Goal: Transaction & Acquisition: Book appointment/travel/reservation

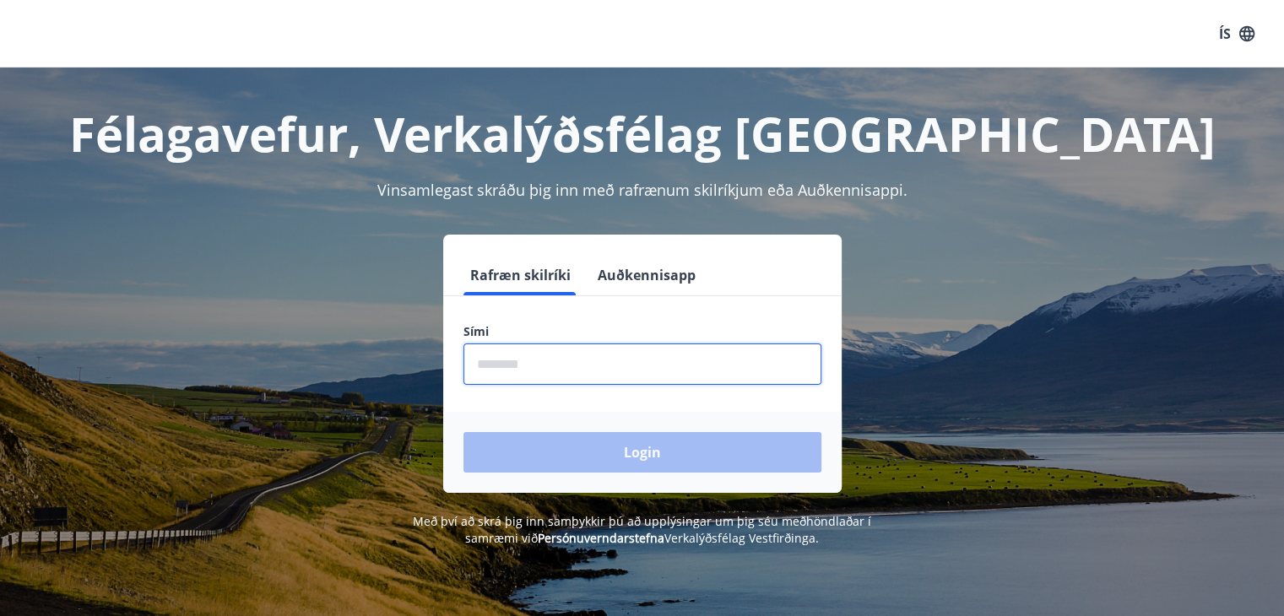
click at [510, 366] on input "phone" at bounding box center [642, 364] width 358 height 41
type input "********"
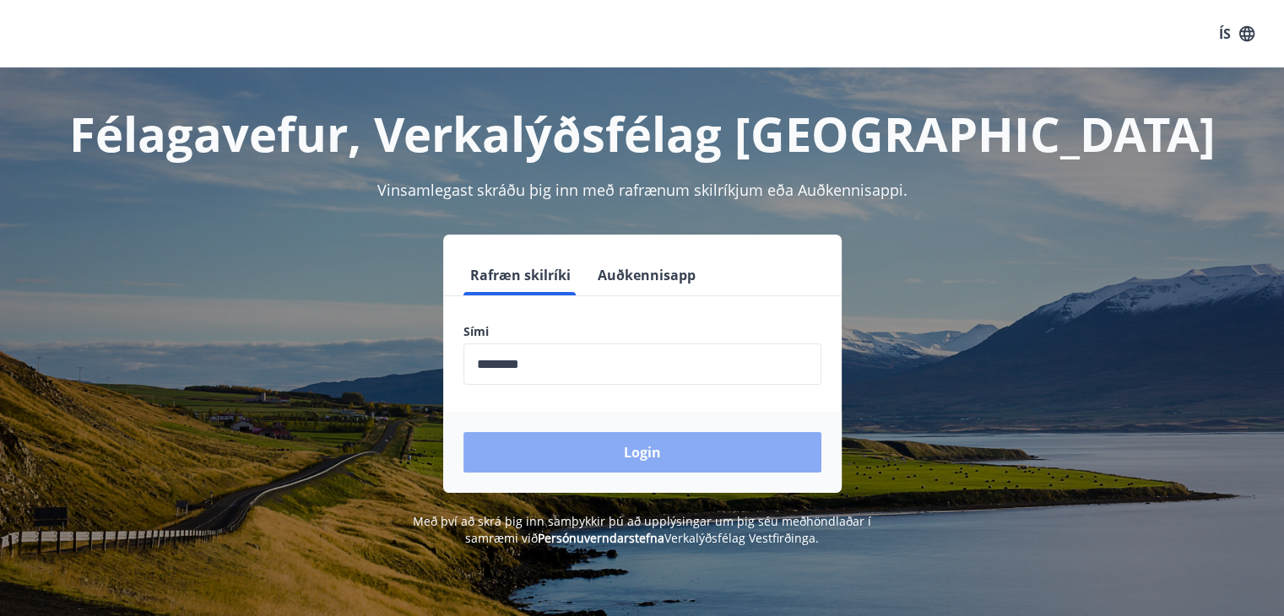
click at [663, 443] on button "Login" at bounding box center [642, 452] width 358 height 41
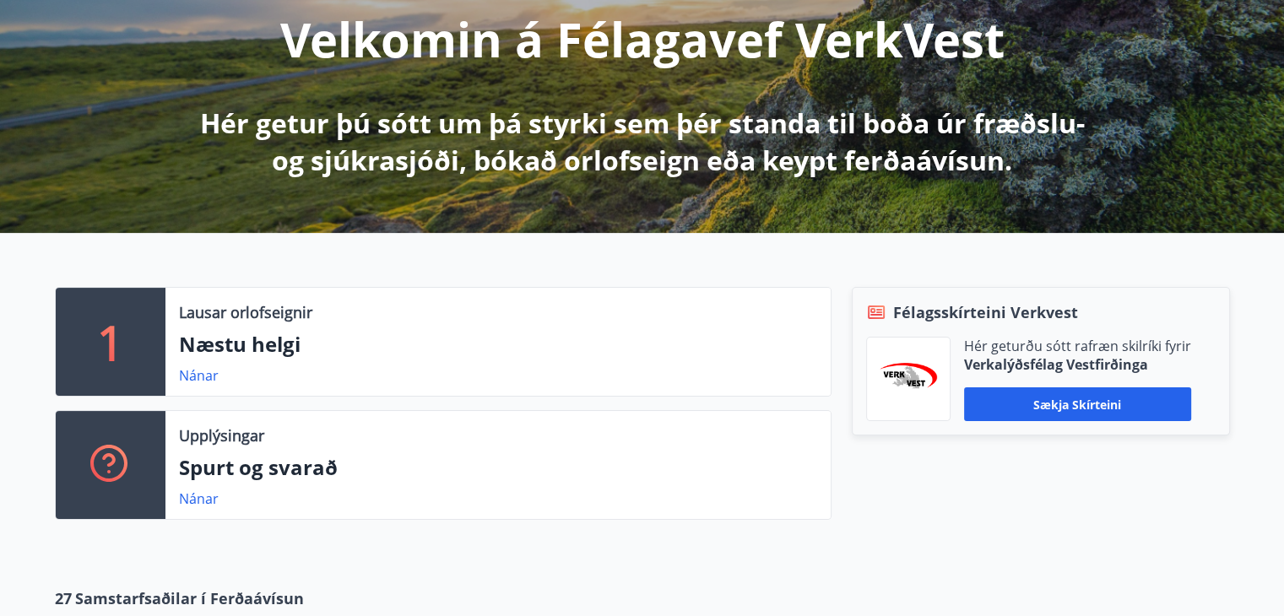
scroll to position [253, 0]
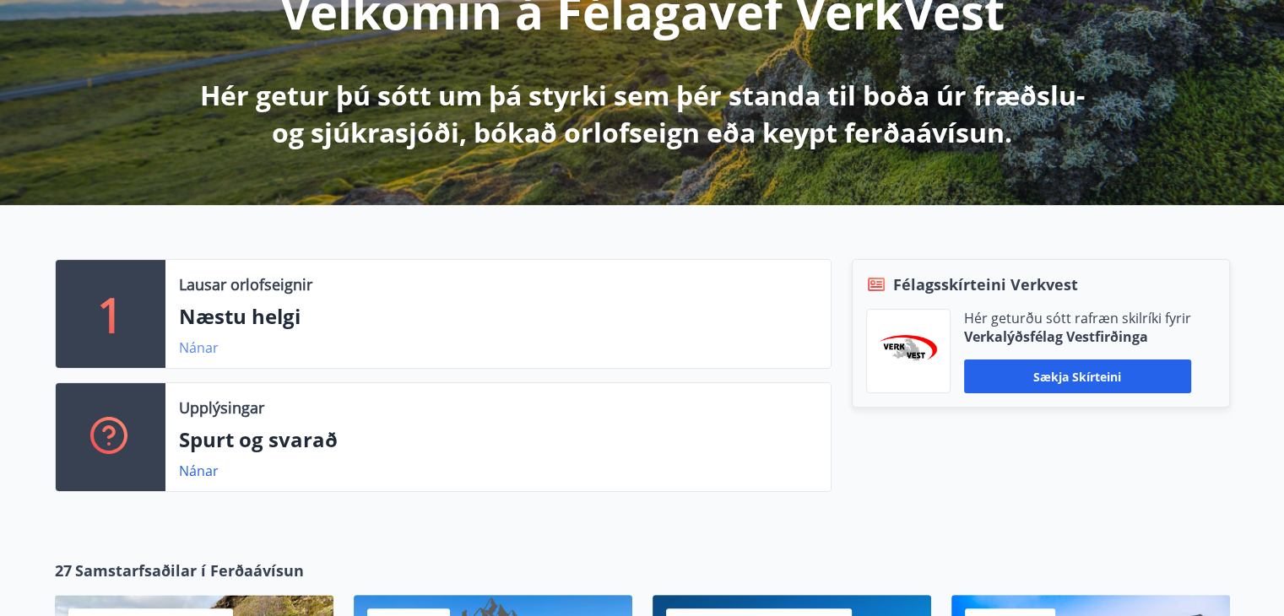
click at [186, 348] on link "Nánar" at bounding box center [199, 347] width 40 height 19
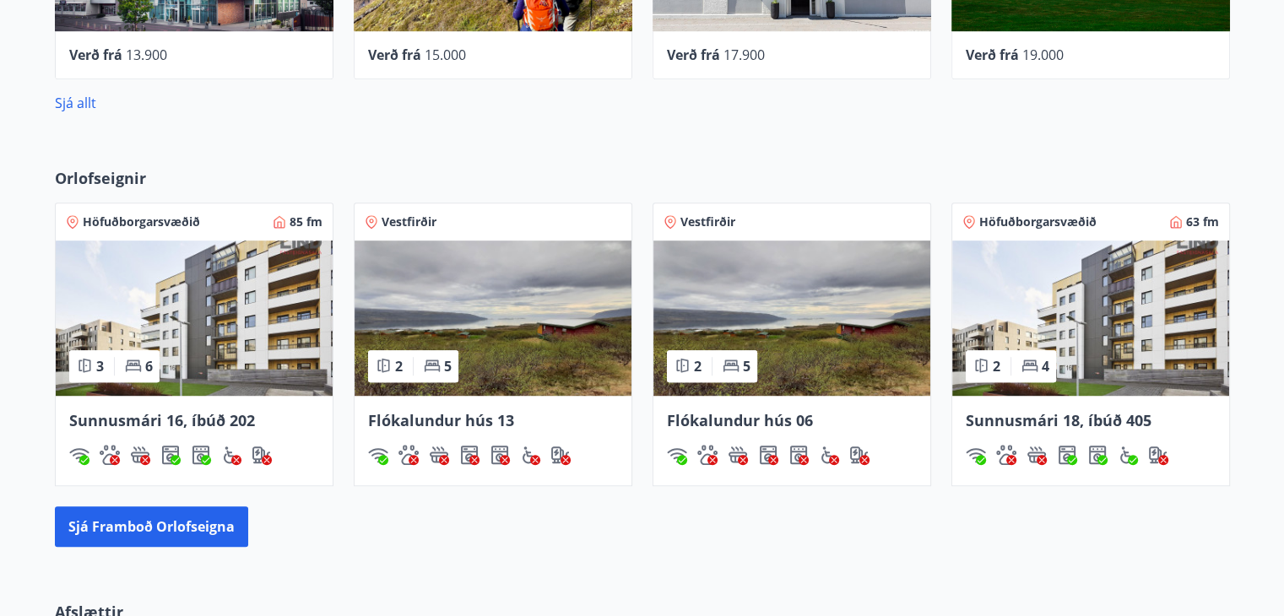
scroll to position [1013, 0]
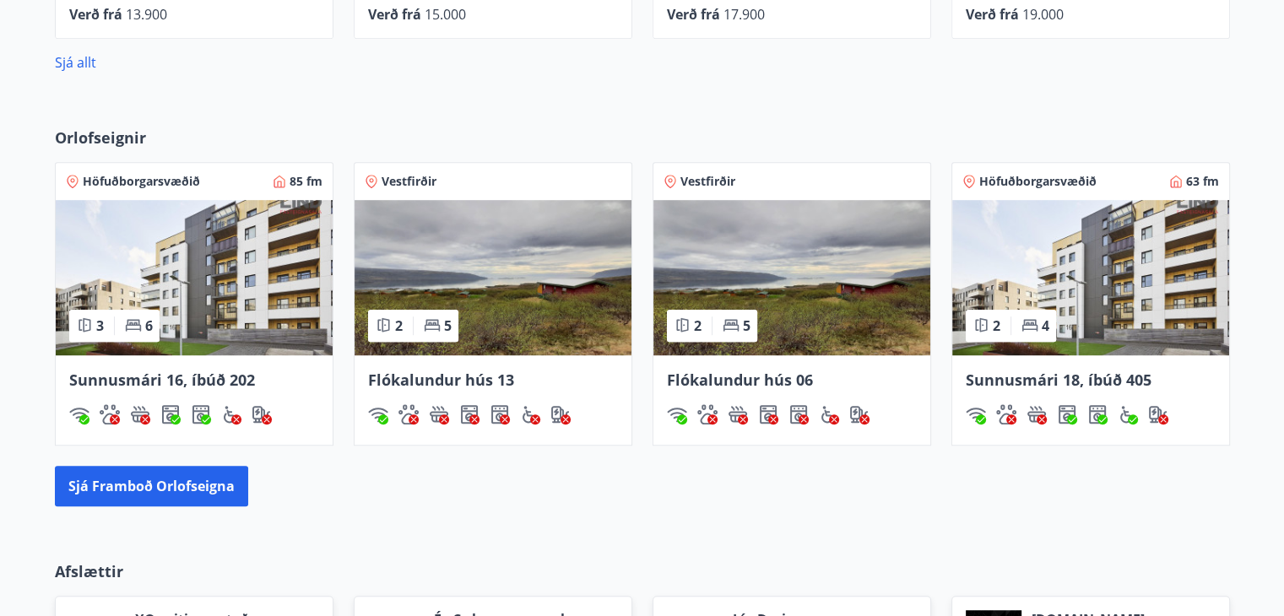
click at [199, 376] on span "Sunnusmári 16, íbúð 202" at bounding box center [162, 380] width 186 height 20
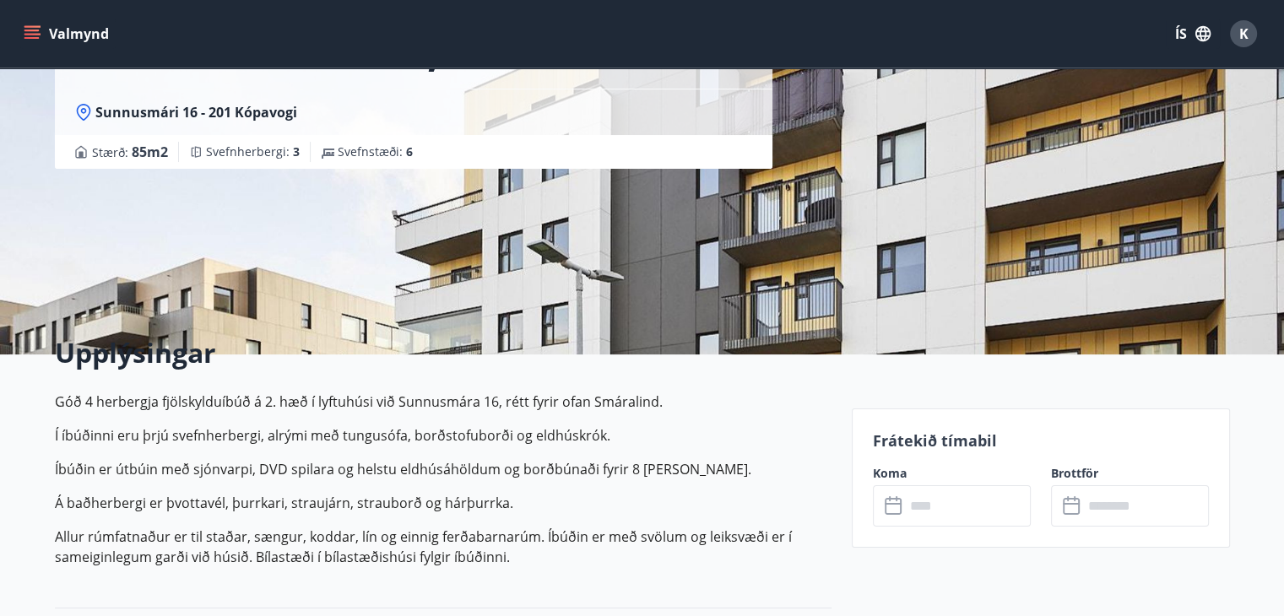
scroll to position [338, 0]
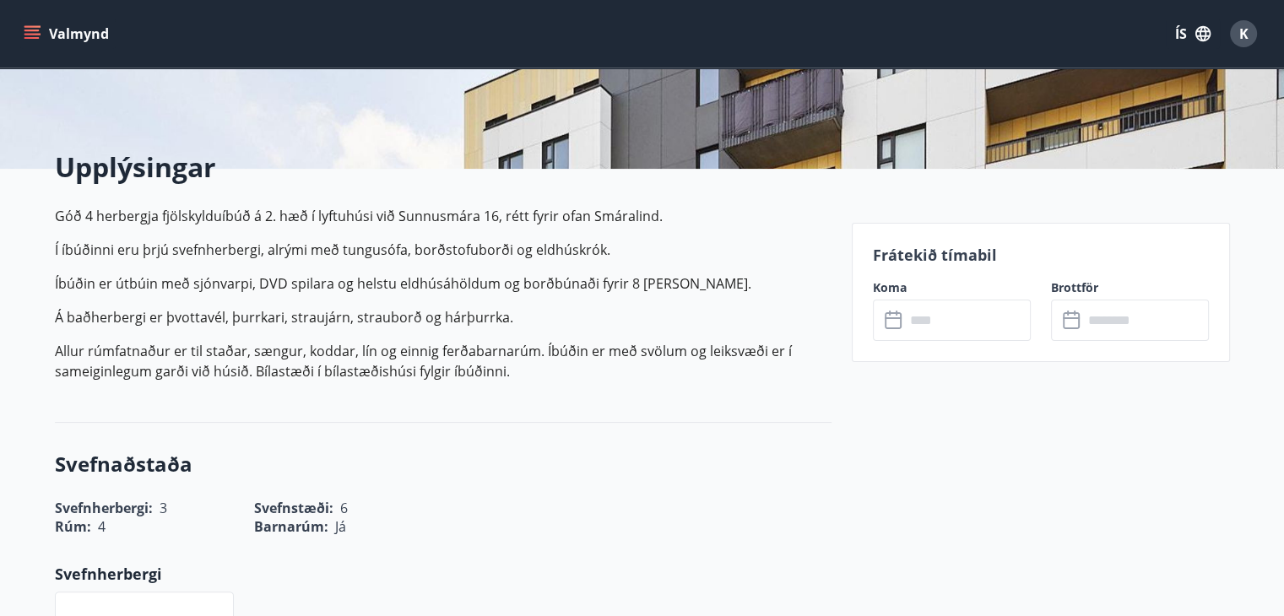
click at [939, 318] on input "text" at bounding box center [968, 320] width 126 height 41
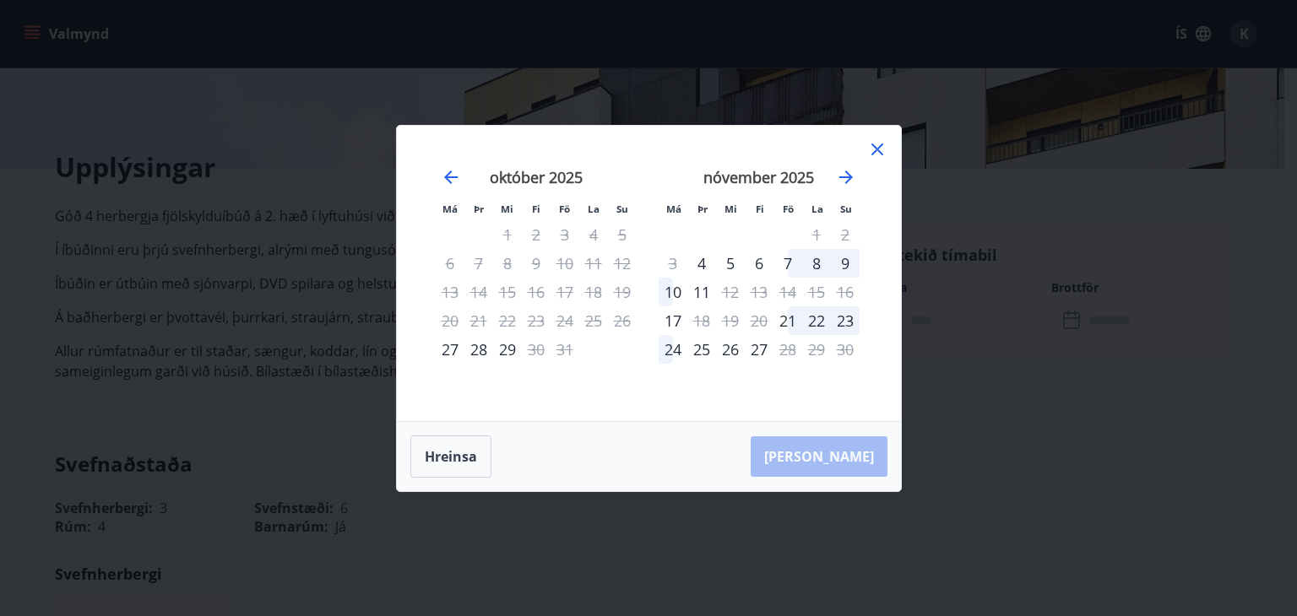
drag, startPoint x: 874, startPoint y: 149, endPoint x: 1110, endPoint y: 297, distance: 279.2
click at [874, 147] on icon at bounding box center [877, 149] width 20 height 20
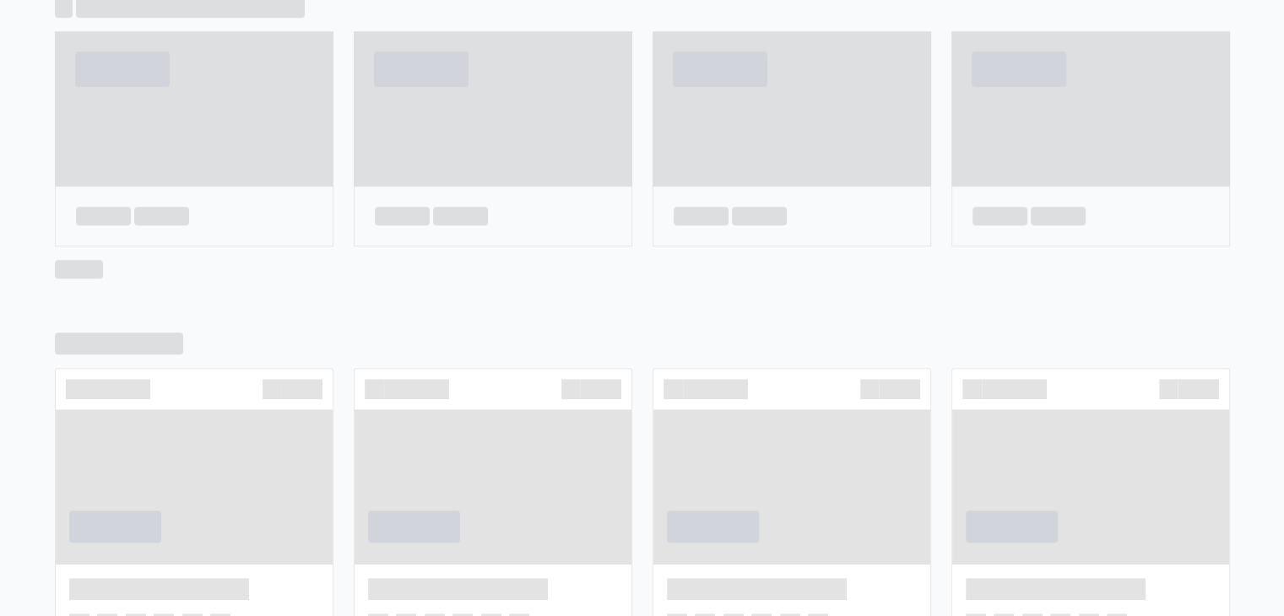
scroll to position [817, 0]
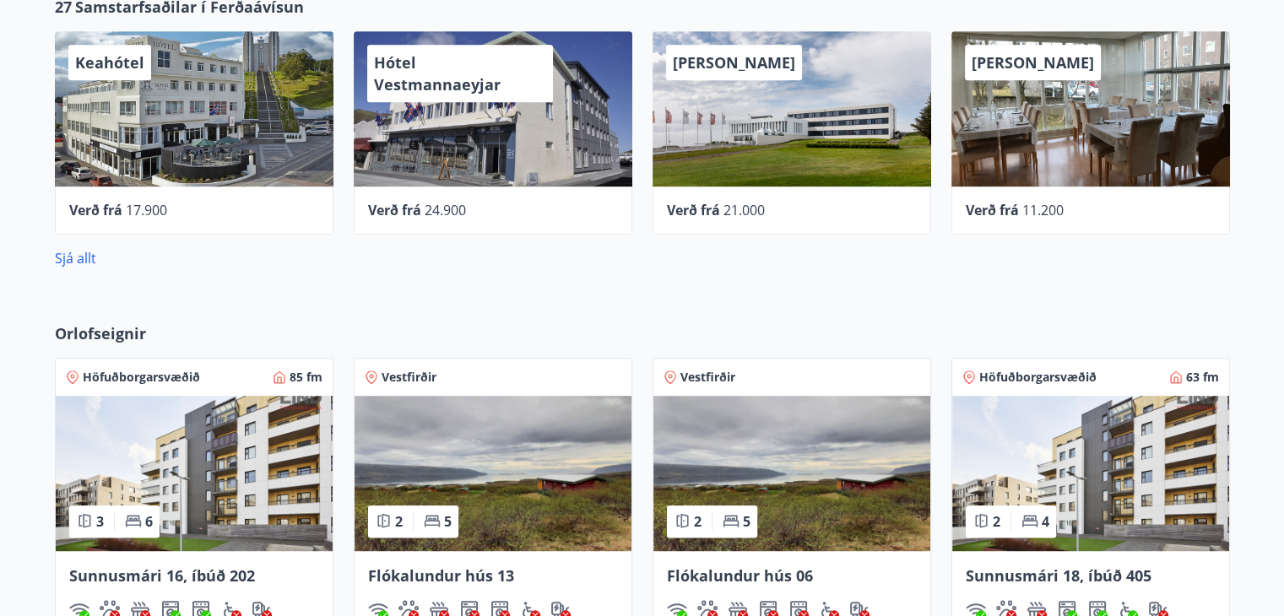
click at [1148, 496] on img at bounding box center [1090, 473] width 277 height 155
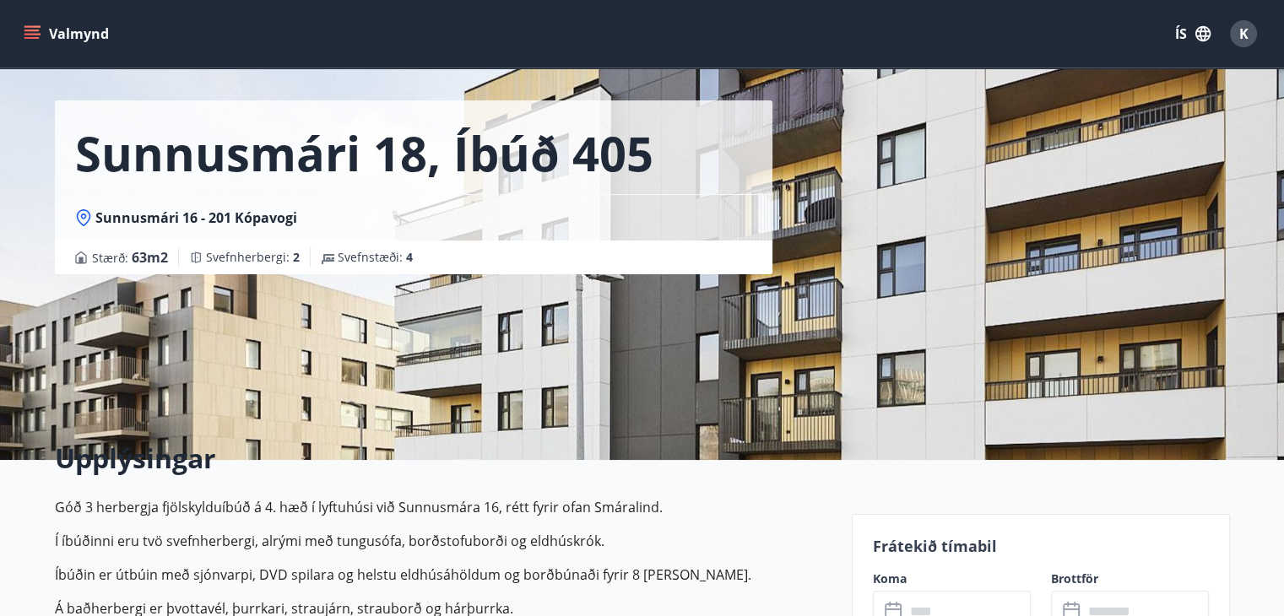
scroll to position [169, 0]
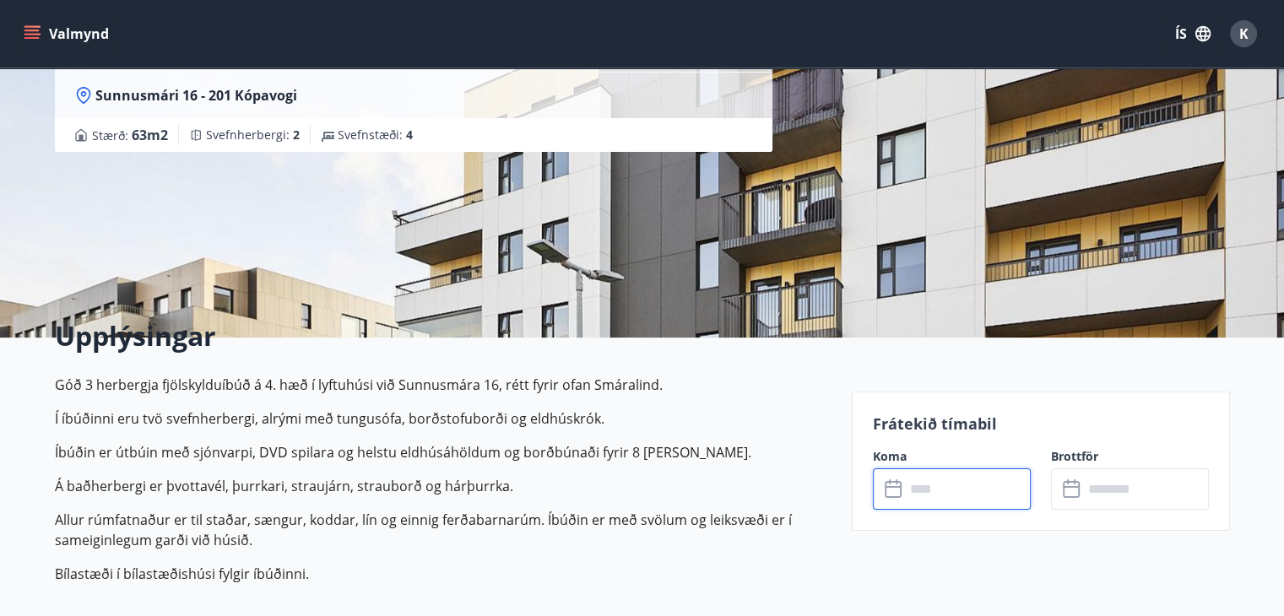
click at [932, 501] on input "text" at bounding box center [968, 488] width 126 height 41
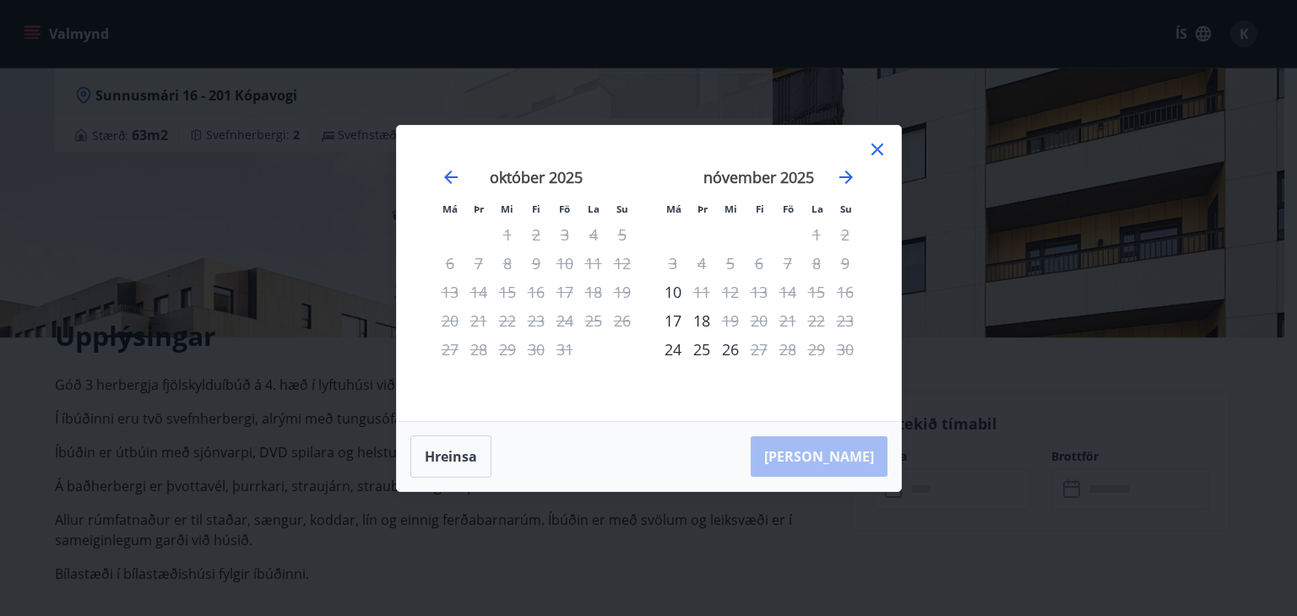
click at [877, 142] on icon at bounding box center [877, 149] width 20 height 20
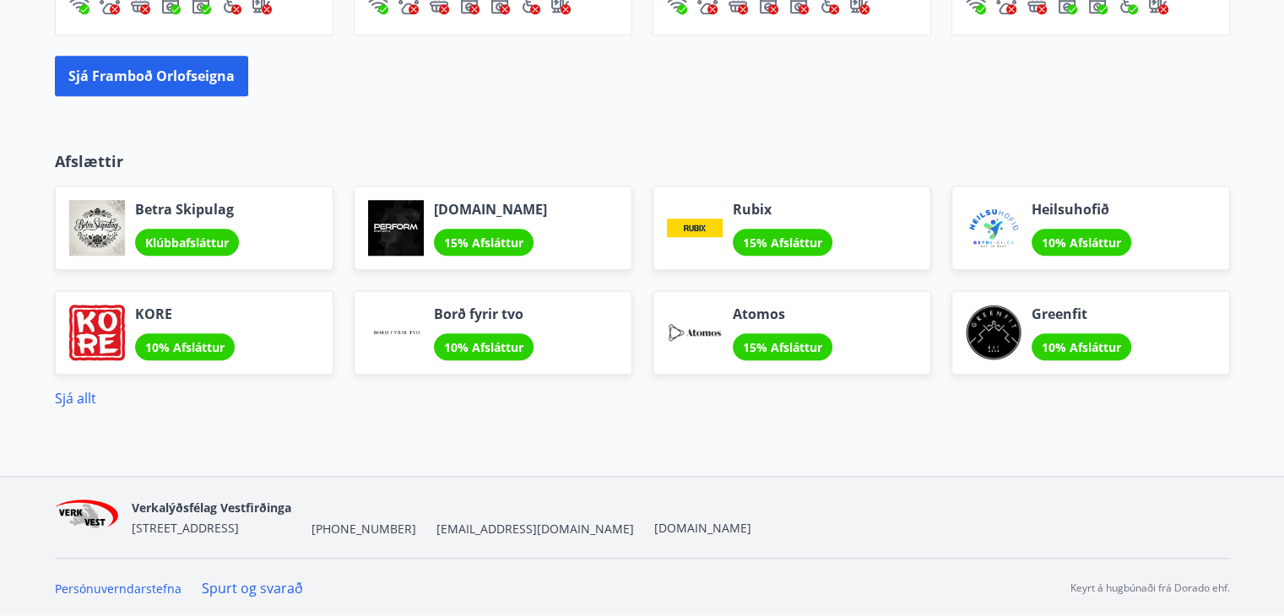
scroll to position [1001, 0]
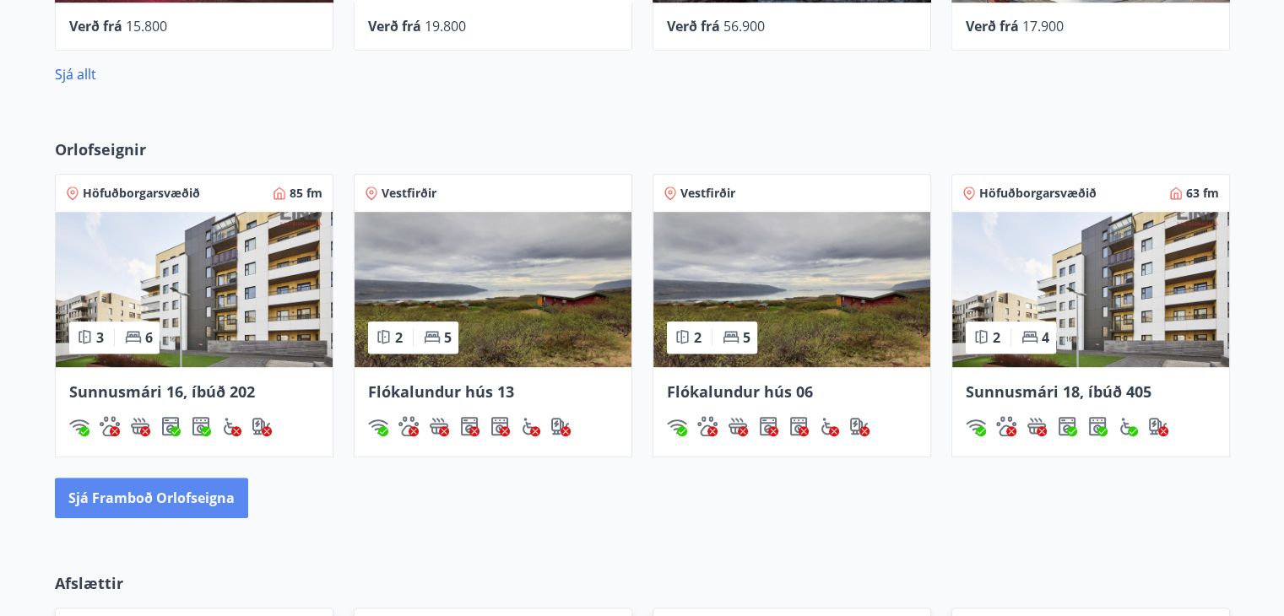
click at [187, 484] on button "Sjá framboð orlofseigna" at bounding box center [151, 498] width 193 height 41
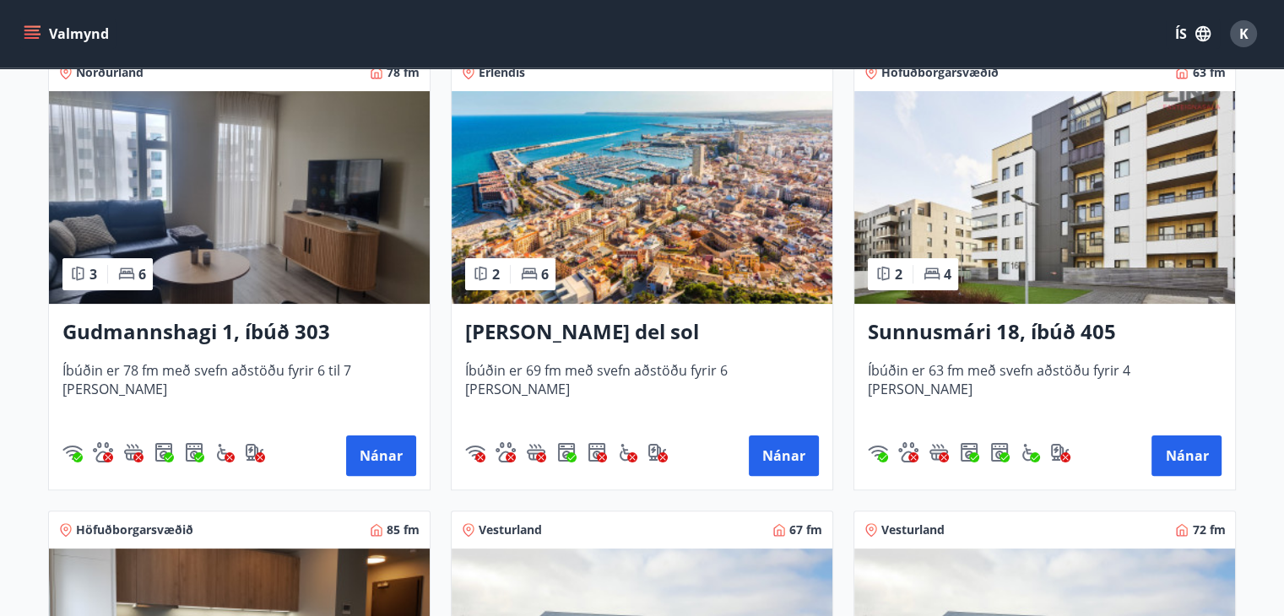
scroll to position [338, 0]
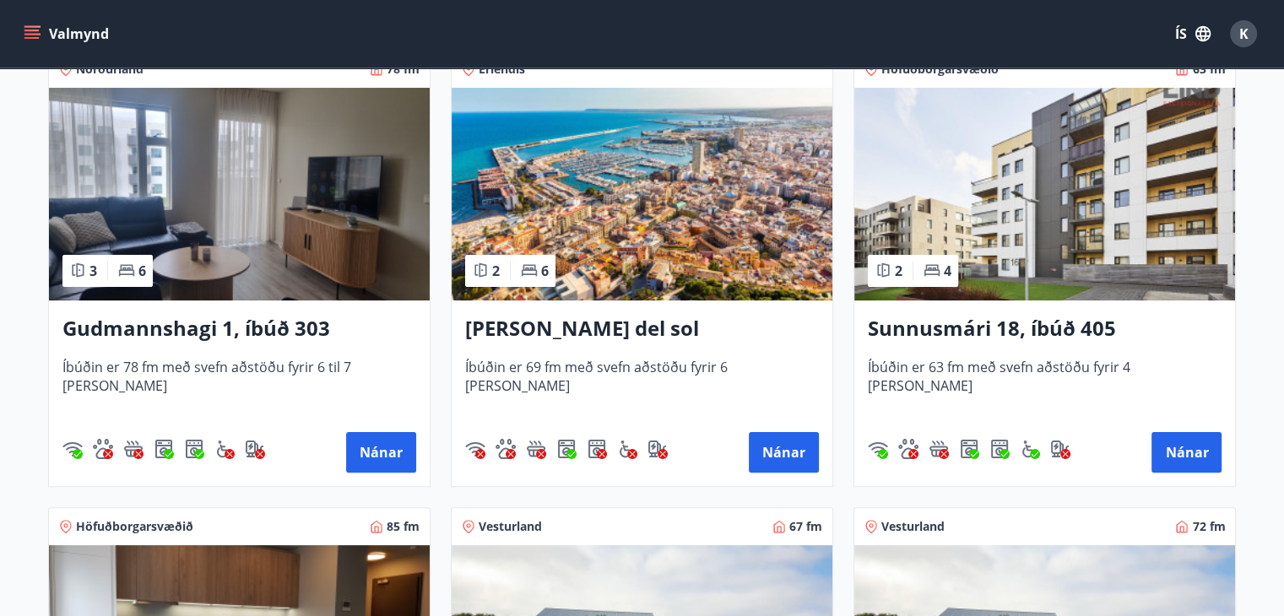
click at [162, 322] on h3 "Gudmannshagi 1, íbúð 303" at bounding box center [239, 329] width 354 height 30
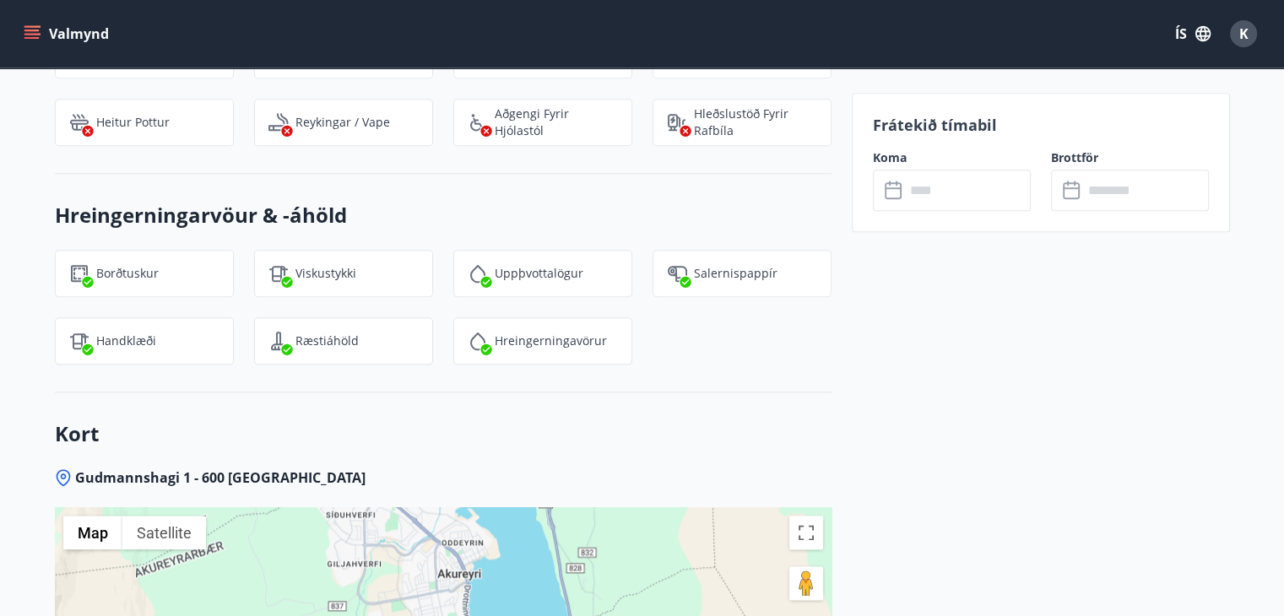
scroll to position [1941, 0]
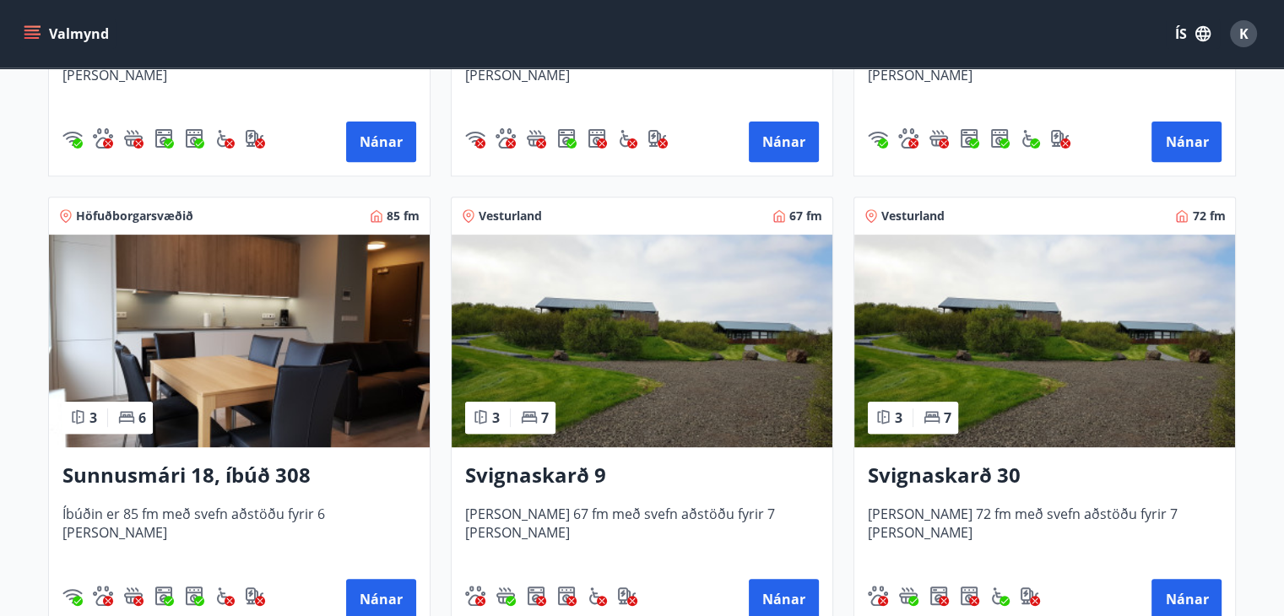
scroll to position [675, 0]
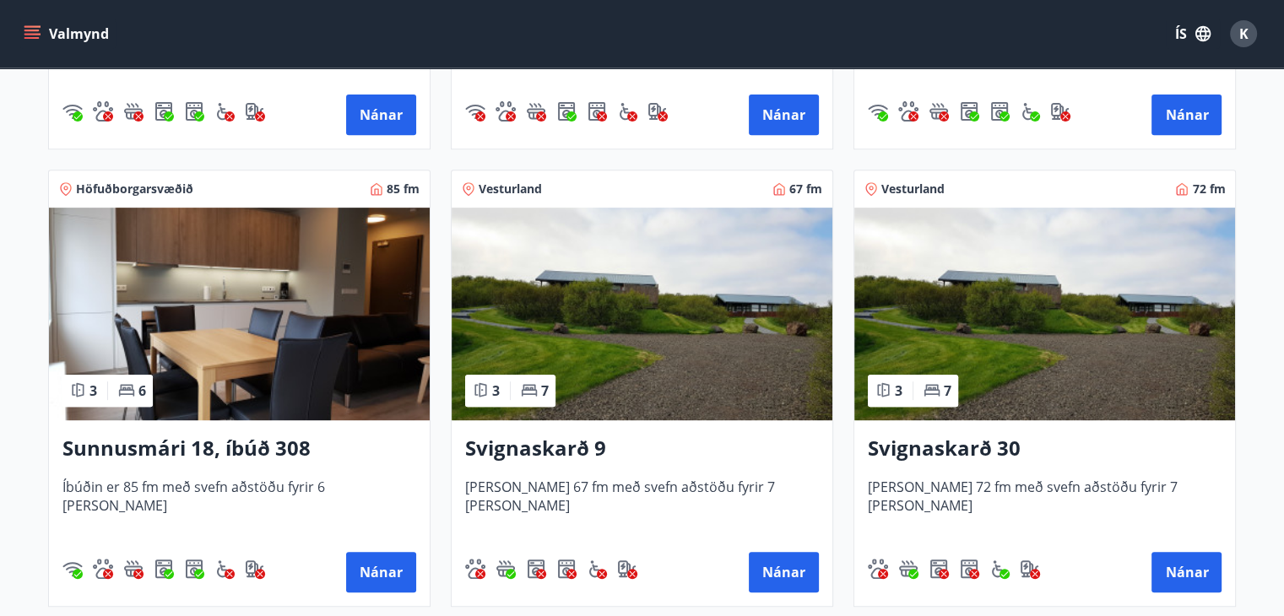
click at [157, 451] on h3 "Sunnusmári 18, íbúð 308" at bounding box center [239, 449] width 354 height 30
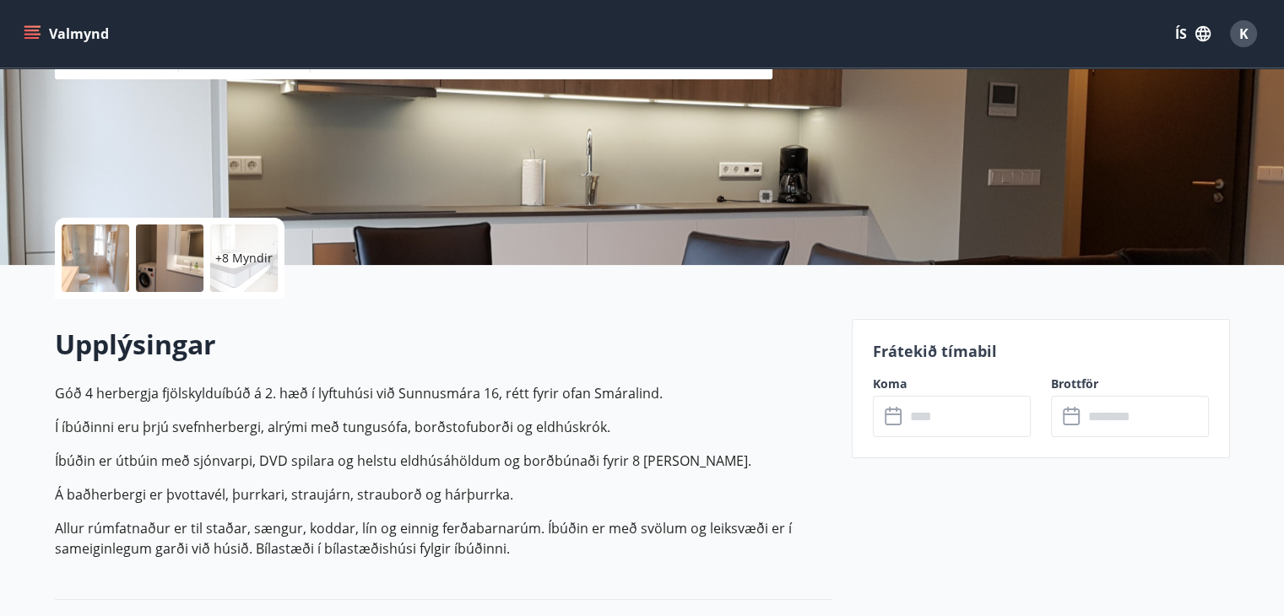
scroll to position [253, 0]
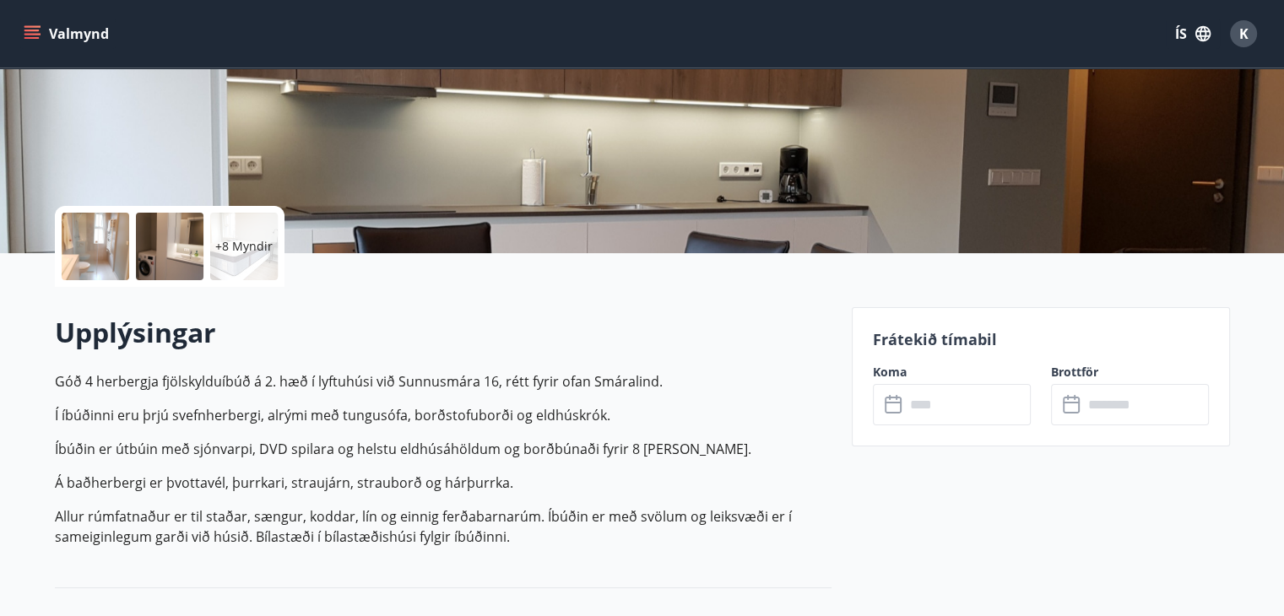
click at [977, 409] on input "text" at bounding box center [968, 404] width 126 height 41
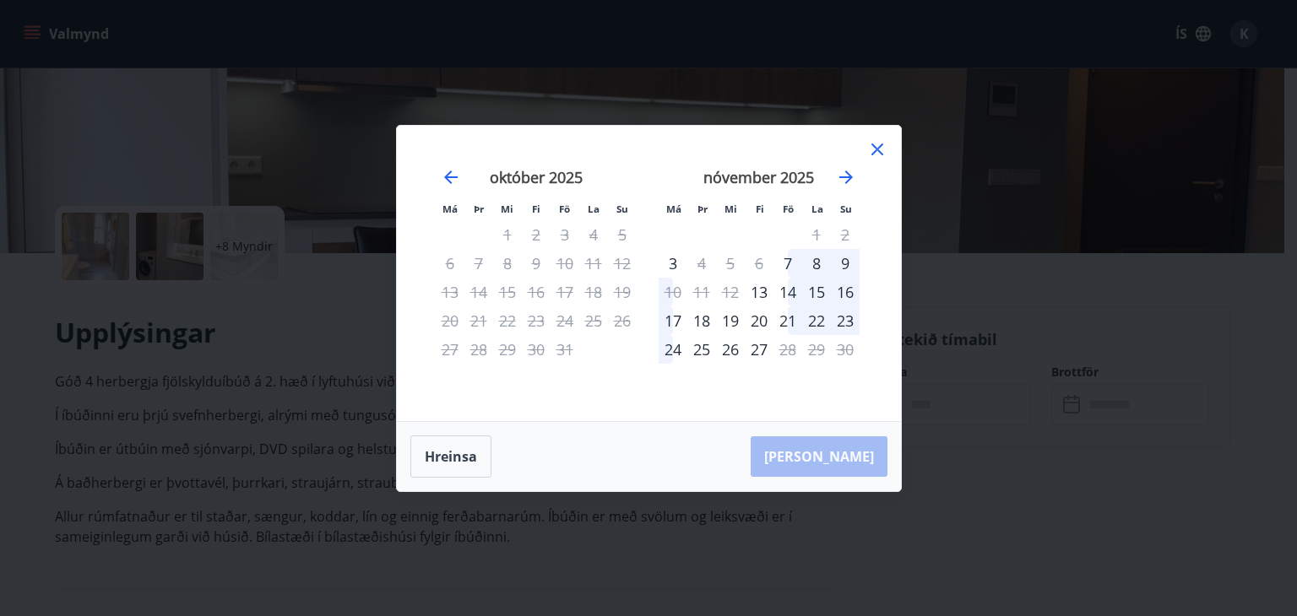
click at [881, 140] on icon at bounding box center [877, 149] width 20 height 20
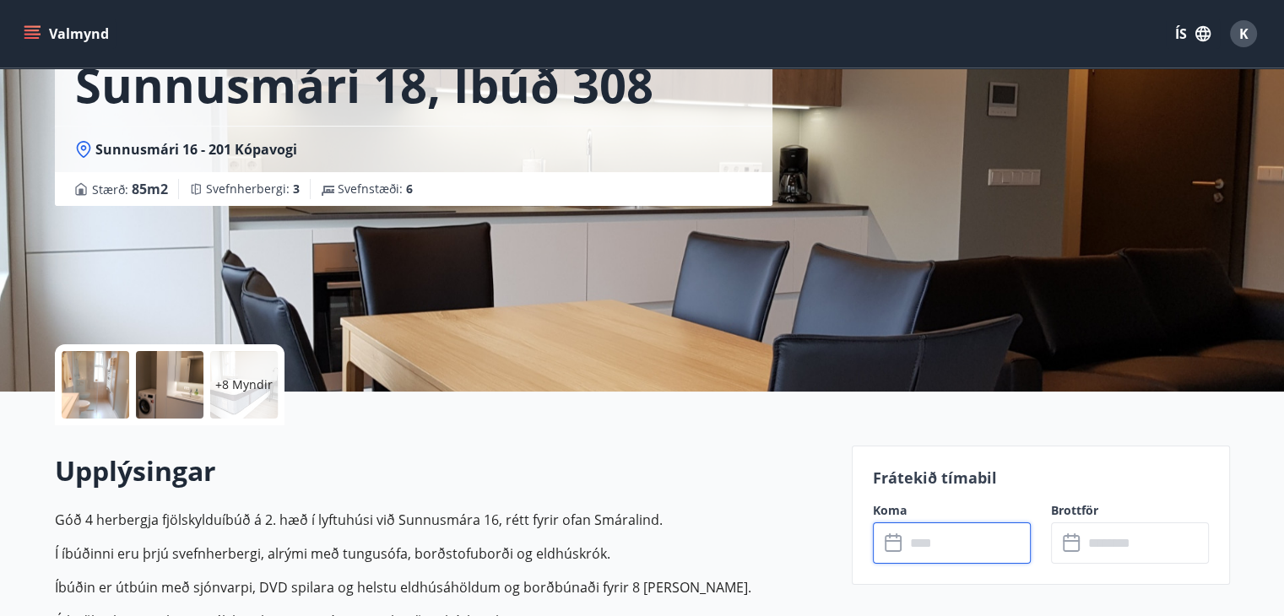
scroll to position [0, 0]
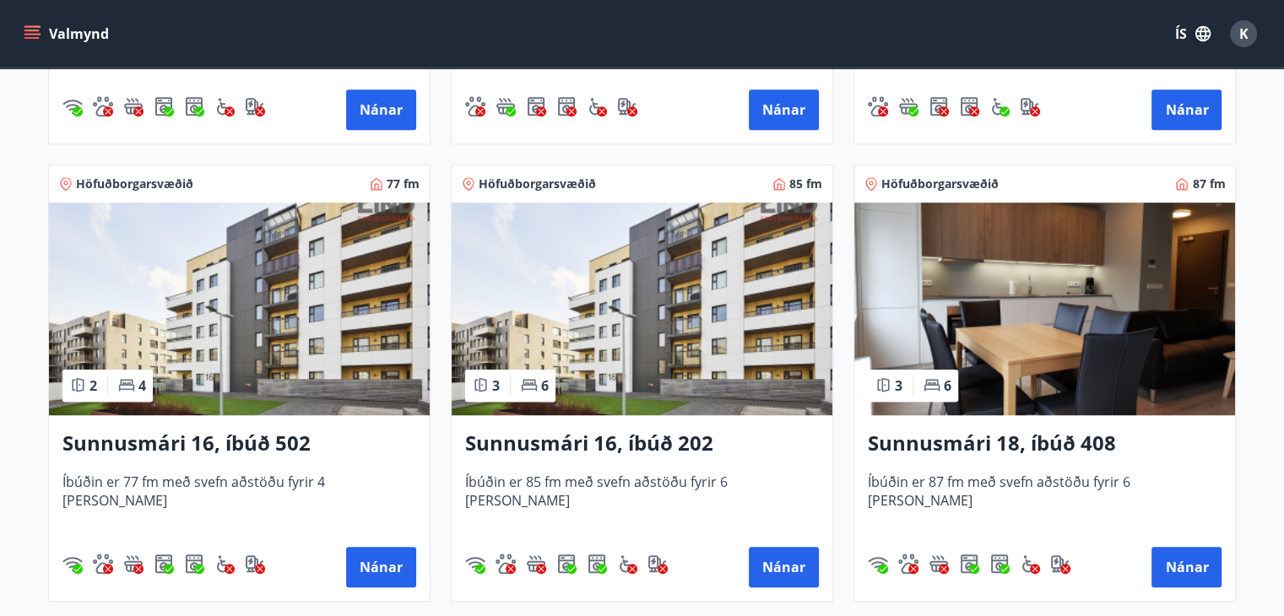
scroll to position [1182, 0]
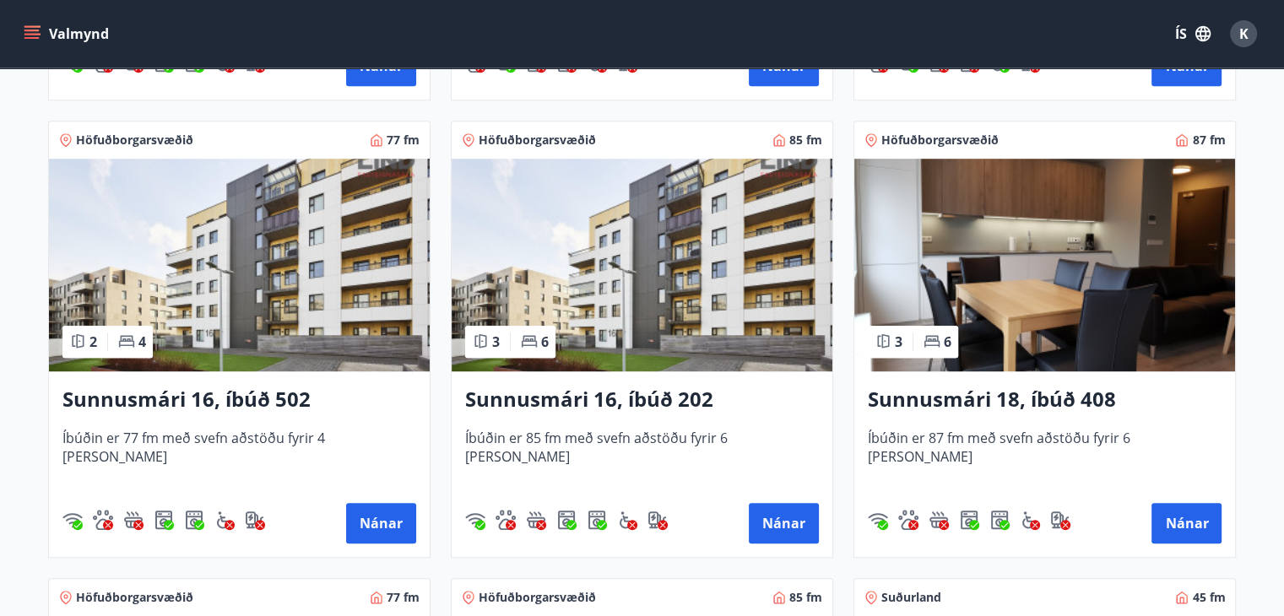
click at [287, 298] on img at bounding box center [239, 265] width 381 height 213
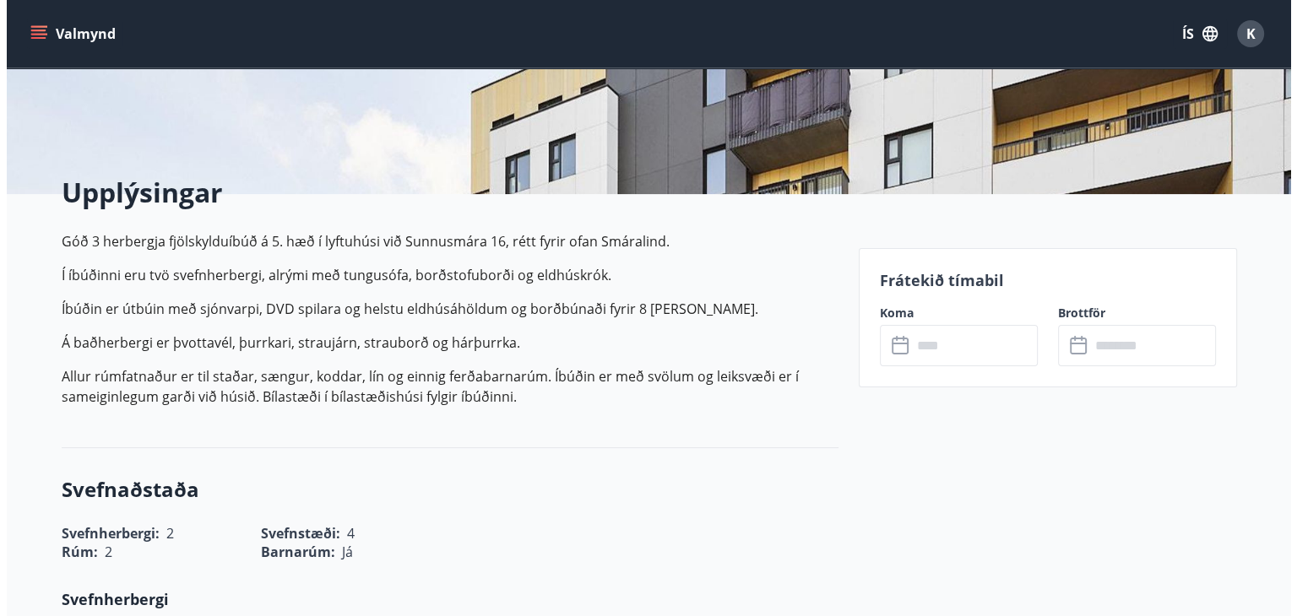
scroll to position [338, 0]
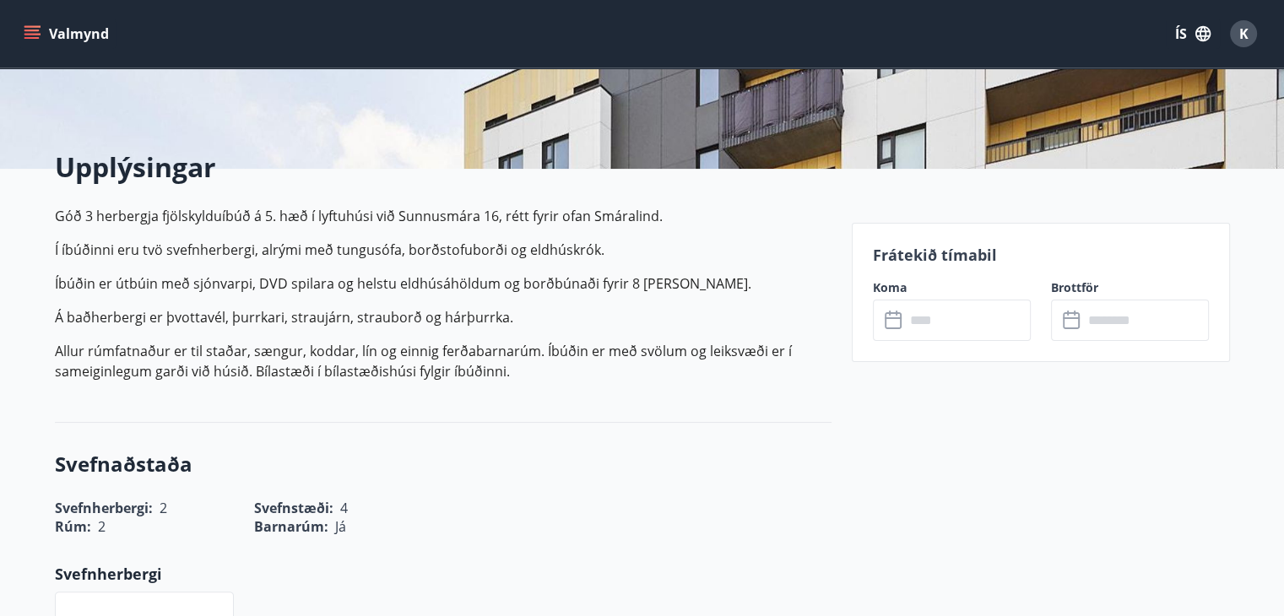
click at [939, 333] on input "text" at bounding box center [968, 320] width 126 height 41
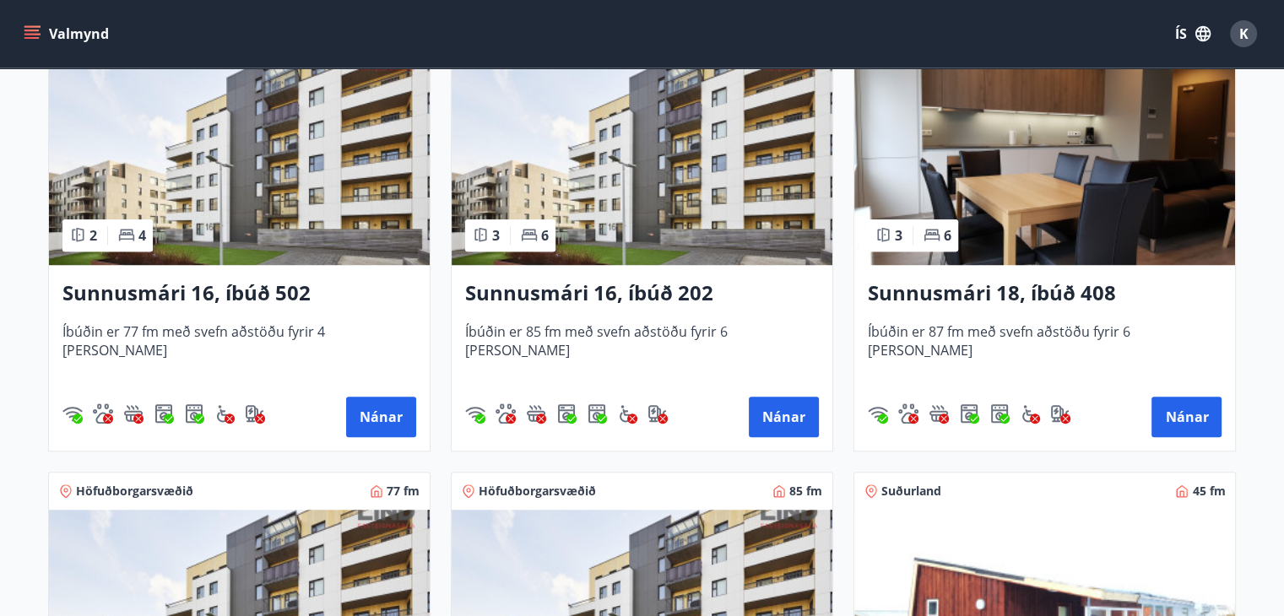
scroll to position [1351, 0]
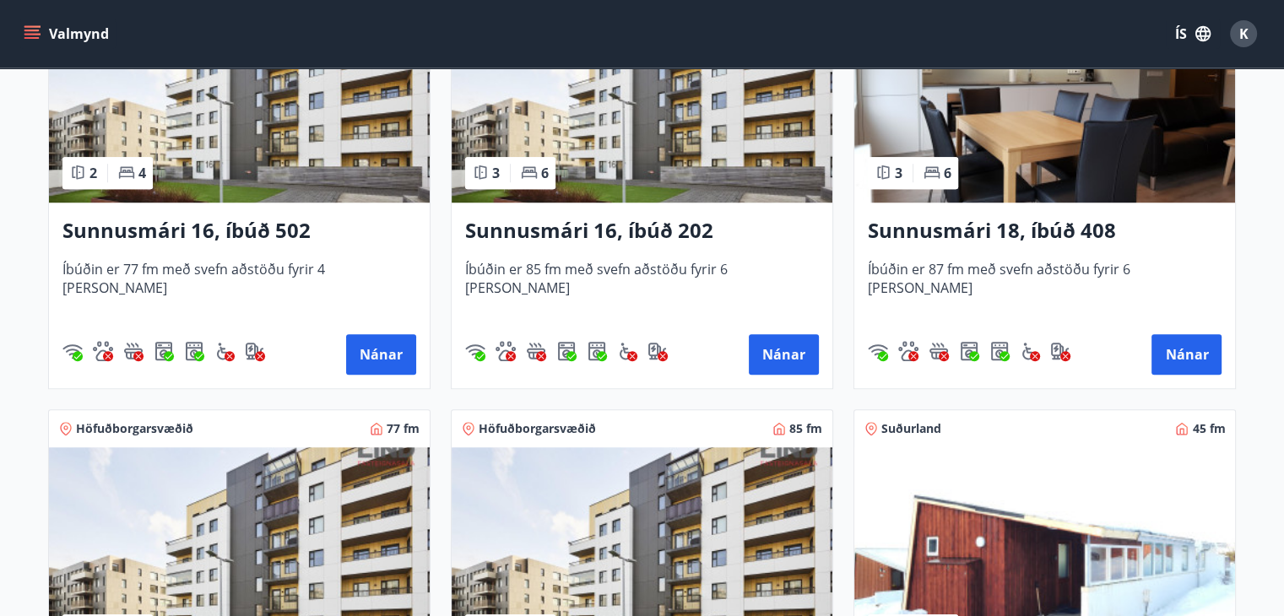
click at [638, 146] on img at bounding box center [642, 96] width 381 height 213
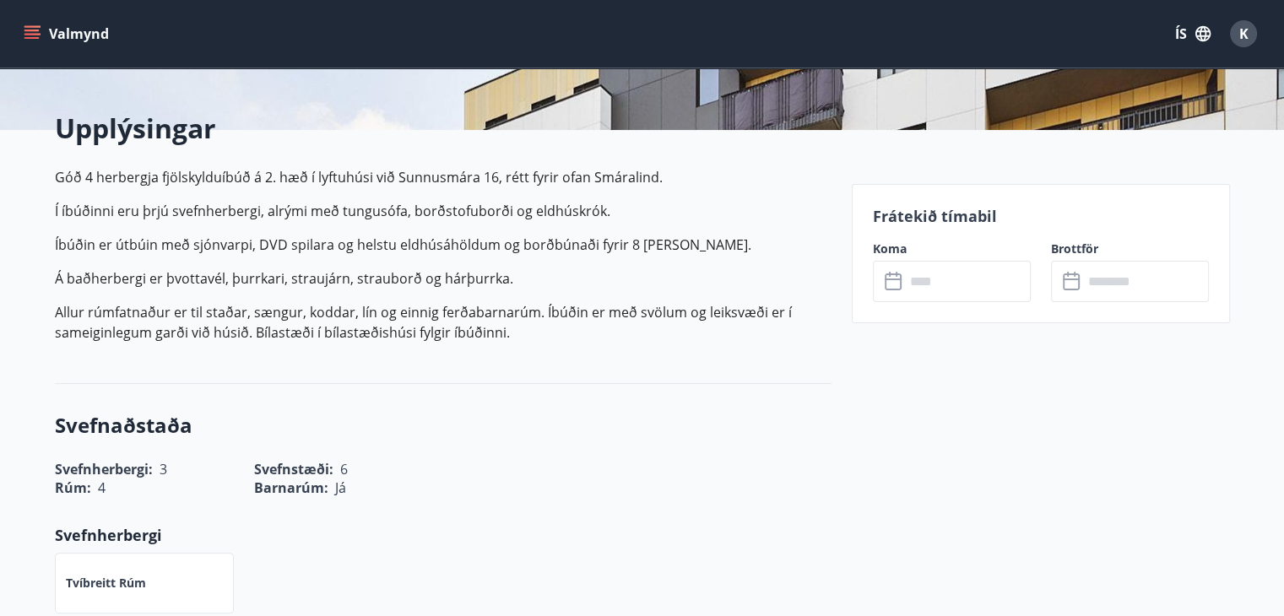
scroll to position [506, 0]
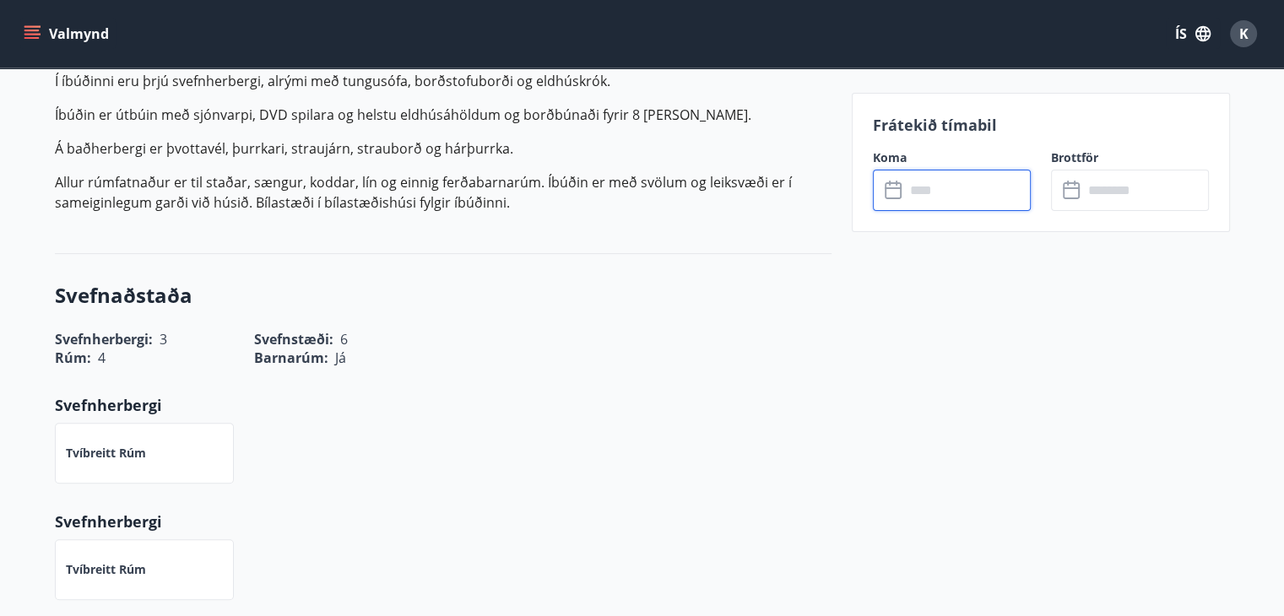
click at [956, 197] on input "text" at bounding box center [968, 190] width 126 height 41
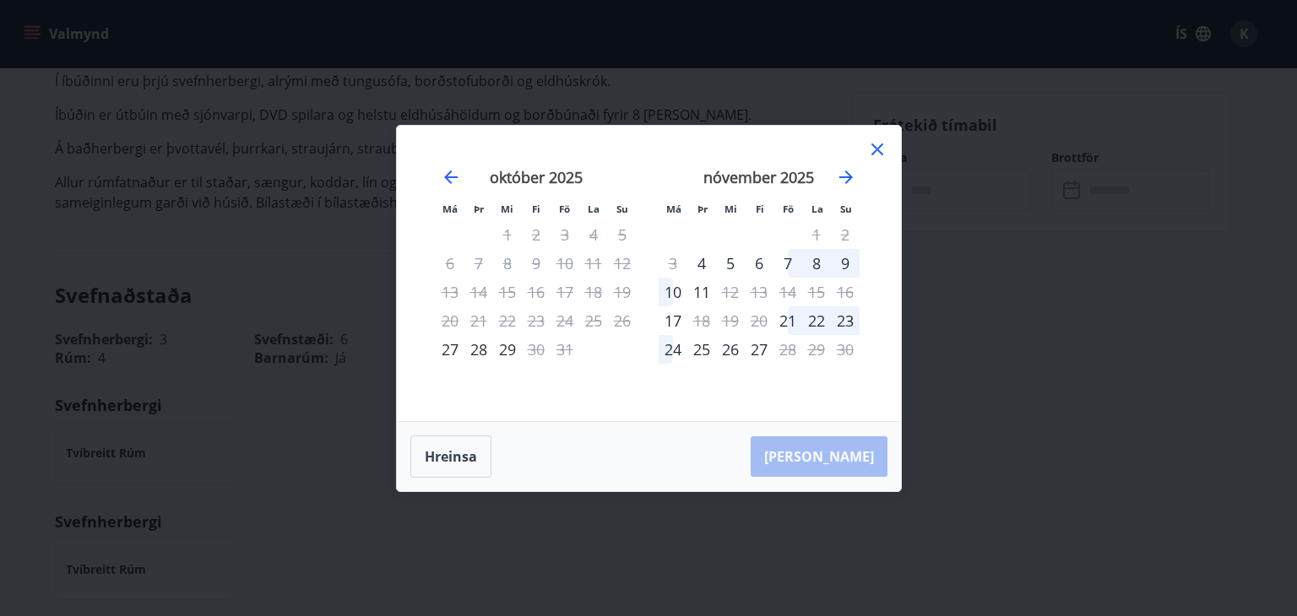
click at [881, 149] on icon at bounding box center [877, 149] width 20 height 20
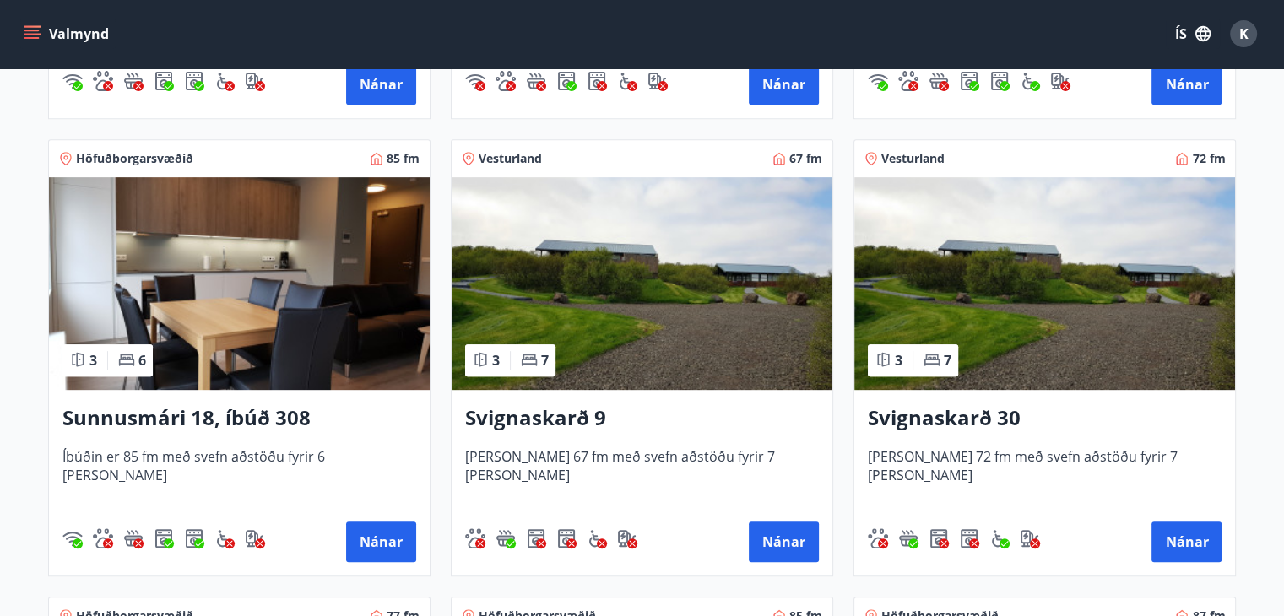
scroll to position [1013, 0]
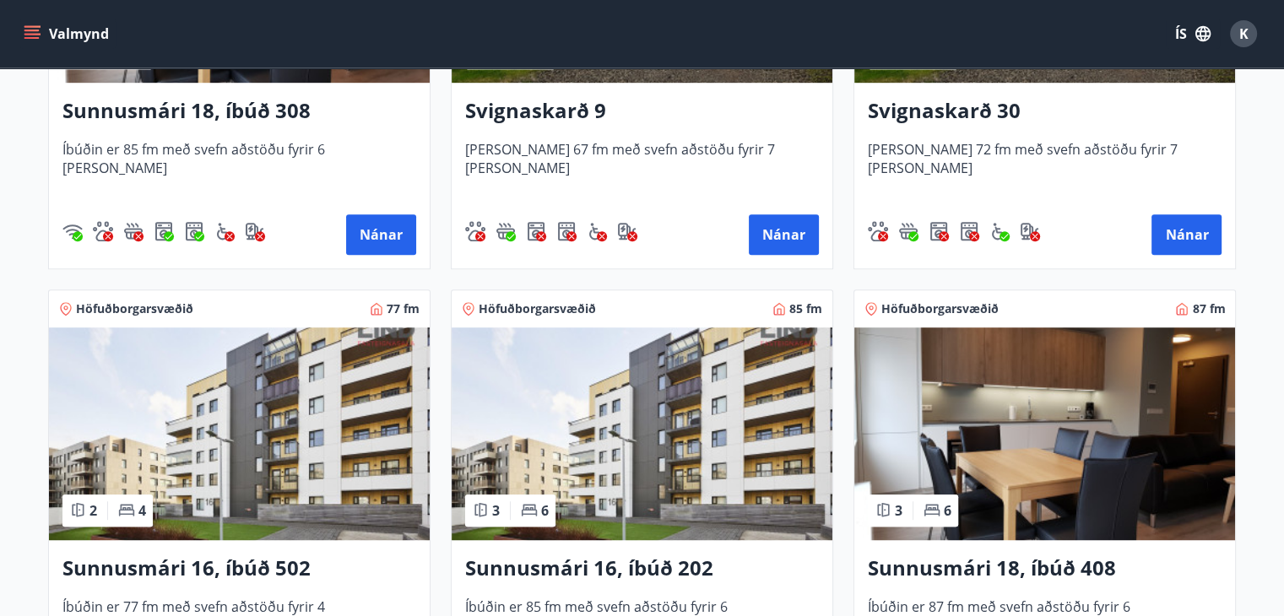
click at [1074, 424] on img at bounding box center [1044, 434] width 381 height 213
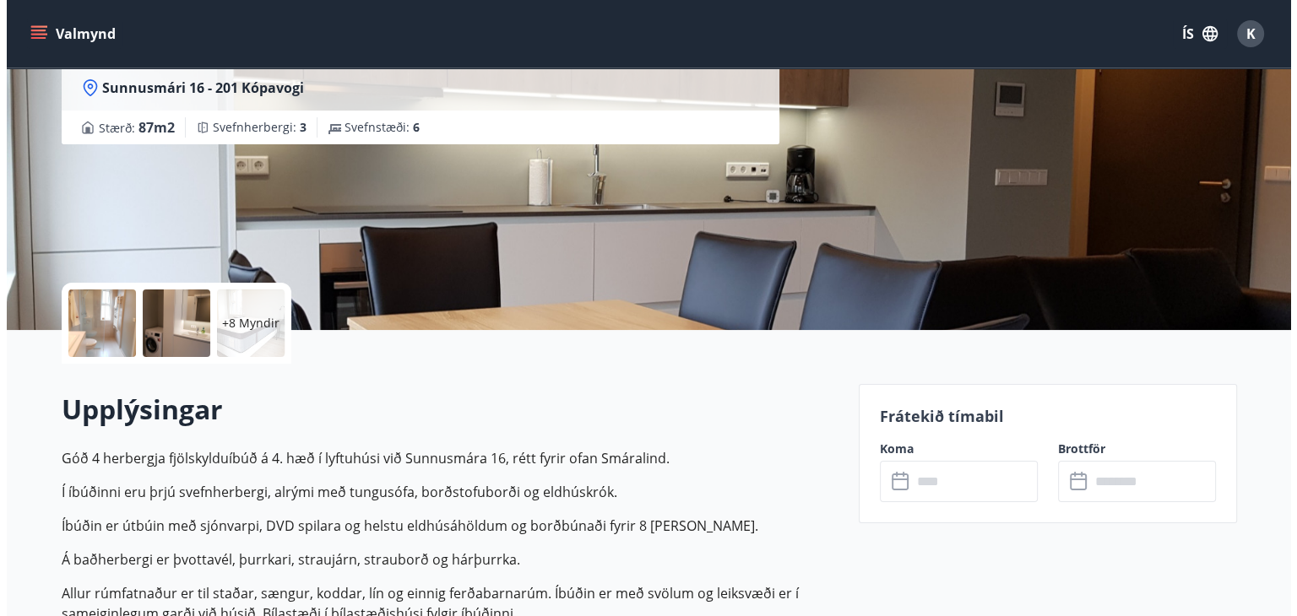
scroll to position [506, 0]
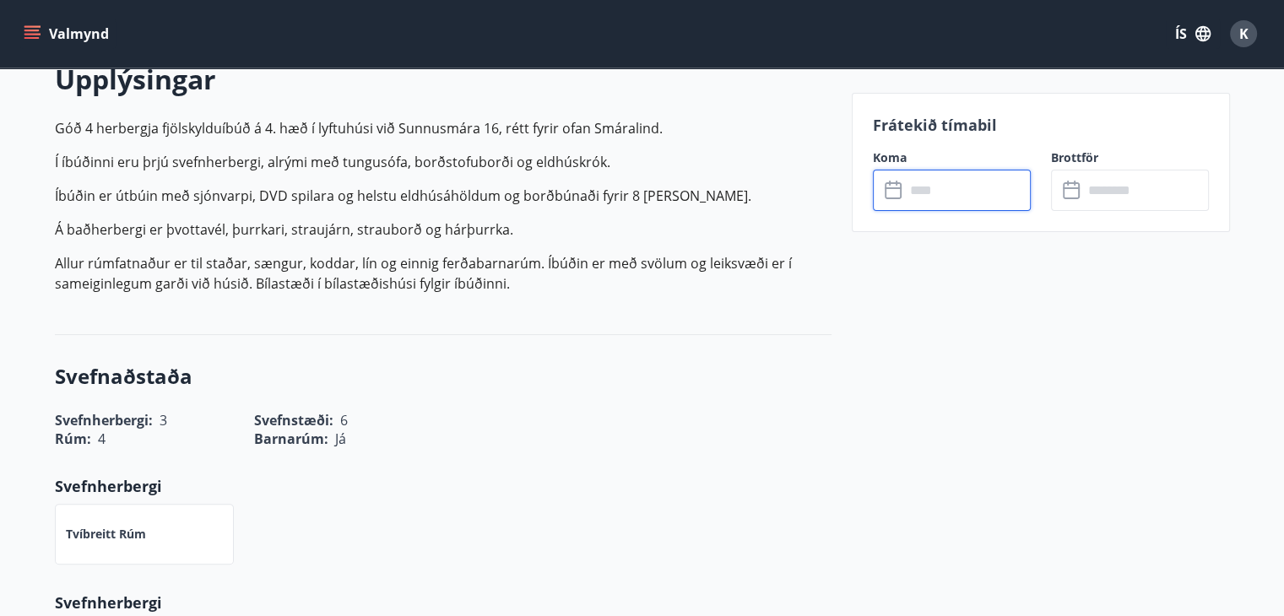
click at [929, 188] on input "text" at bounding box center [968, 190] width 126 height 41
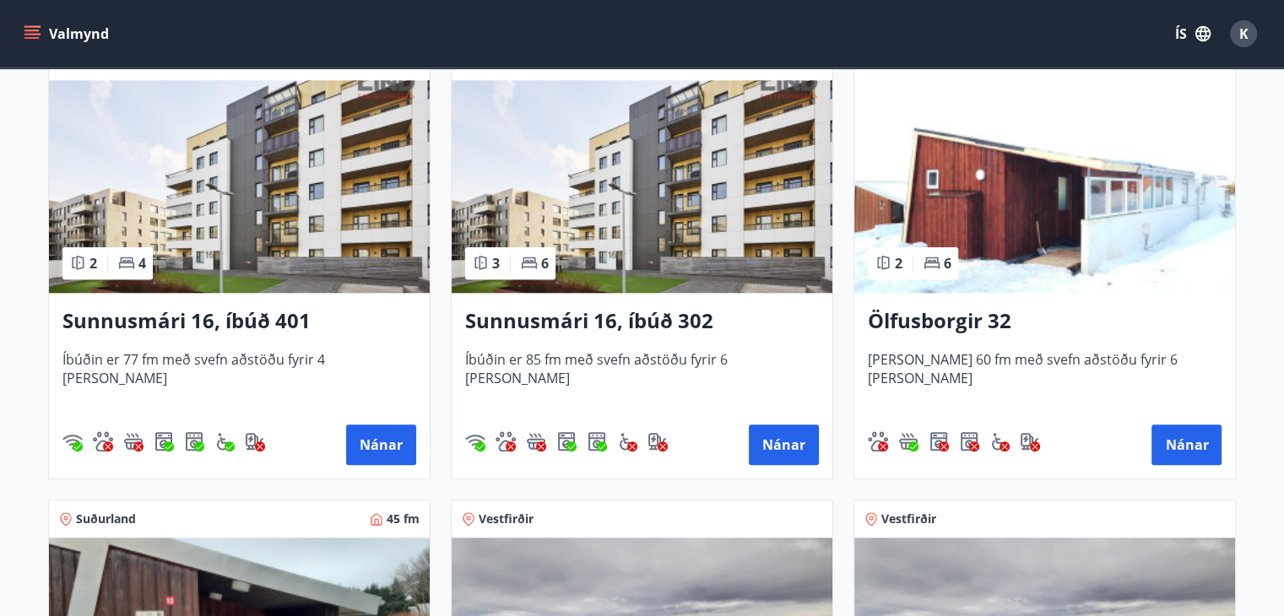
scroll to position [1773, 0]
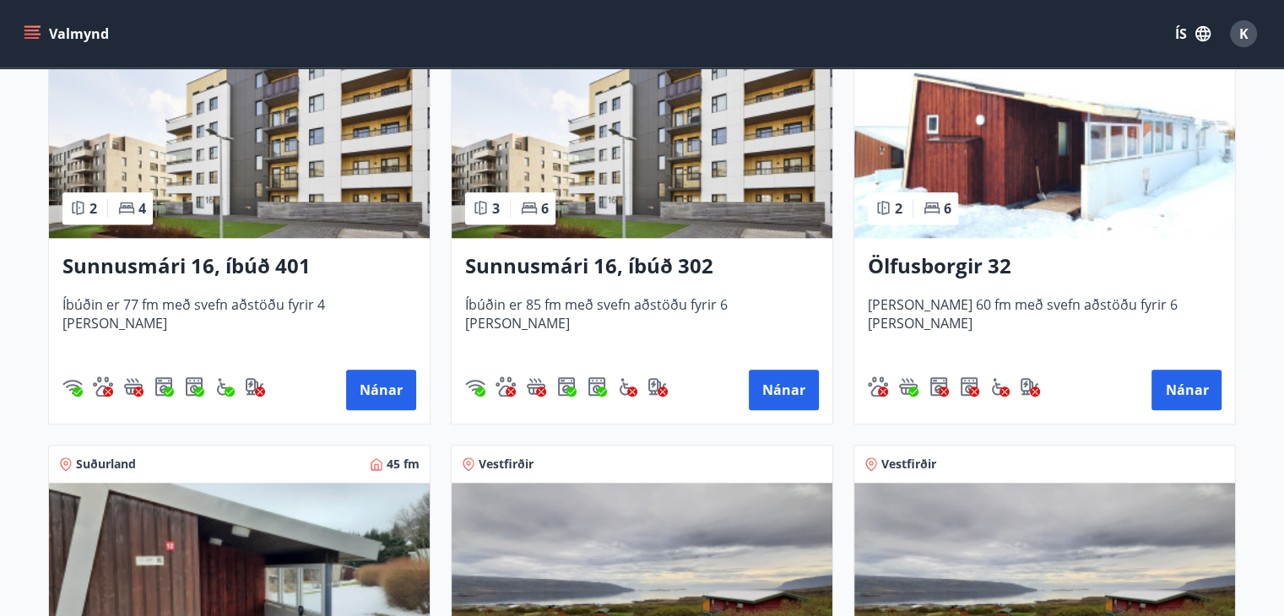
click at [286, 187] on img at bounding box center [239, 131] width 381 height 213
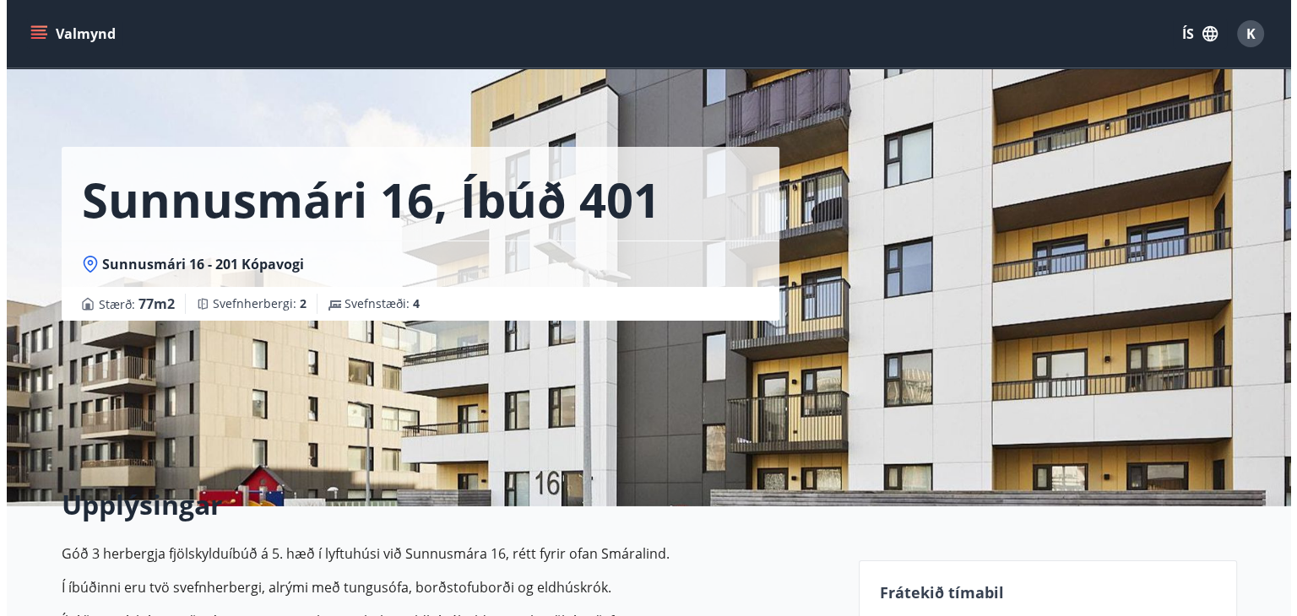
scroll to position [506, 0]
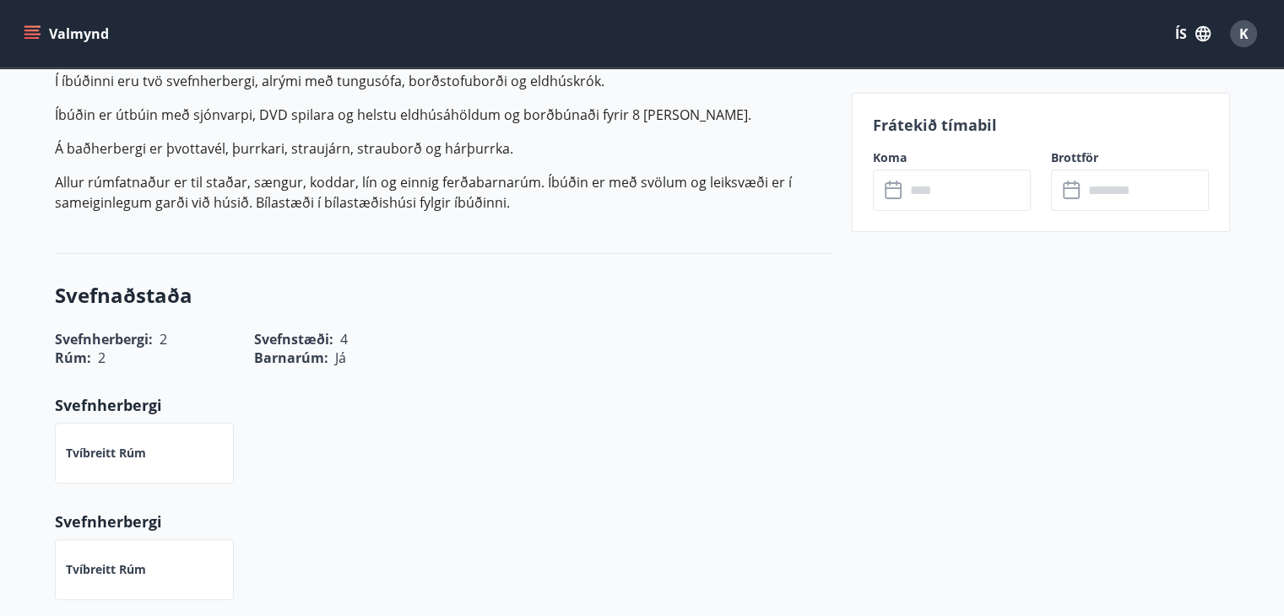
click at [968, 180] on input "text" at bounding box center [968, 190] width 126 height 41
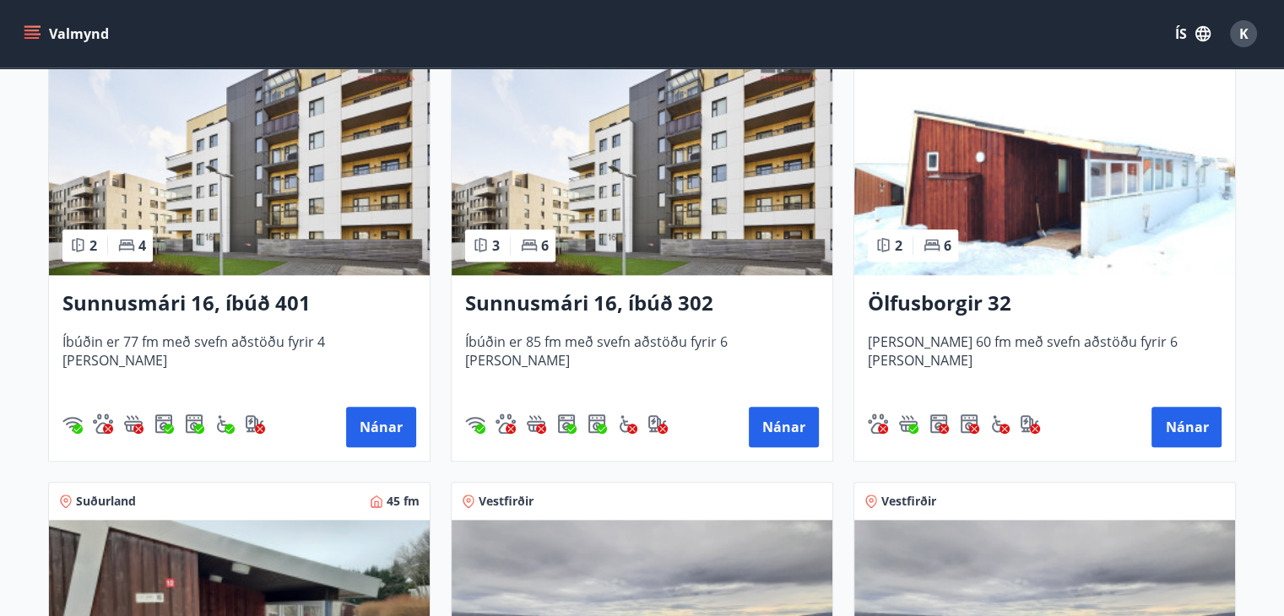
scroll to position [1690, 0]
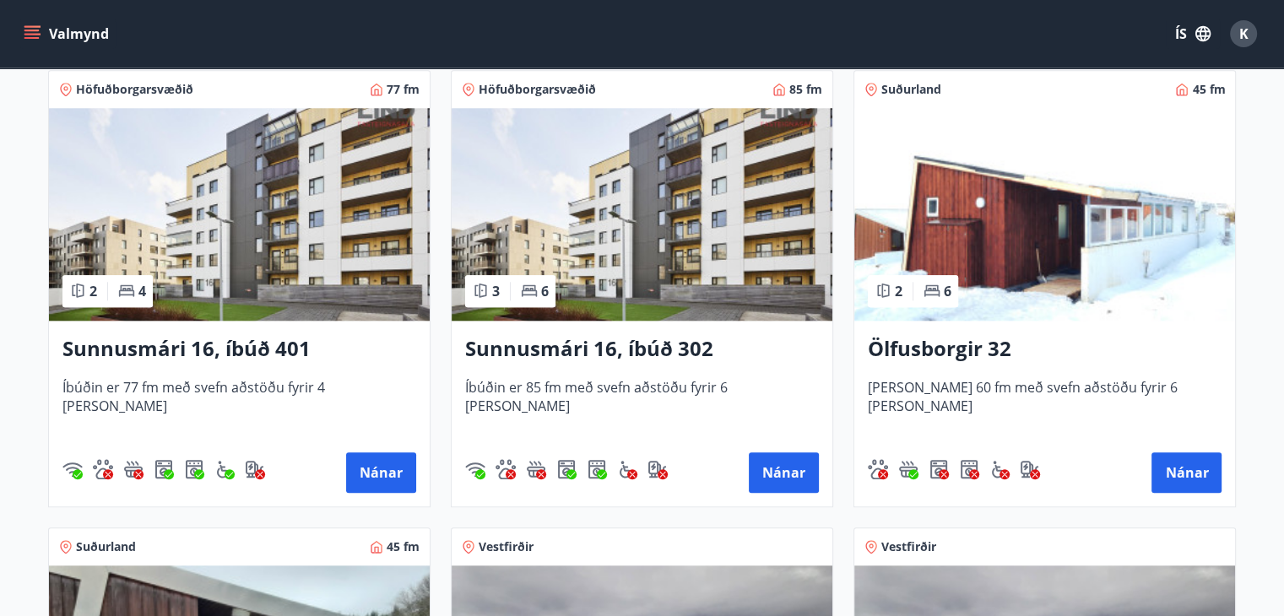
click at [700, 217] on img at bounding box center [642, 214] width 381 height 213
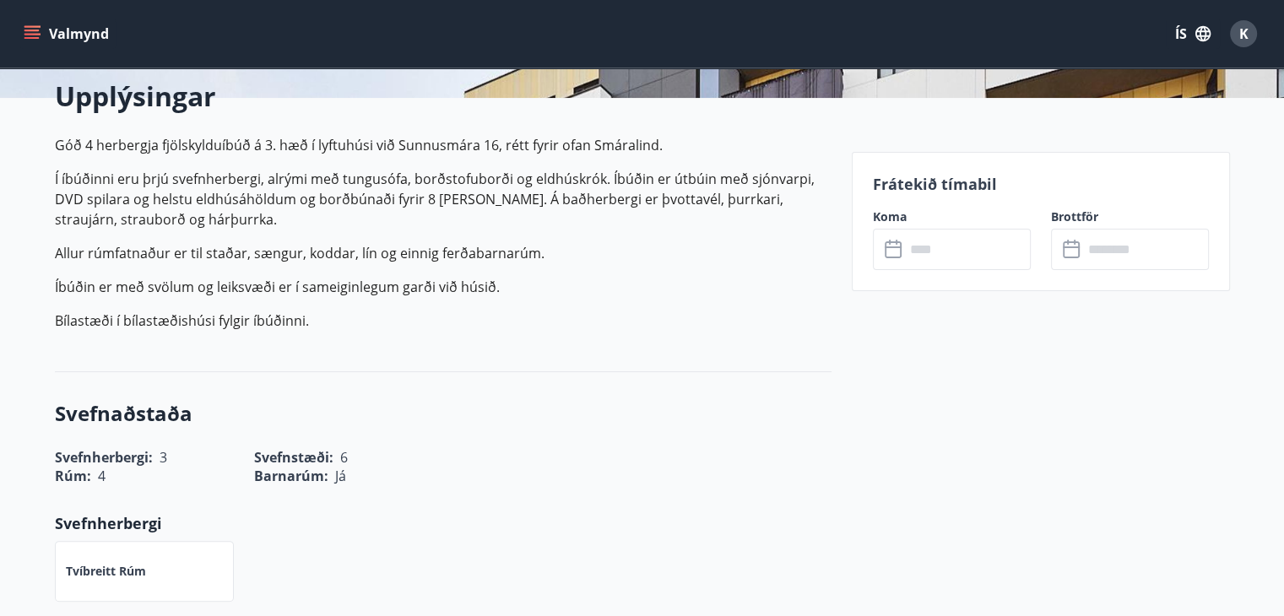
scroll to position [422, 0]
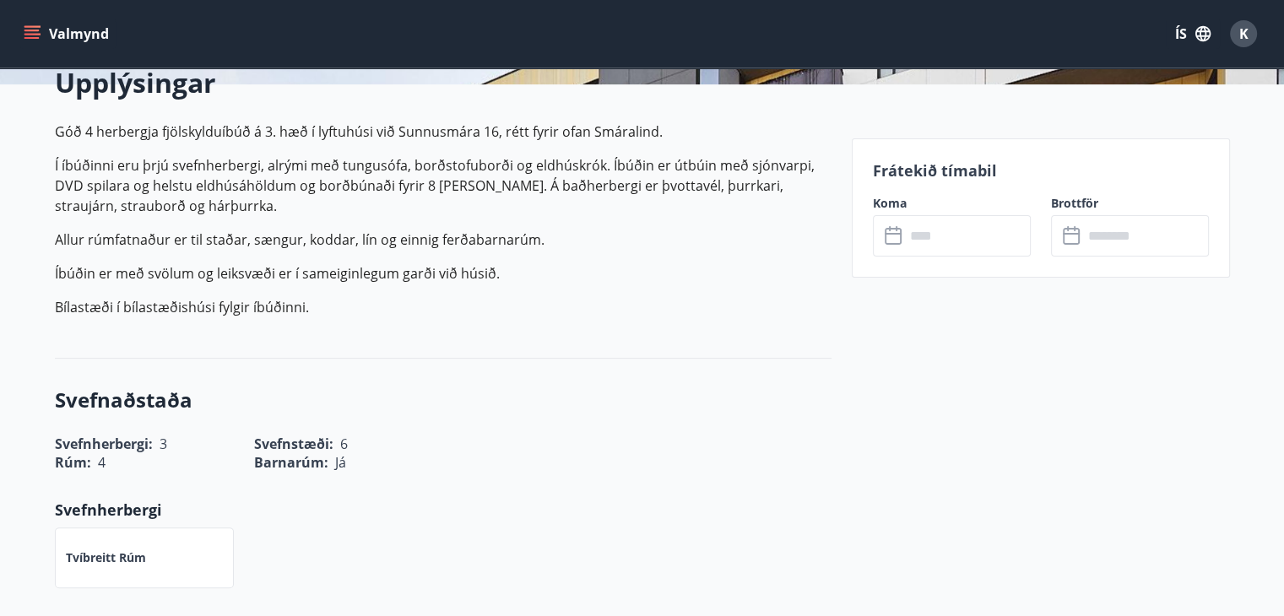
click at [923, 228] on input "text" at bounding box center [968, 235] width 126 height 41
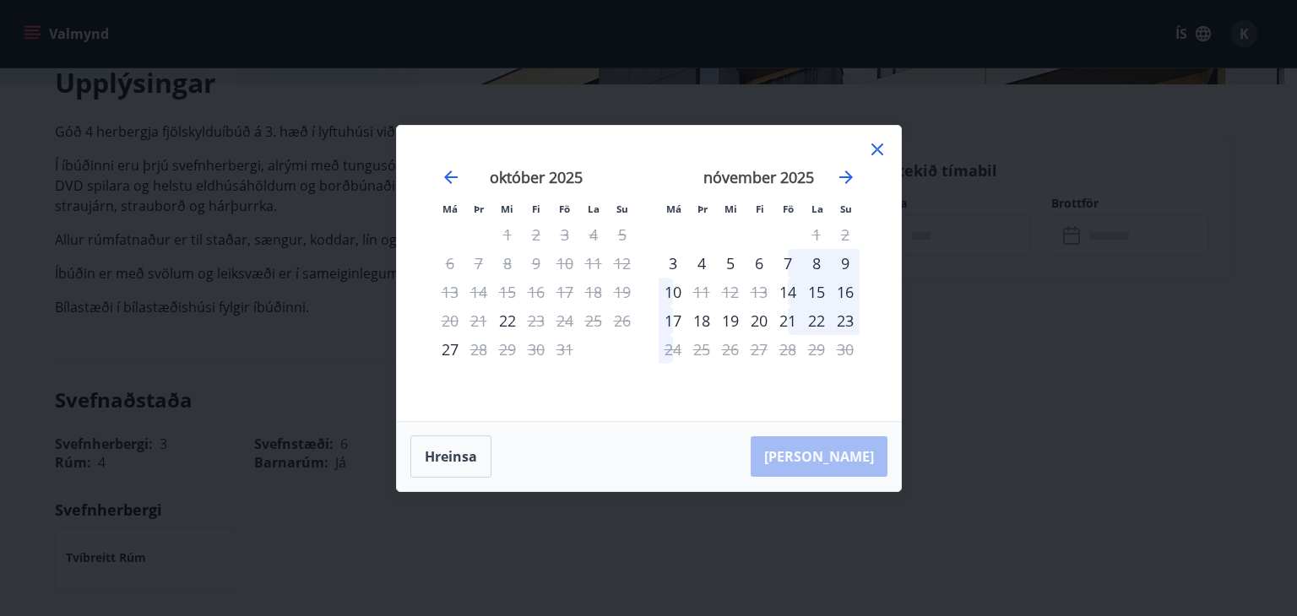
click at [872, 151] on icon at bounding box center [877, 149] width 20 height 20
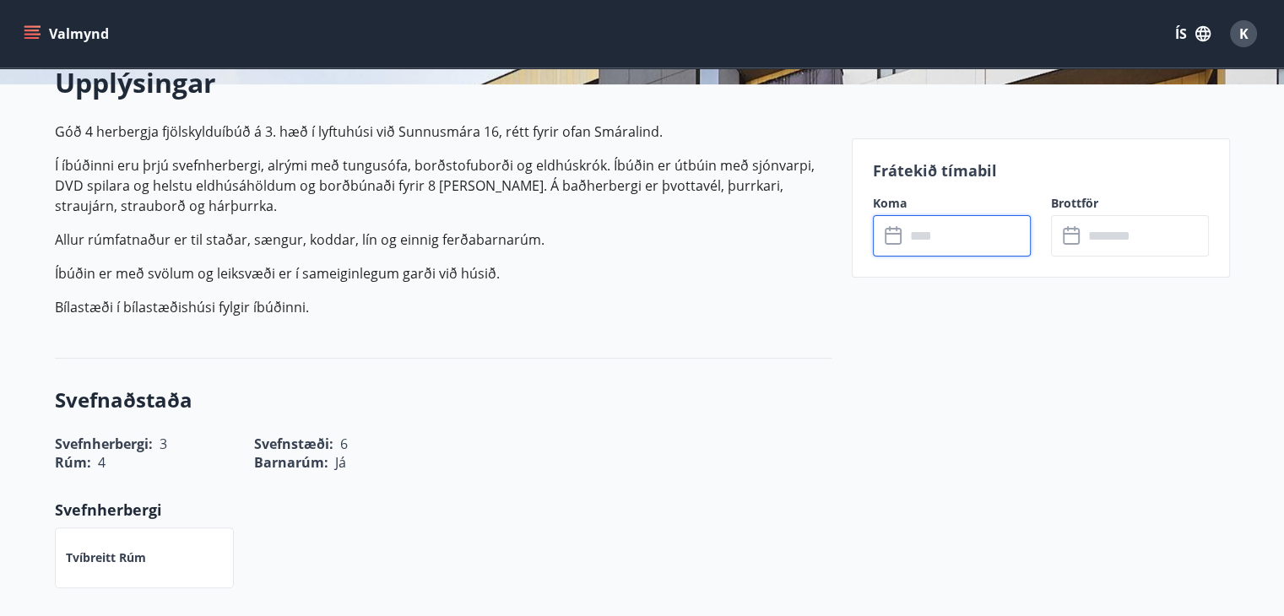
scroll to position [0, 0]
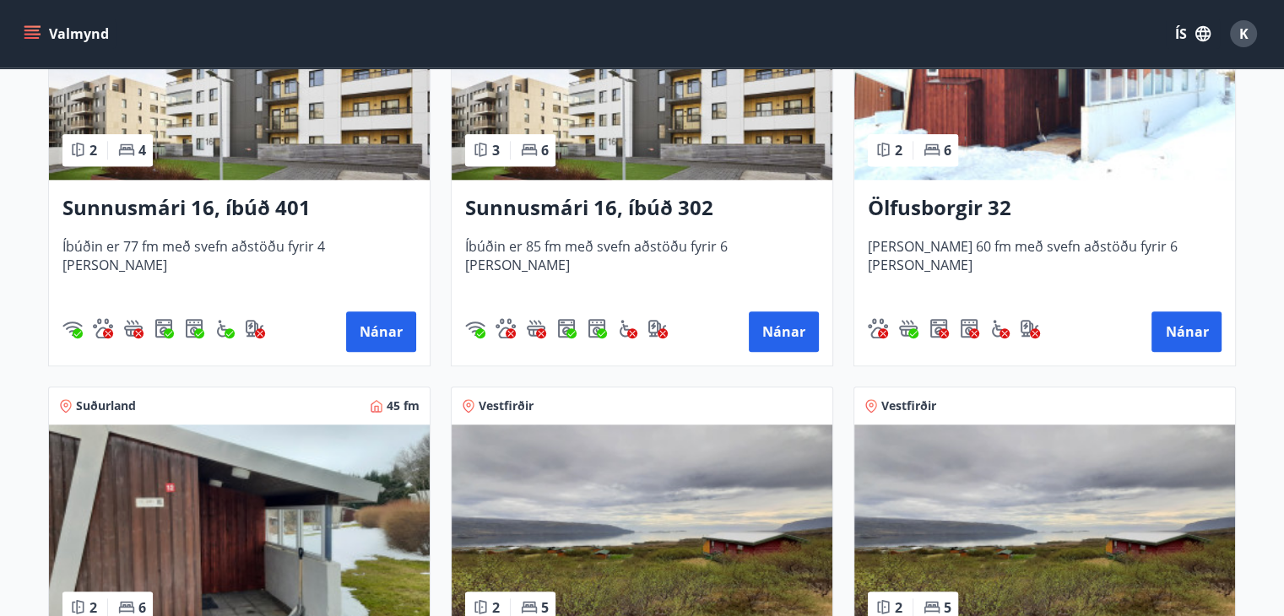
scroll to position [1859, 0]
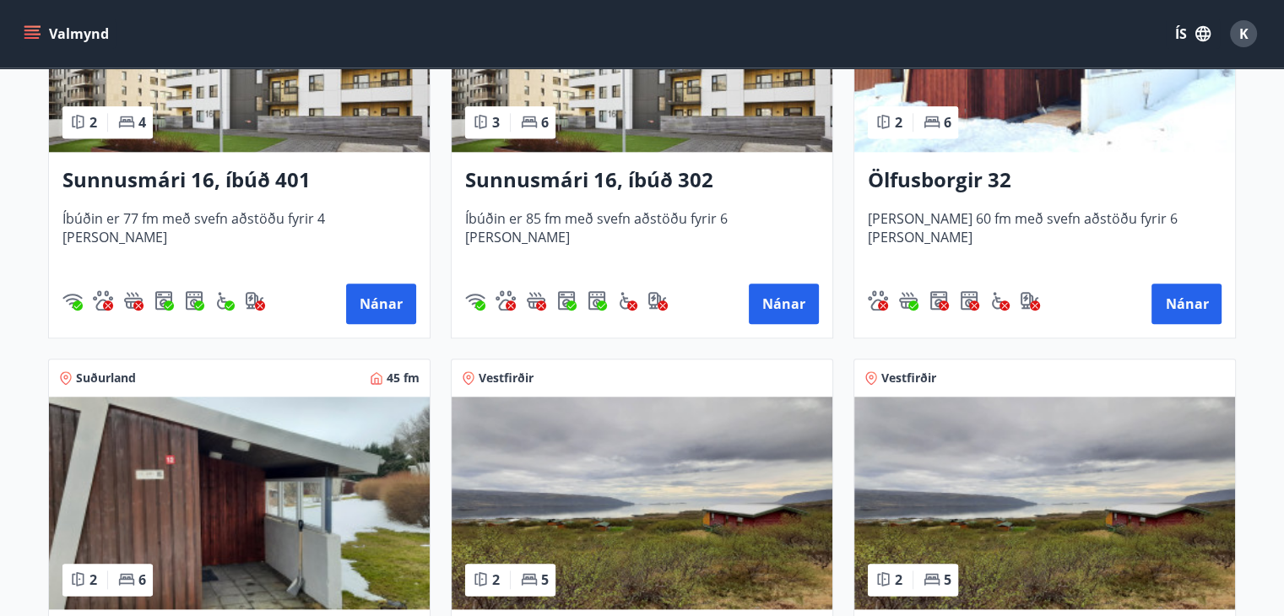
click at [979, 173] on h3 "Ölfusborgir 32" at bounding box center [1045, 180] width 354 height 30
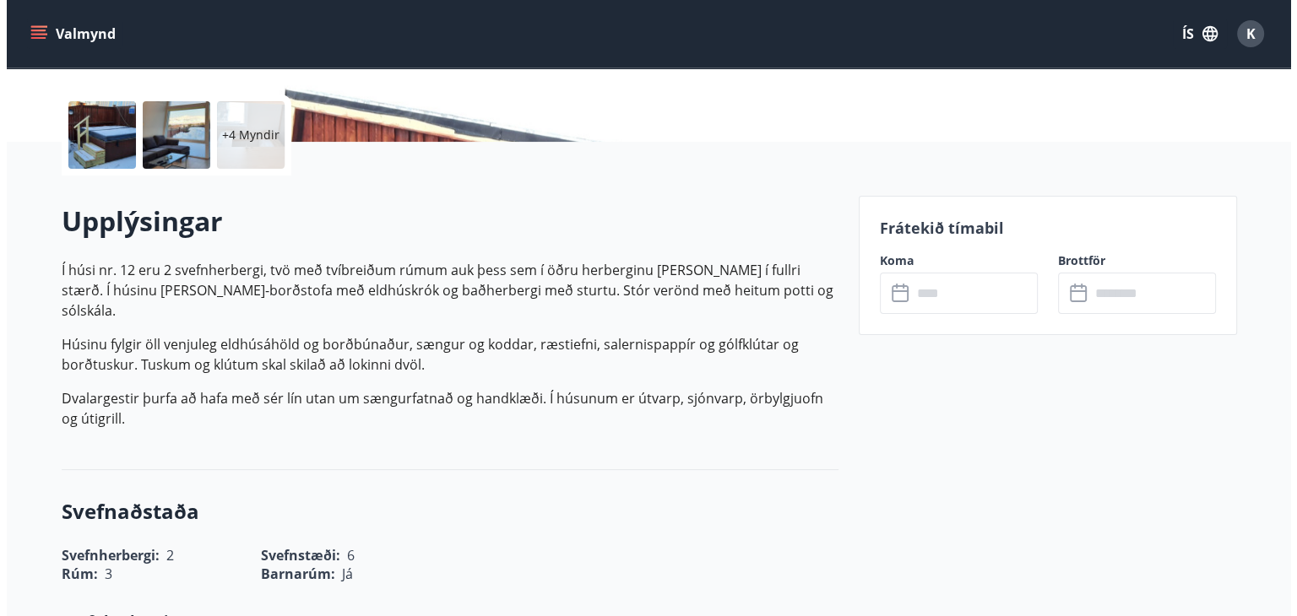
scroll to position [422, 0]
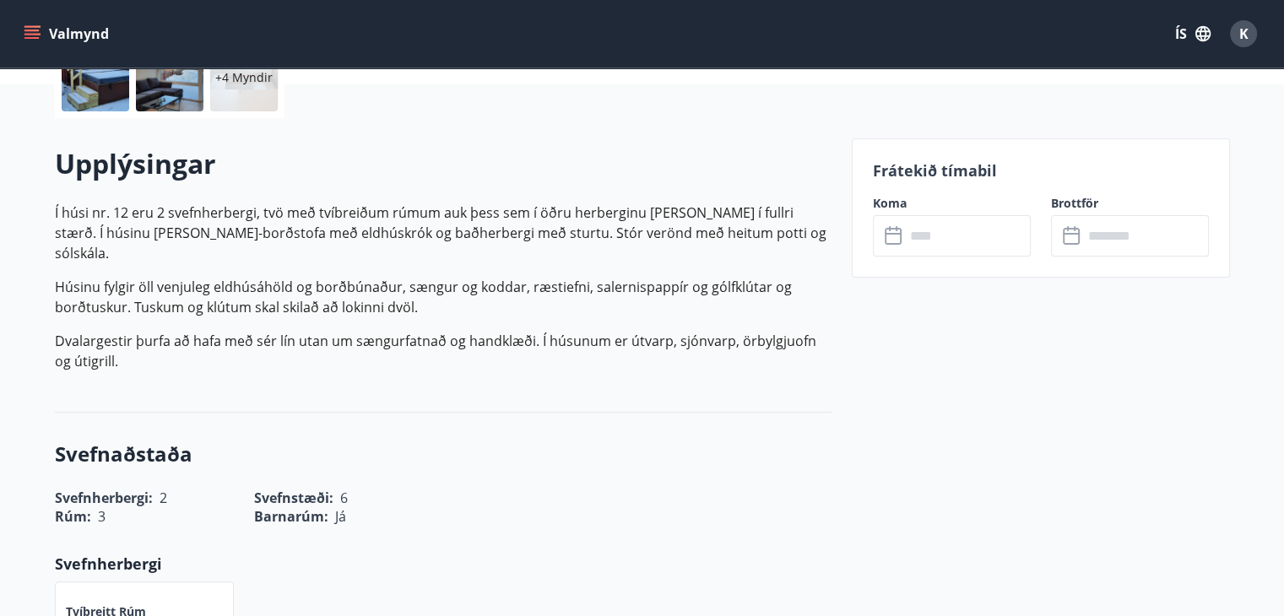
click at [938, 238] on input "text" at bounding box center [968, 235] width 126 height 41
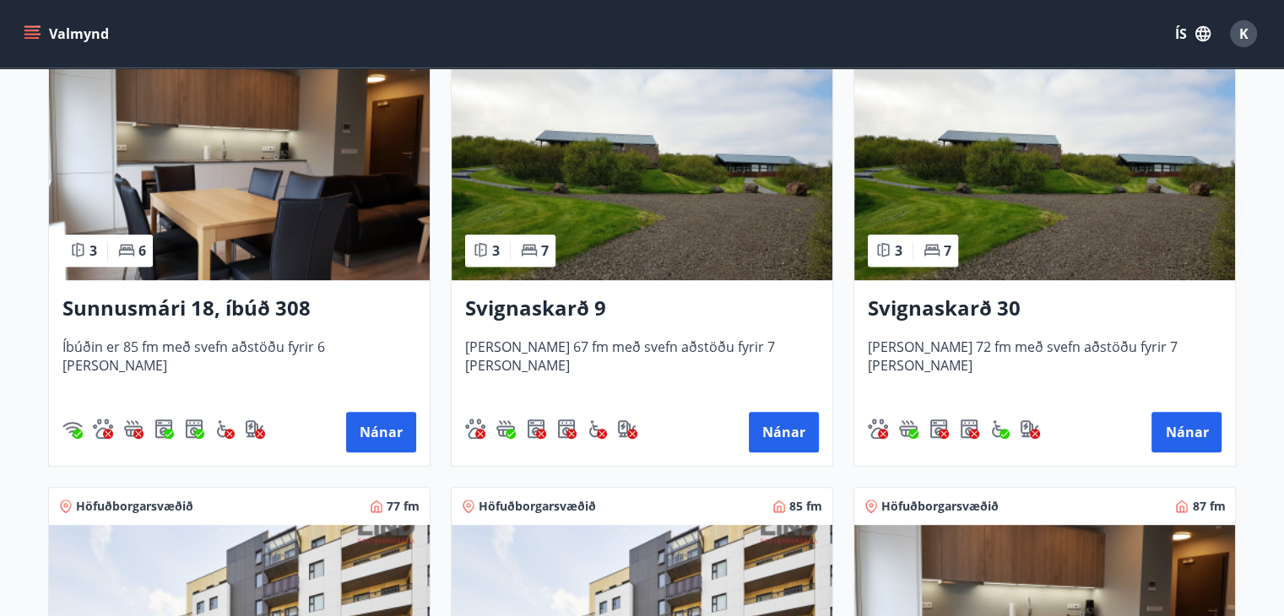
scroll to position [844, 0]
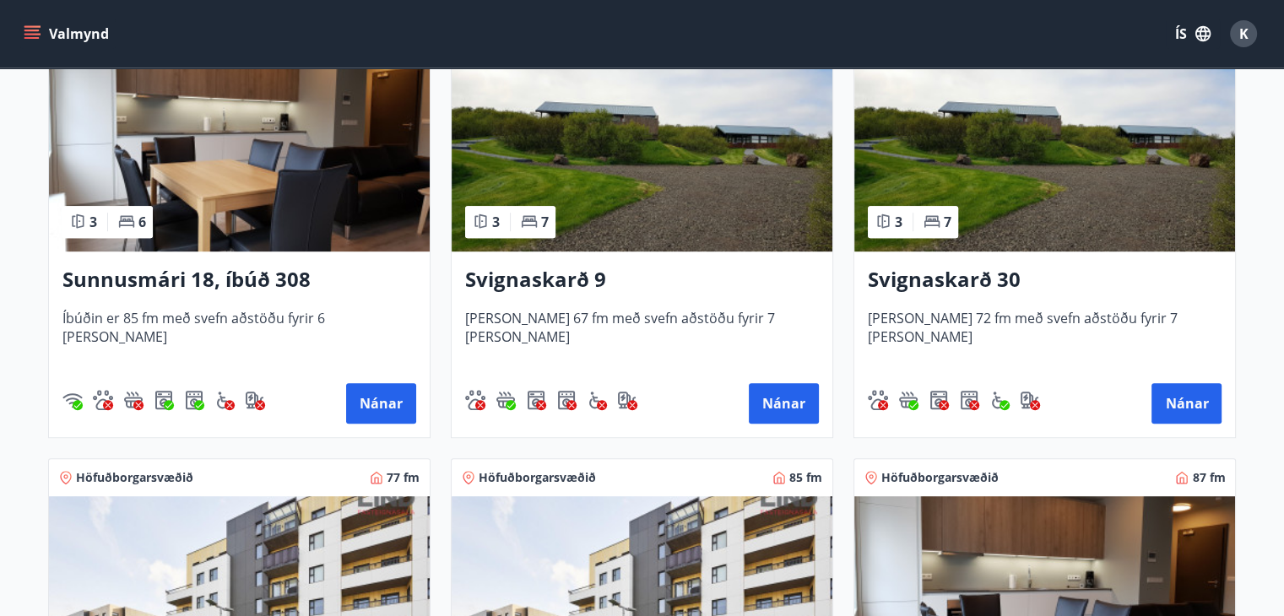
click at [713, 193] on img at bounding box center [642, 145] width 381 height 213
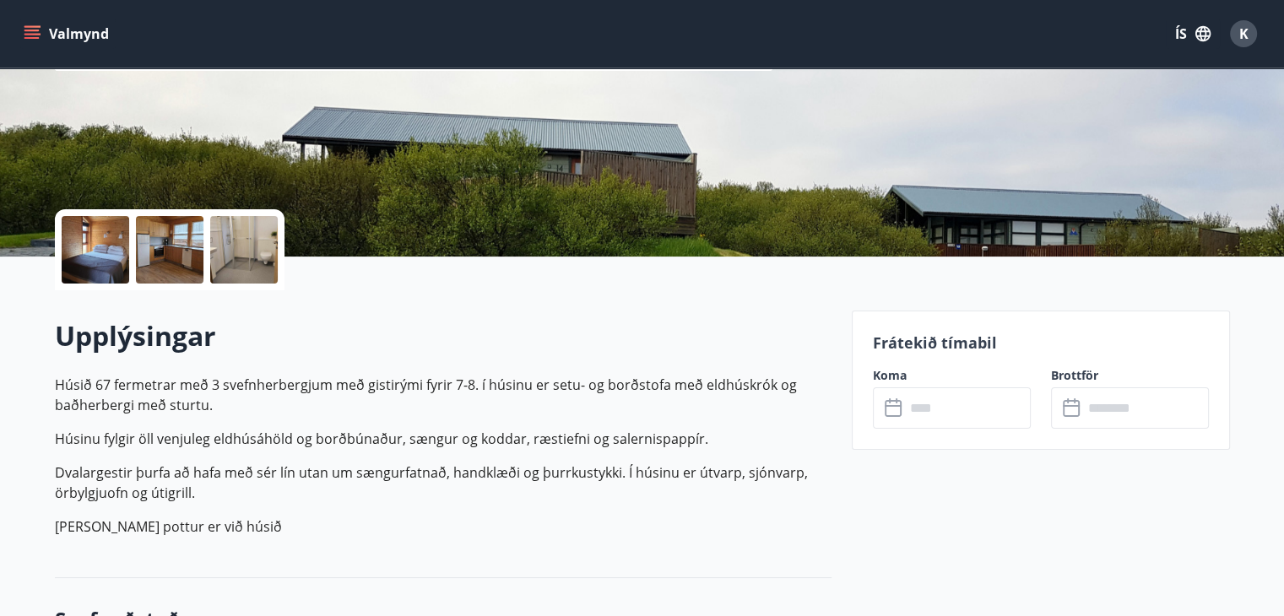
scroll to position [253, 0]
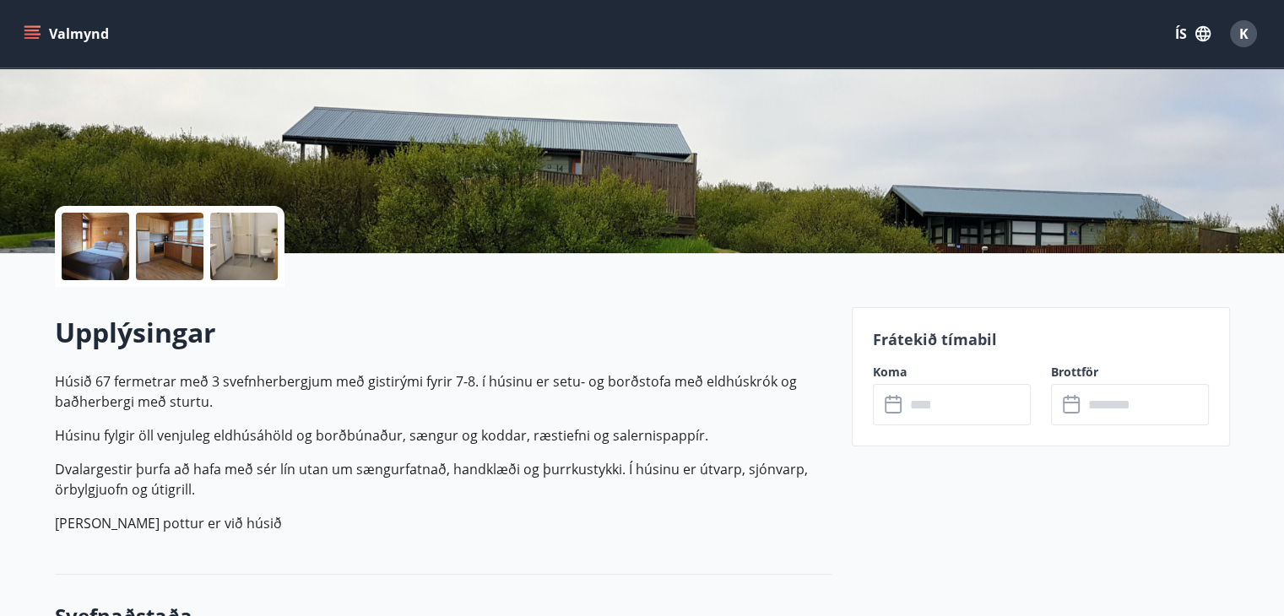
click at [899, 413] on icon at bounding box center [895, 405] width 20 height 20
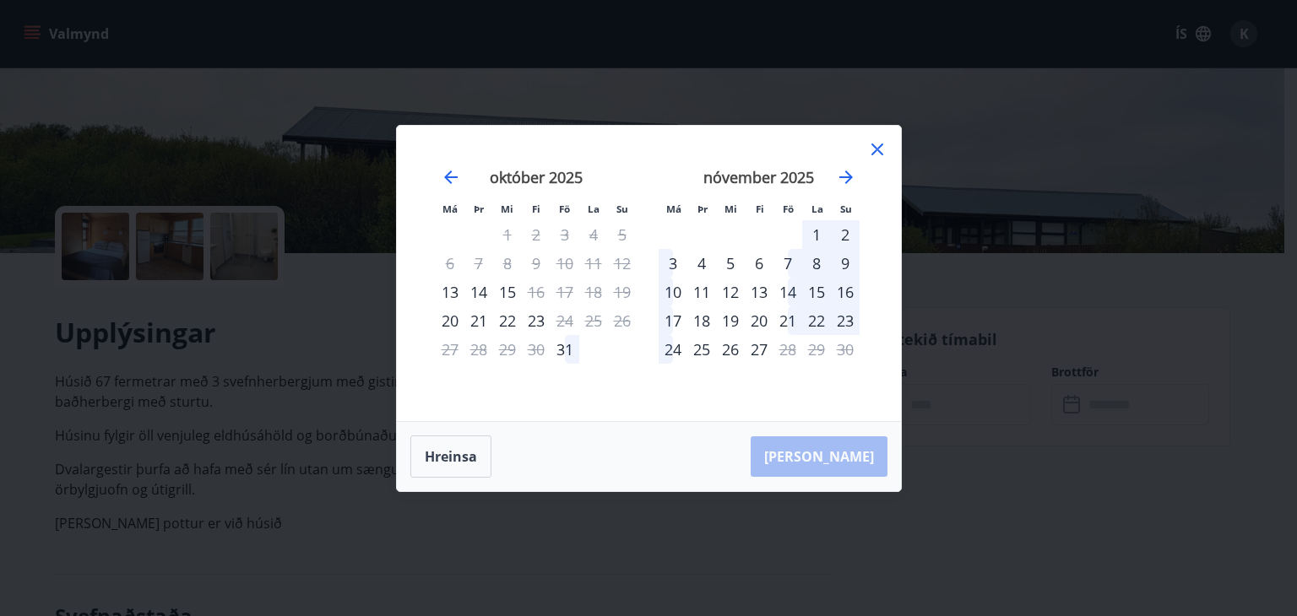
click at [871, 146] on icon at bounding box center [877, 149] width 20 height 20
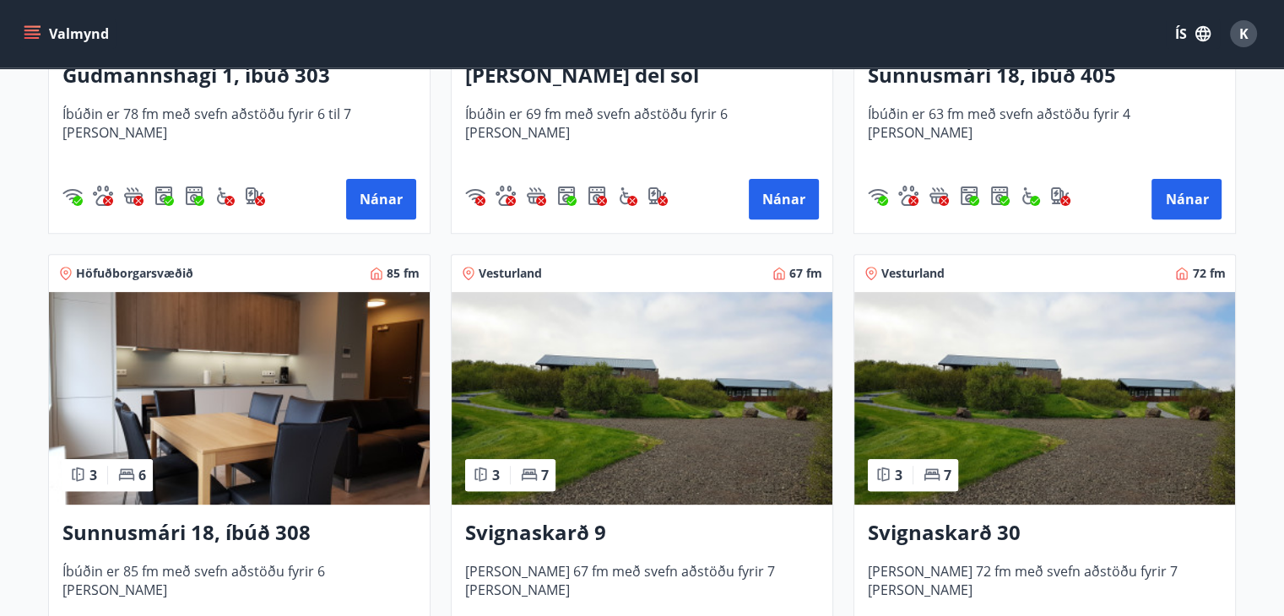
click at [1133, 461] on img at bounding box center [1044, 398] width 381 height 213
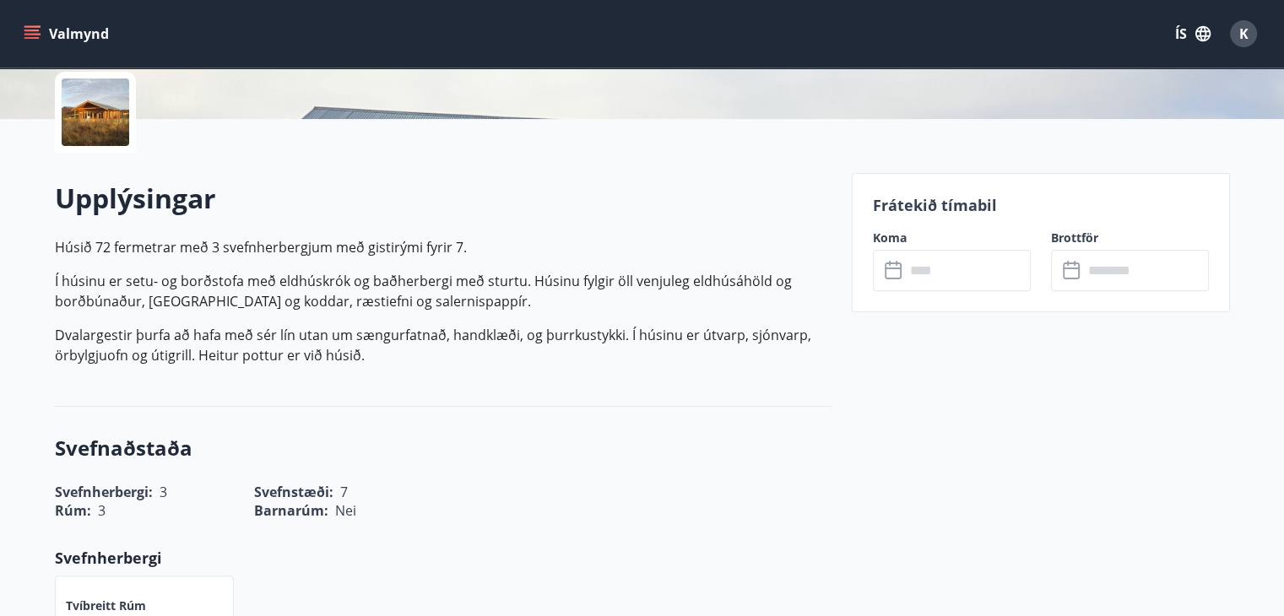
scroll to position [422, 0]
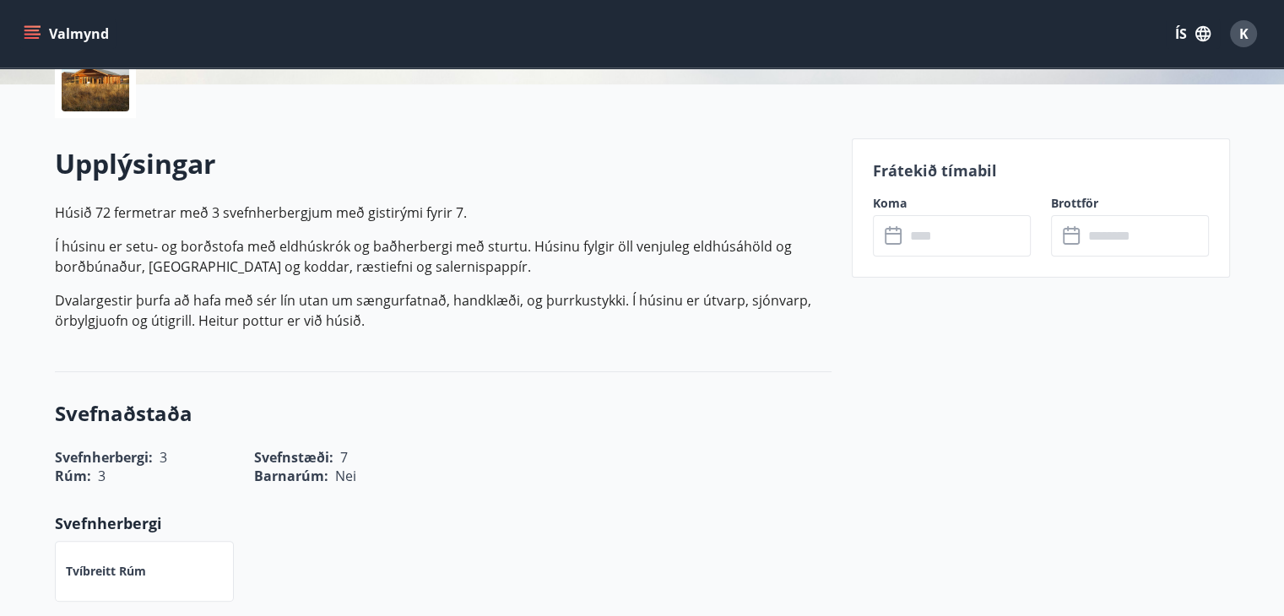
click at [949, 230] on input "text" at bounding box center [968, 235] width 126 height 41
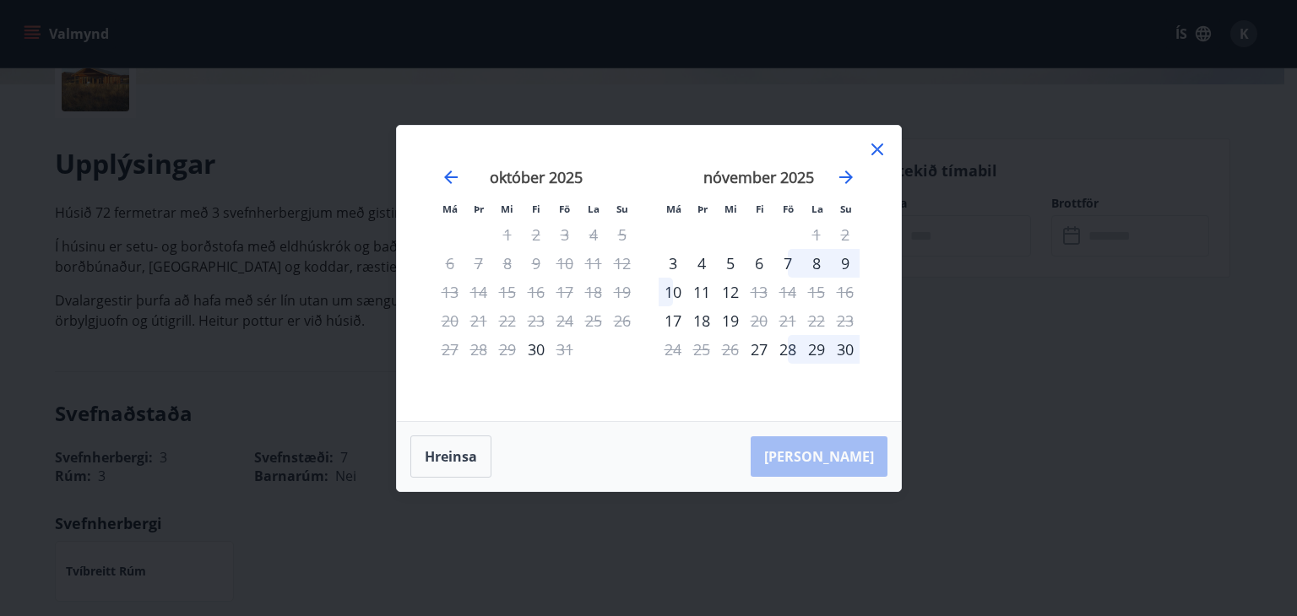
click at [885, 147] on icon at bounding box center [877, 149] width 20 height 20
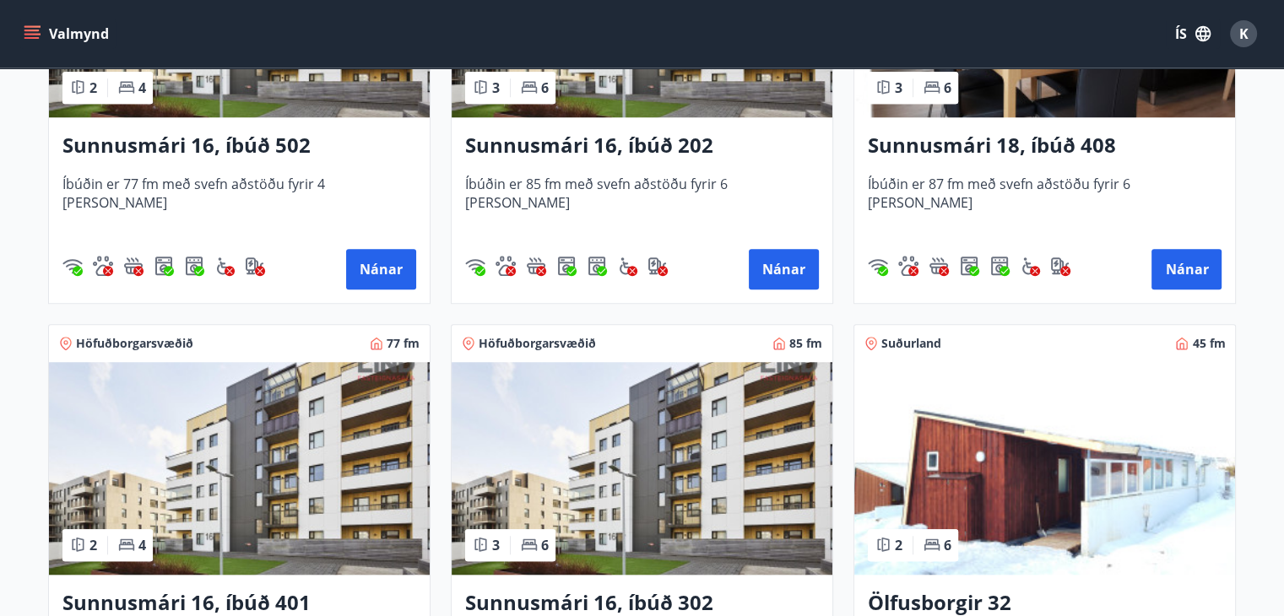
scroll to position [1437, 0]
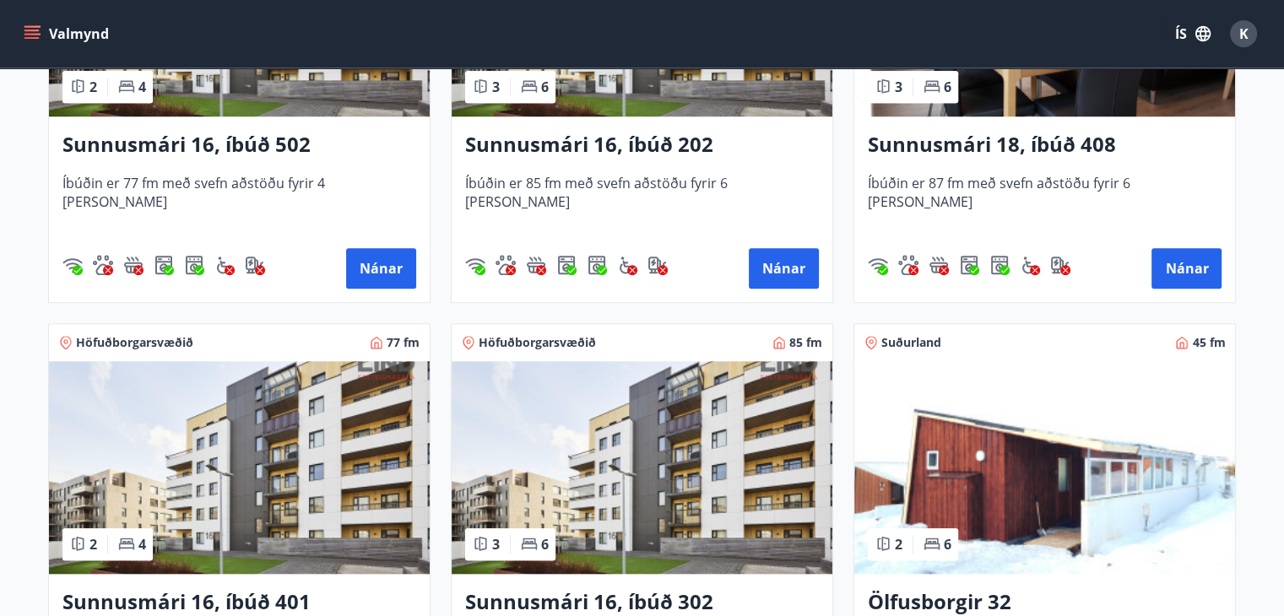
click at [976, 462] on img at bounding box center [1044, 467] width 381 height 213
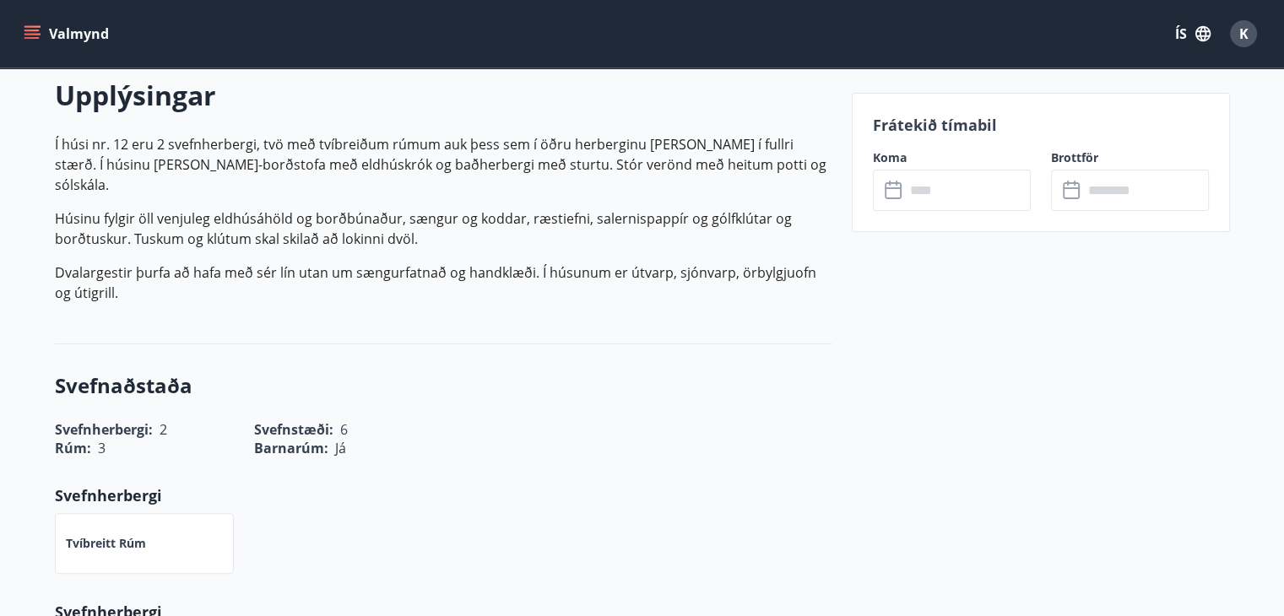
scroll to position [506, 0]
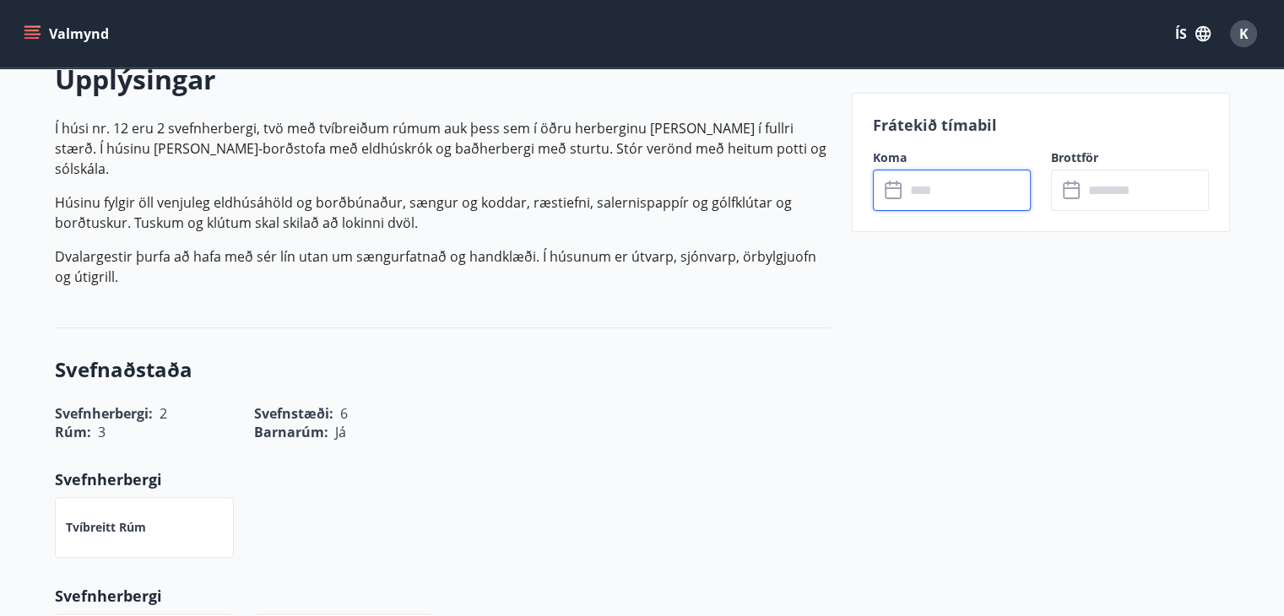
click at [976, 187] on input "text" at bounding box center [968, 190] width 126 height 41
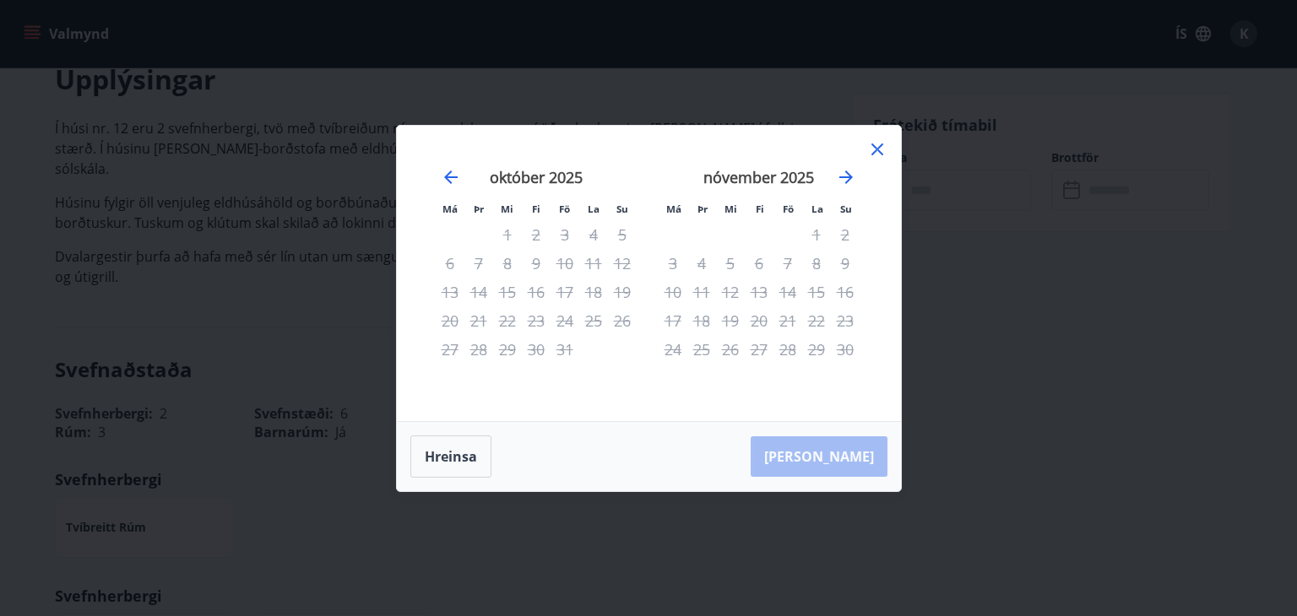
click at [878, 148] on icon at bounding box center [877, 150] width 12 height 12
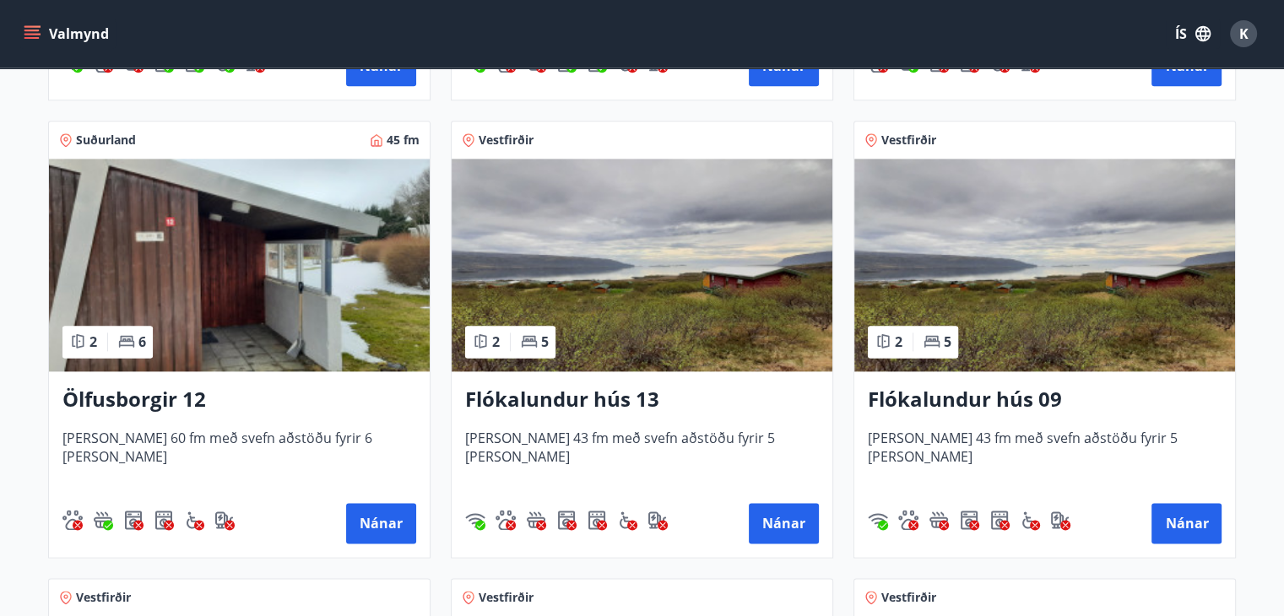
scroll to position [2110, 0]
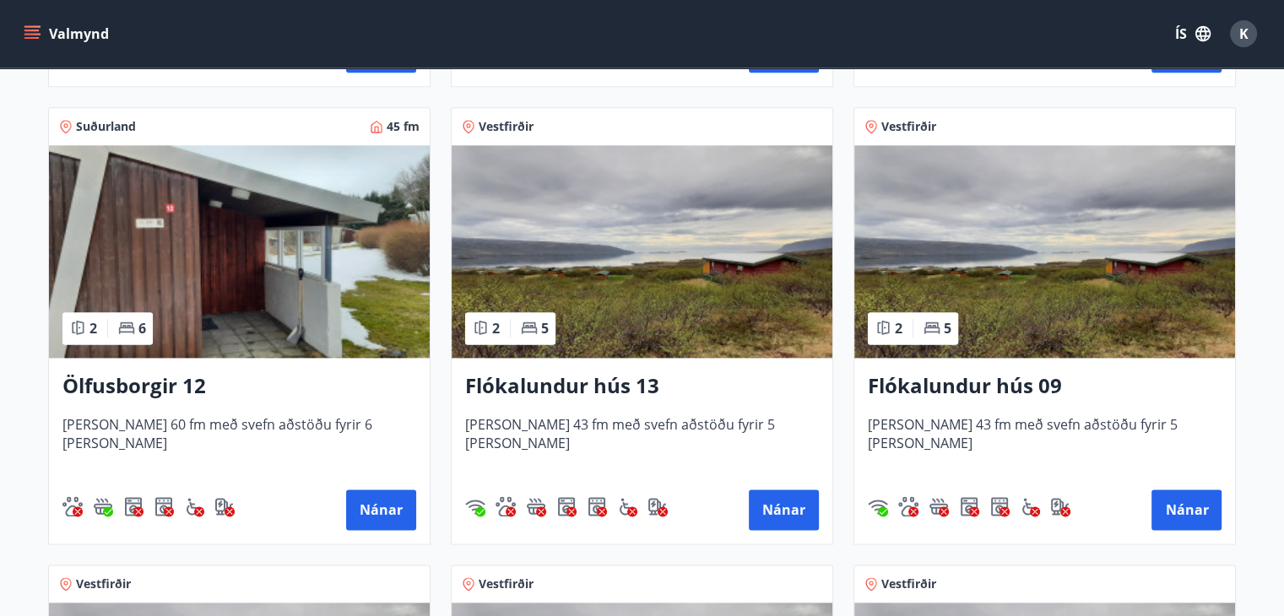
click at [702, 284] on img at bounding box center [642, 251] width 381 height 213
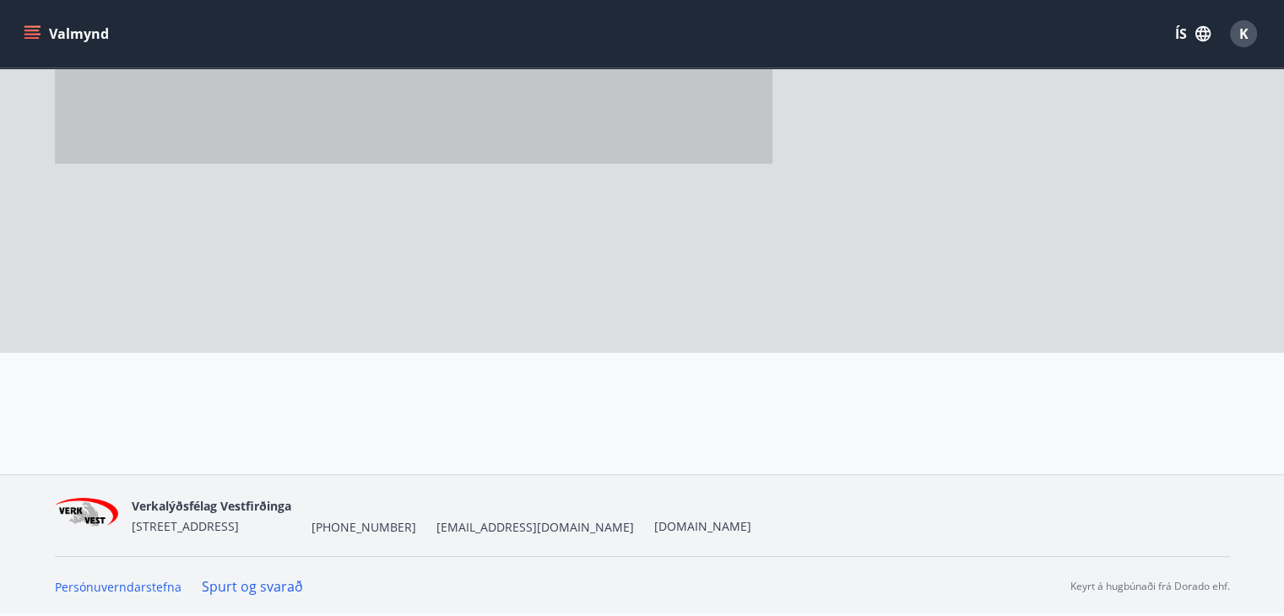
click at [702, 284] on div at bounding box center [446, 99] width 783 height 506
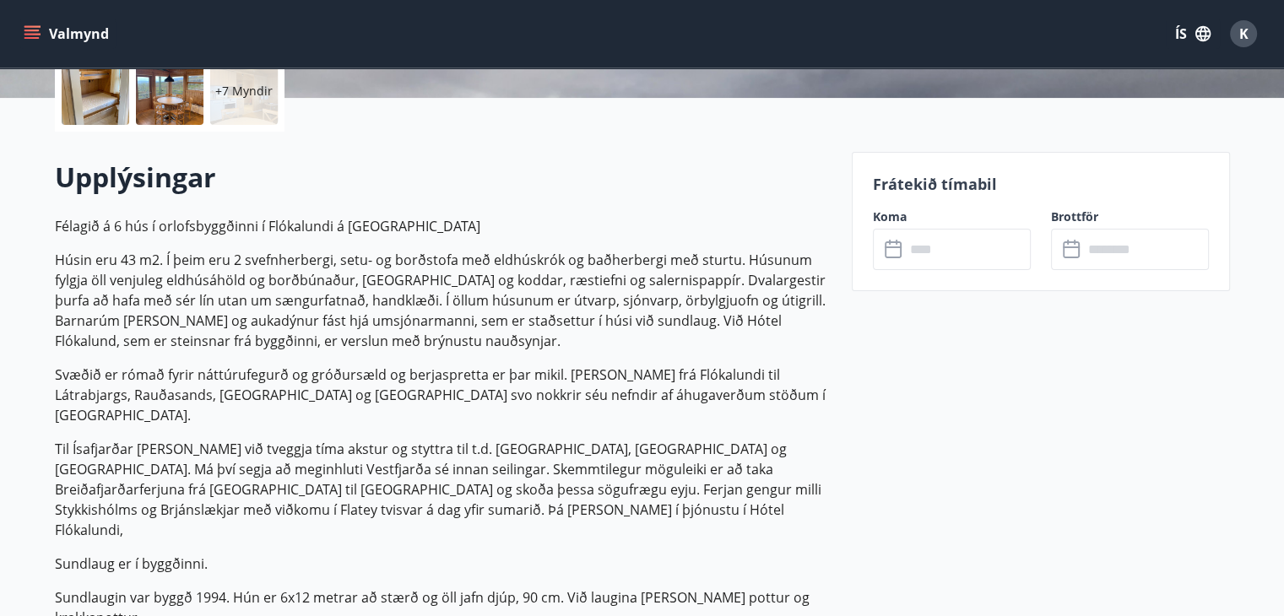
scroll to position [591, 0]
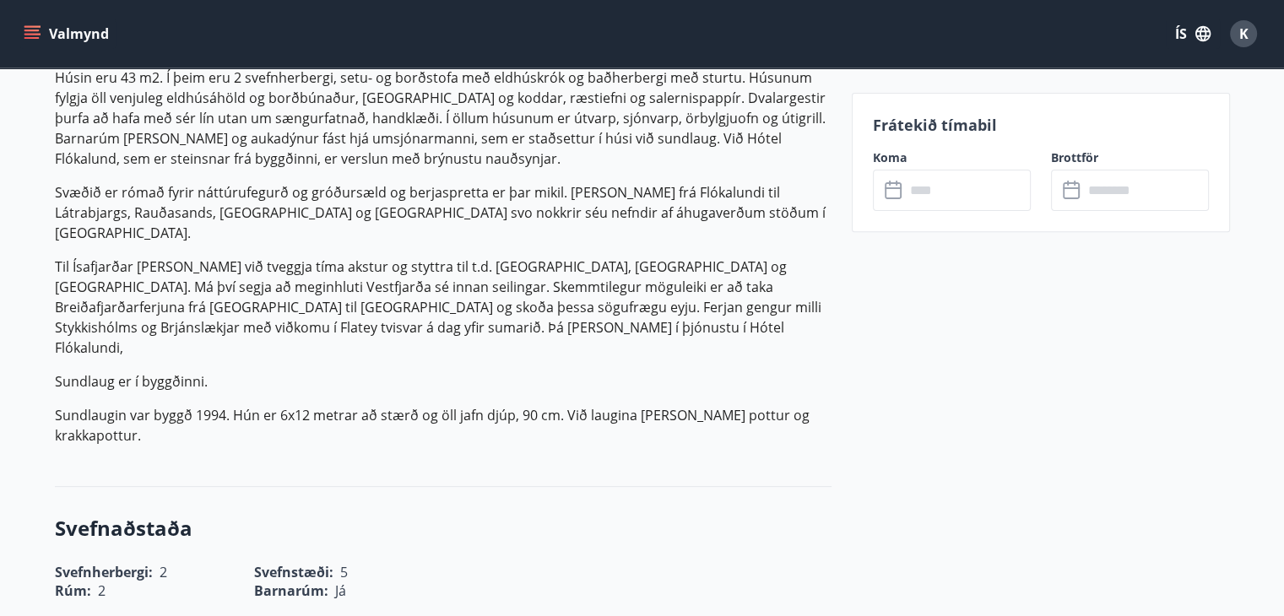
click at [944, 185] on input "text" at bounding box center [968, 190] width 126 height 41
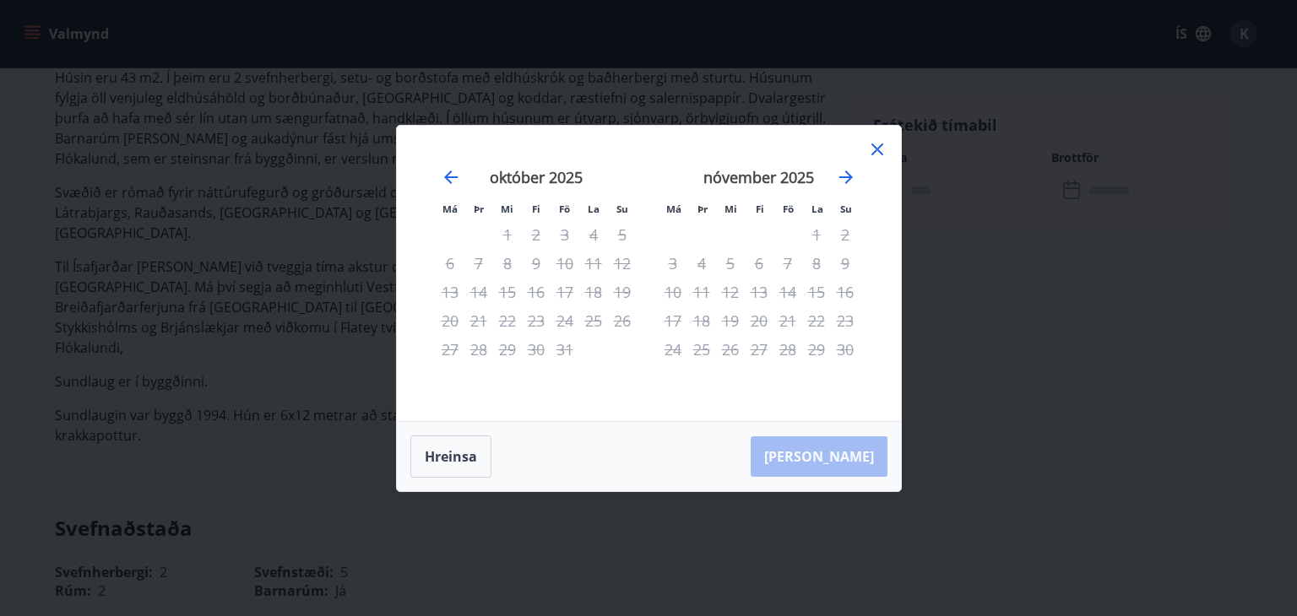
click at [880, 149] on icon at bounding box center [877, 149] width 20 height 20
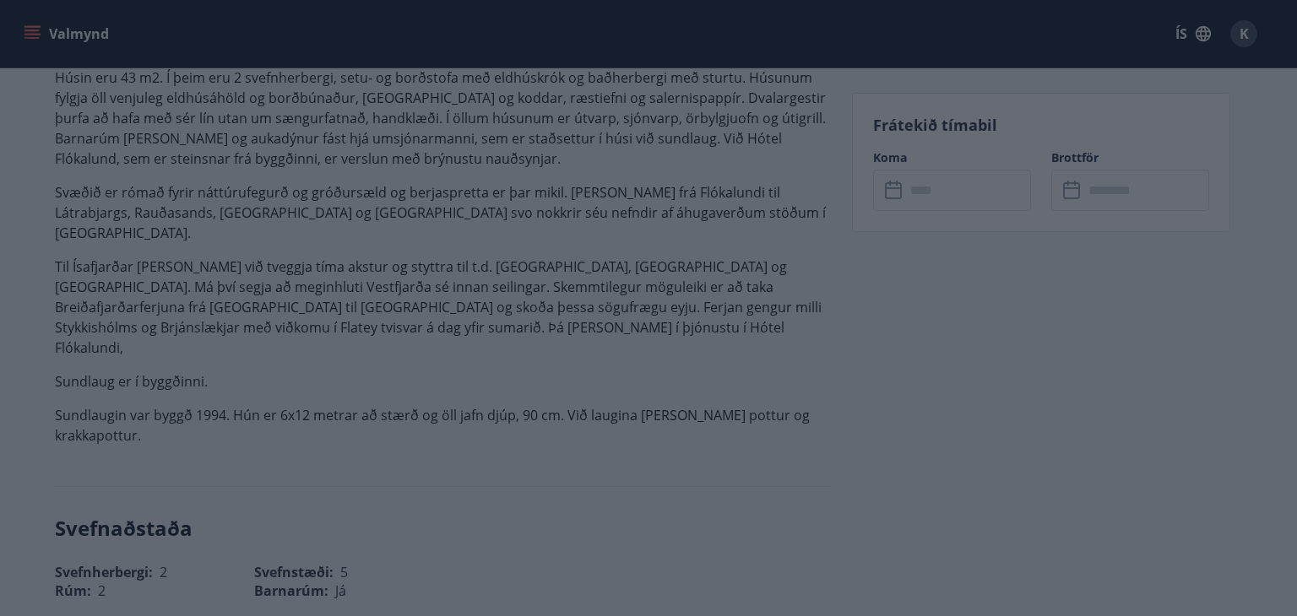
click at [880, 149] on icon at bounding box center [877, 149] width 20 height 20
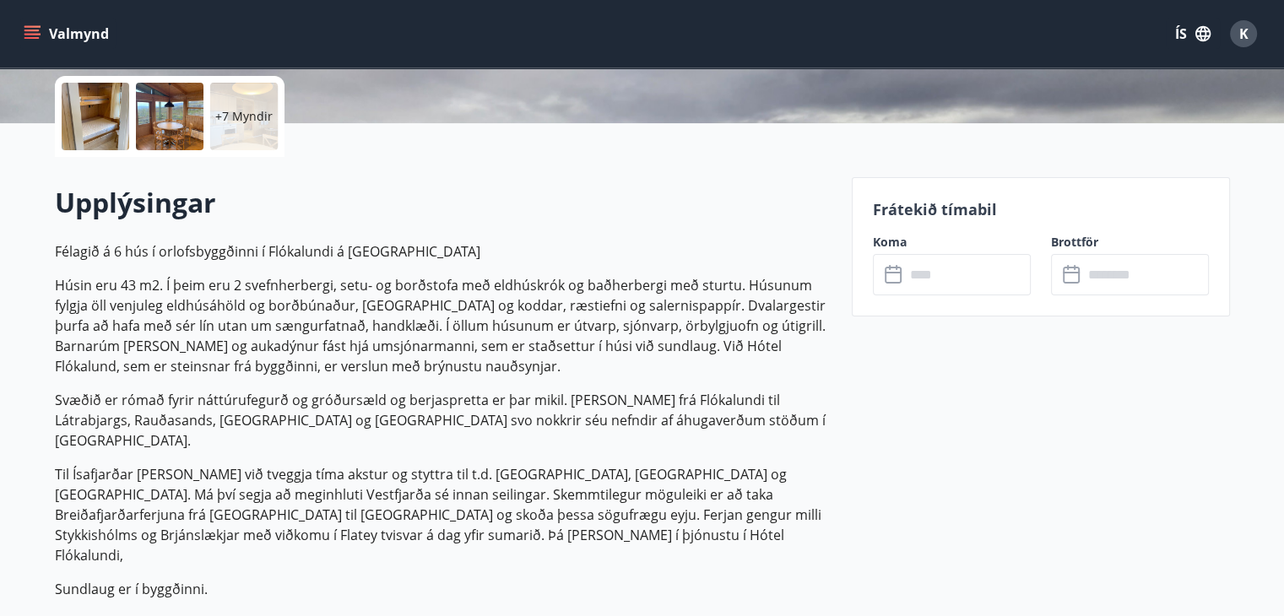
scroll to position [422, 0]
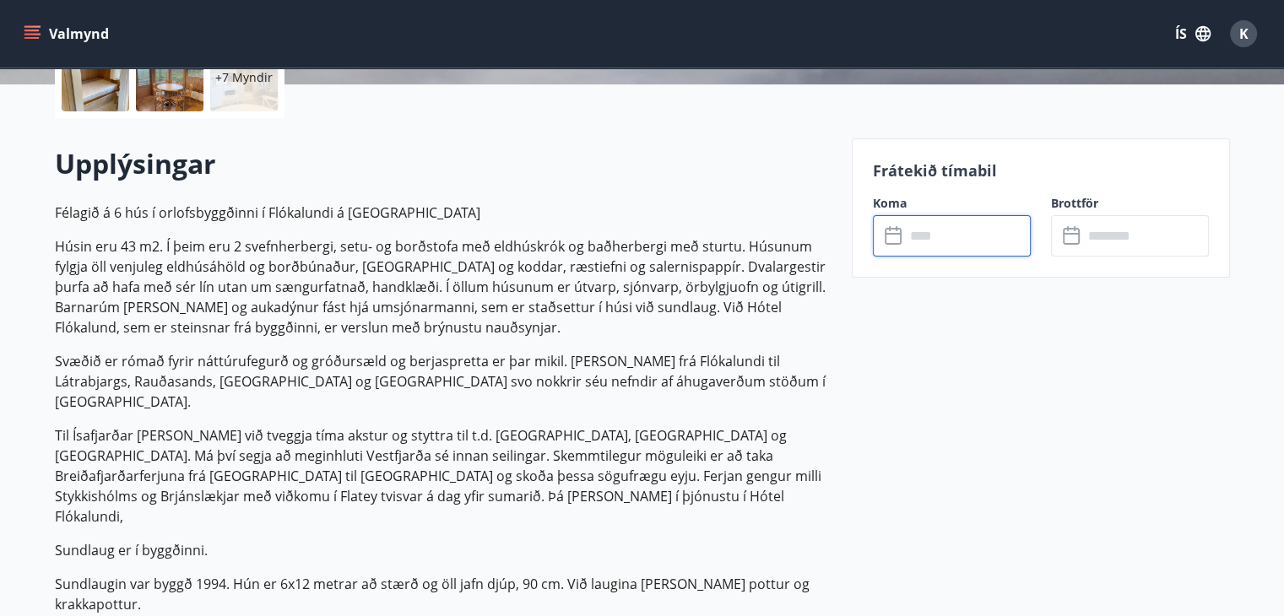
click at [941, 234] on input "text" at bounding box center [968, 235] width 126 height 41
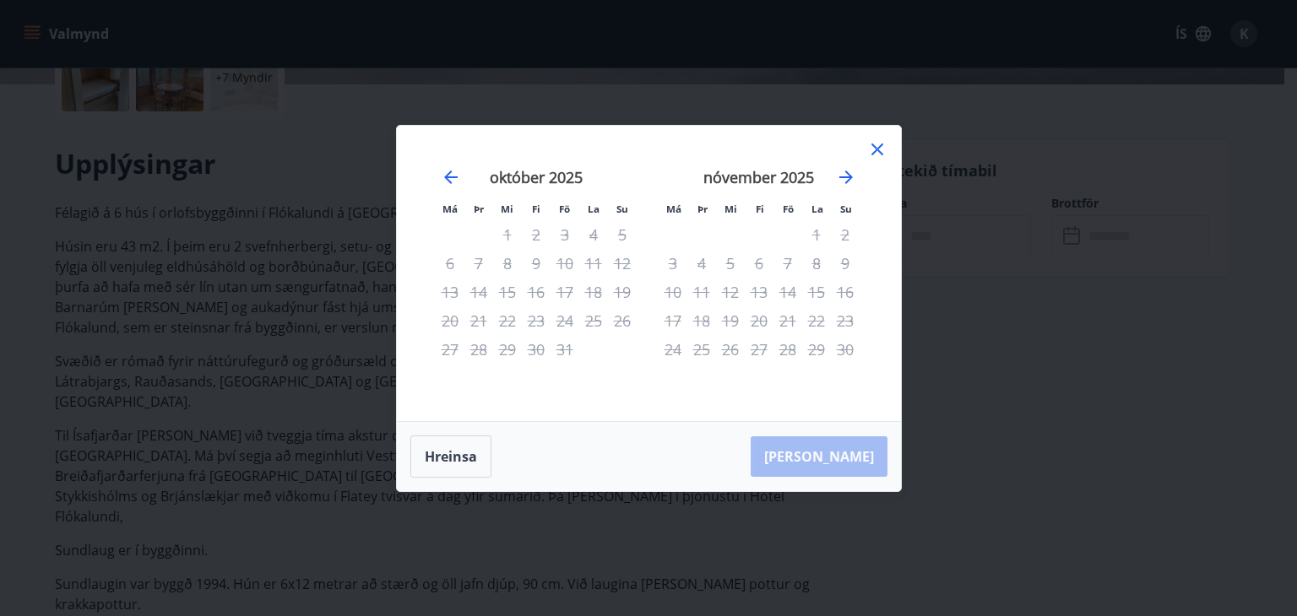
click at [881, 146] on icon at bounding box center [877, 149] width 20 height 20
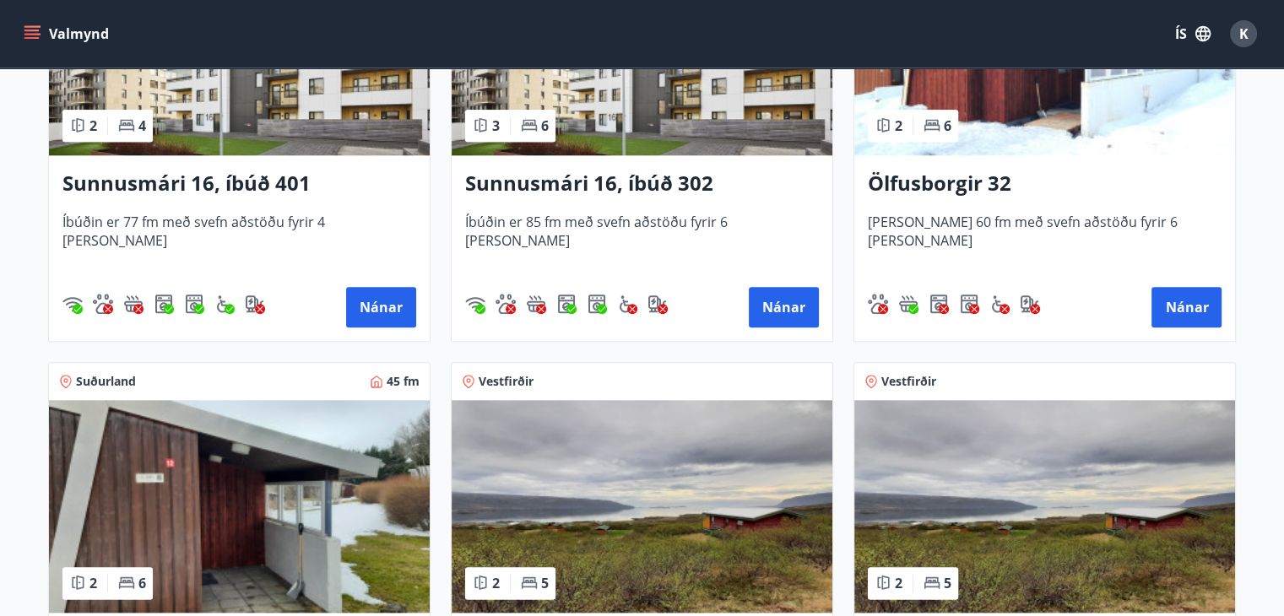
scroll to position [2195, 0]
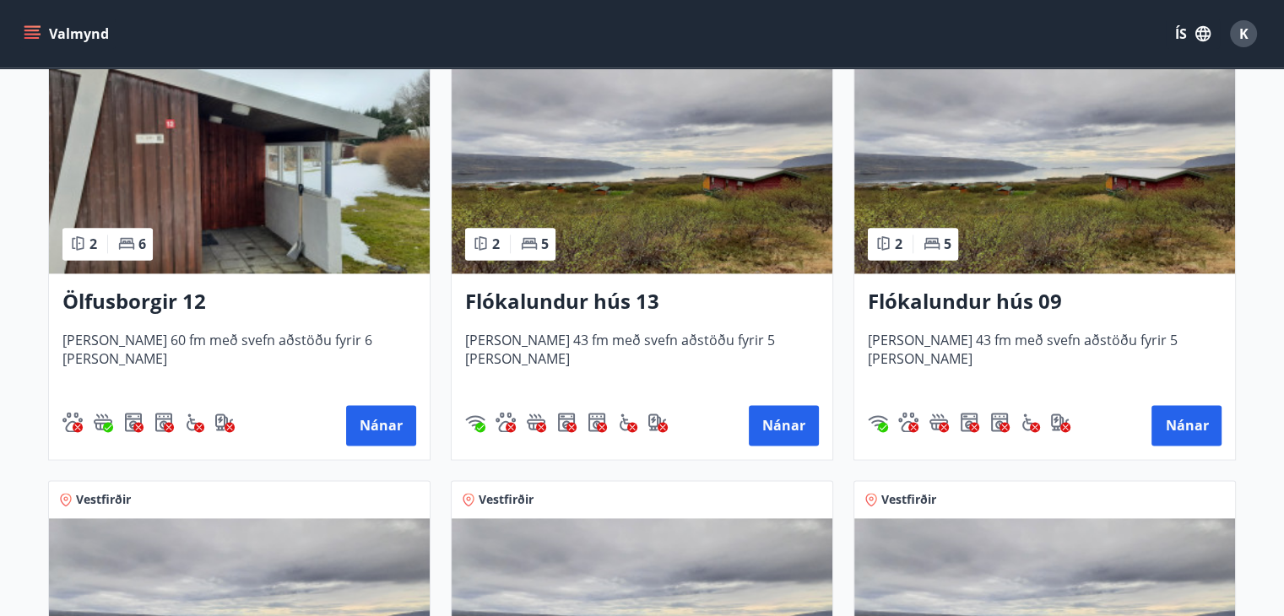
click at [1105, 229] on img at bounding box center [1044, 167] width 381 height 213
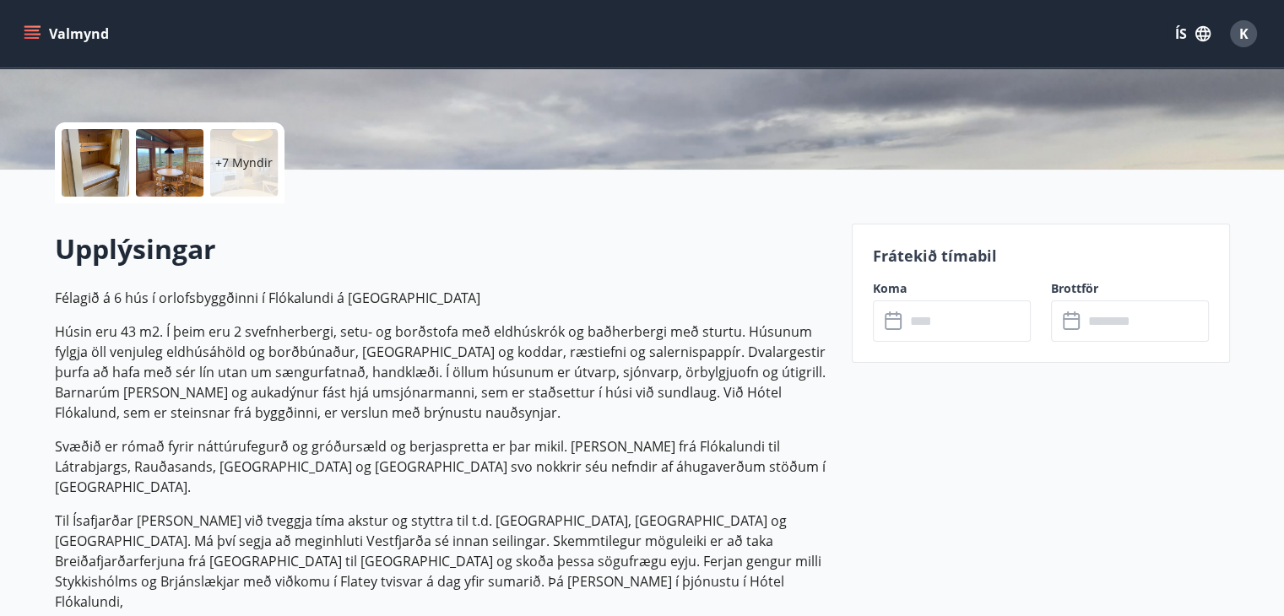
scroll to position [338, 0]
click at [937, 324] on input "text" at bounding box center [968, 320] width 126 height 41
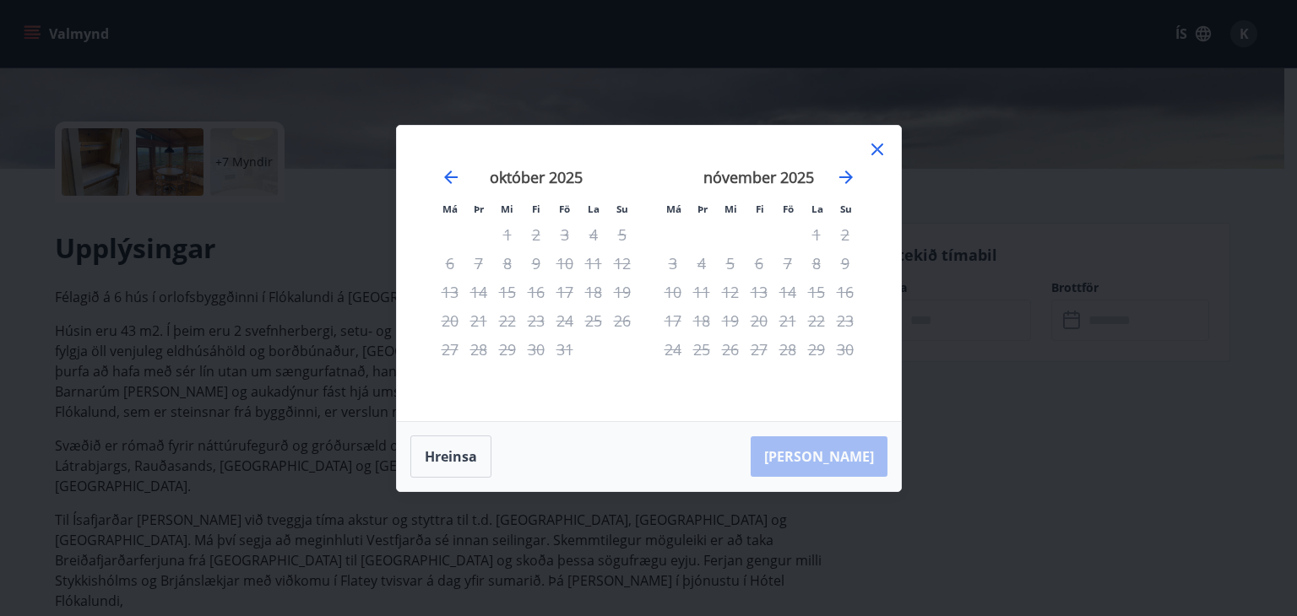
click at [874, 146] on icon at bounding box center [877, 150] width 12 height 12
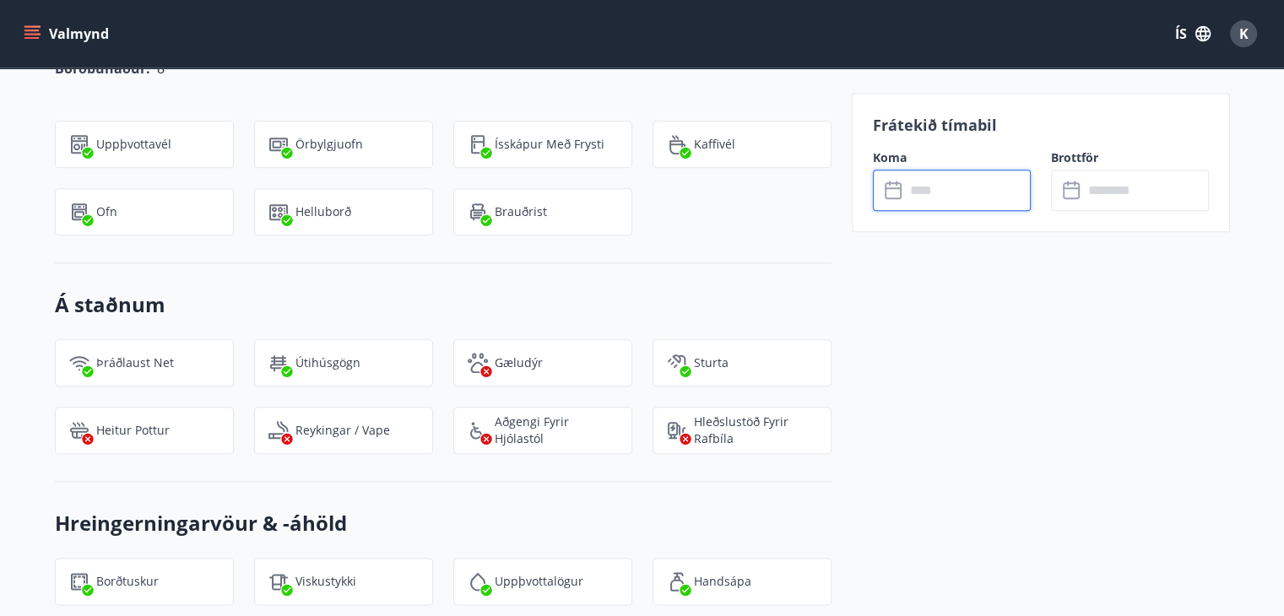
scroll to position [1857, 0]
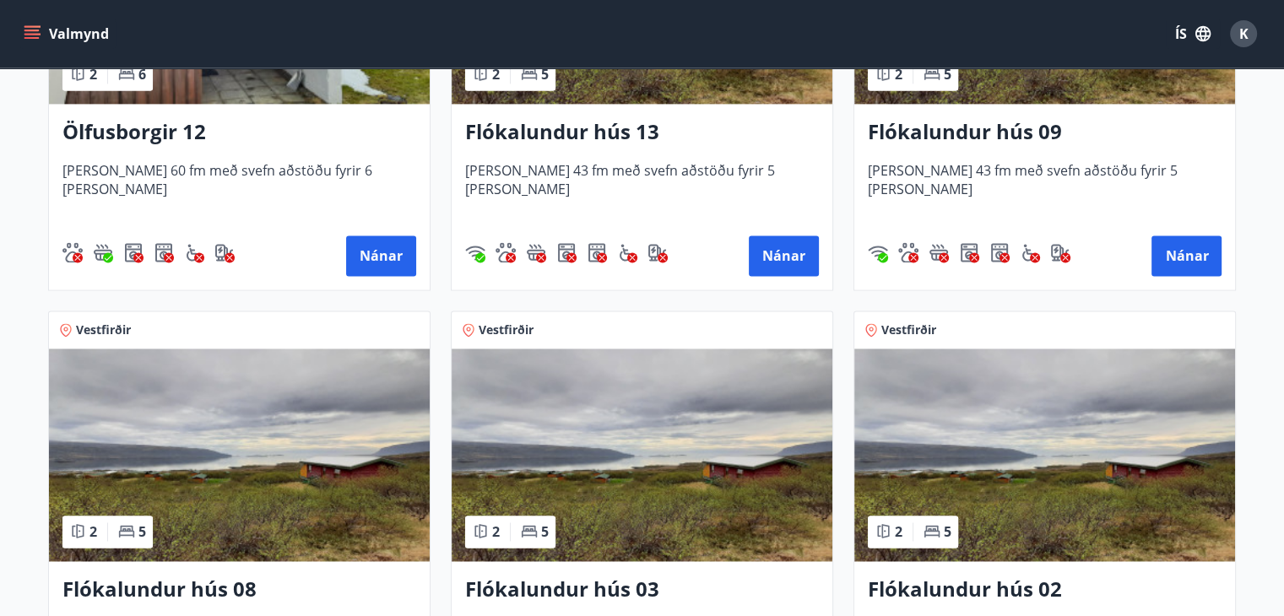
scroll to position [2532, 0]
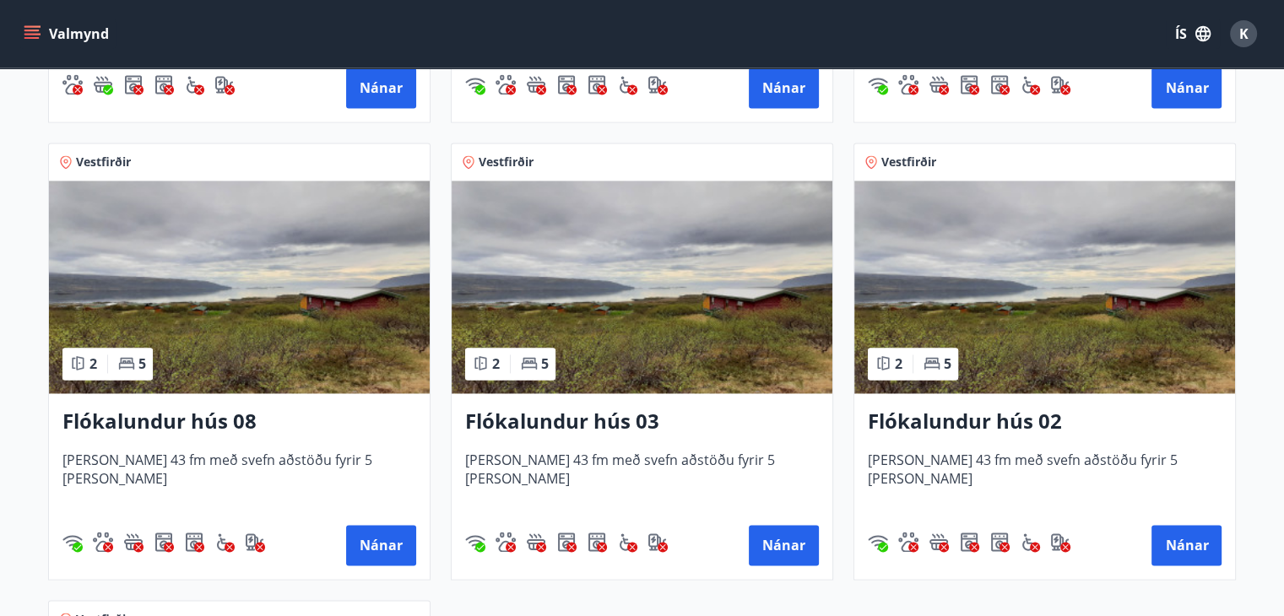
click at [258, 320] on img at bounding box center [239, 287] width 381 height 213
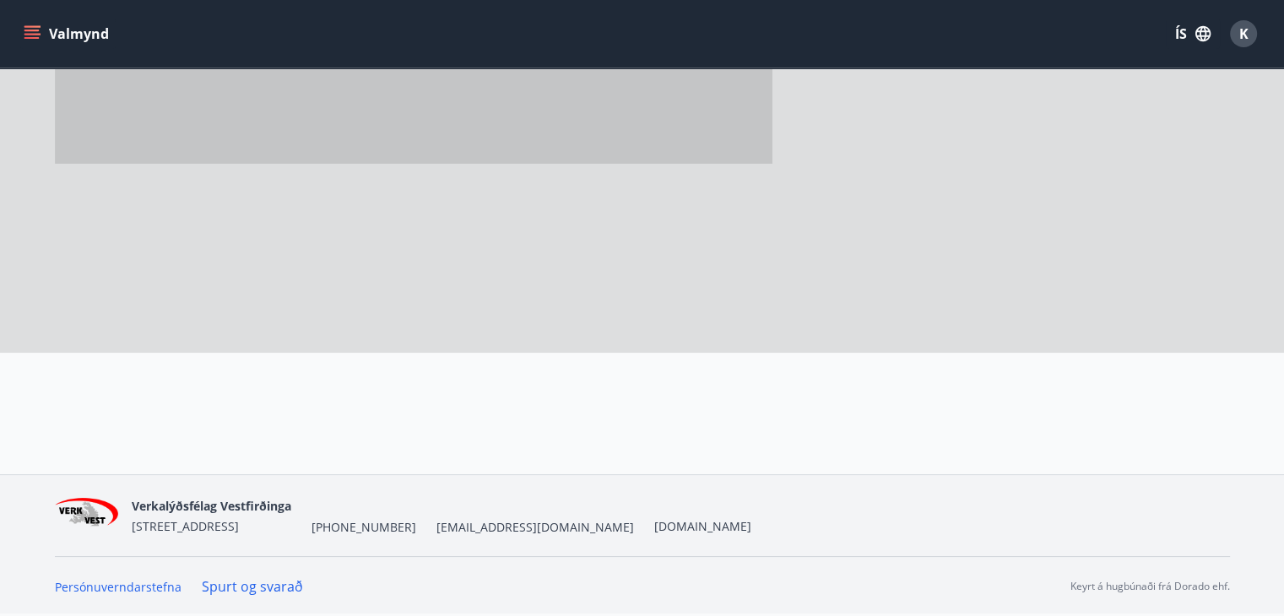
click at [258, 320] on div at bounding box center [446, 99] width 783 height 506
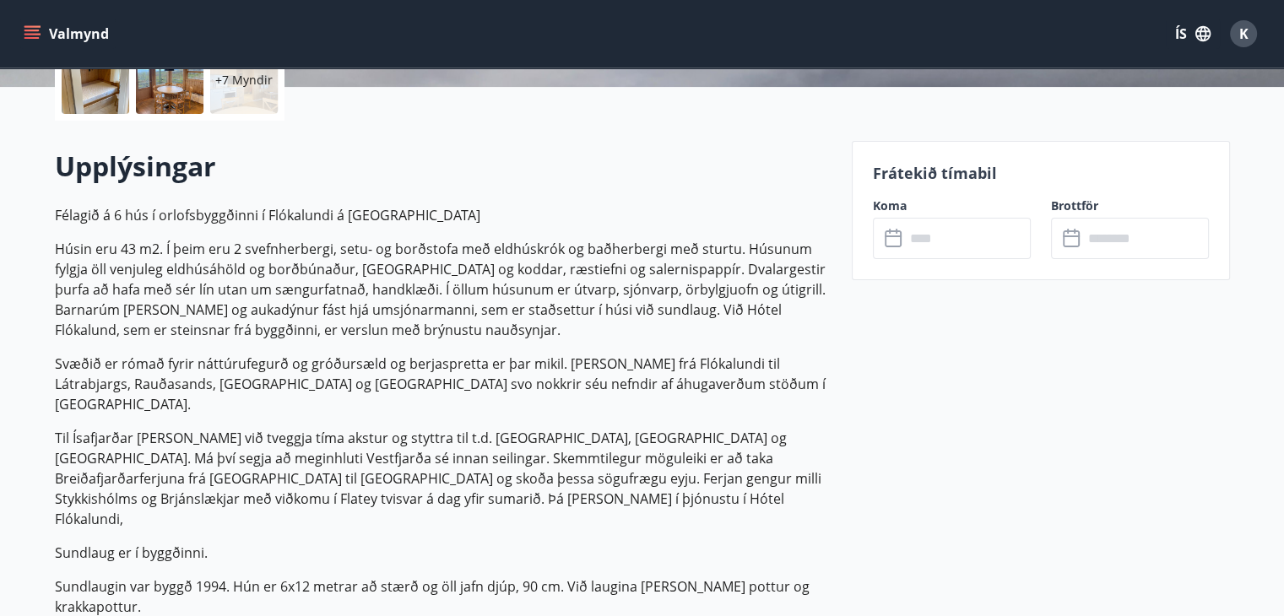
scroll to position [422, 0]
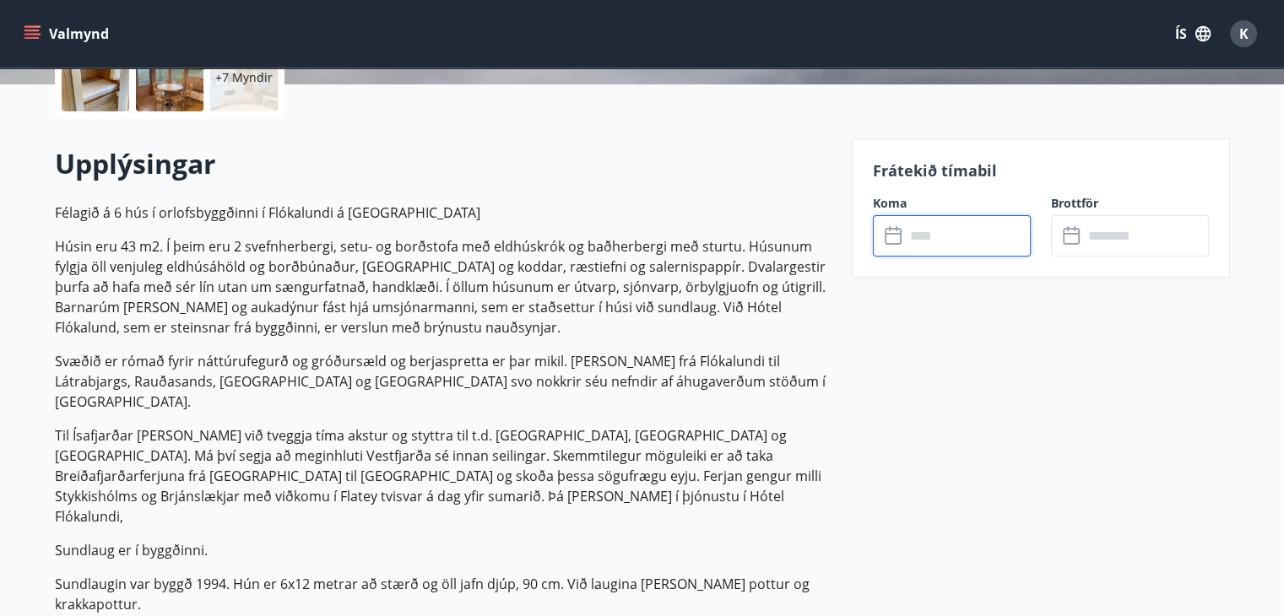
click at [941, 226] on input "text" at bounding box center [968, 235] width 126 height 41
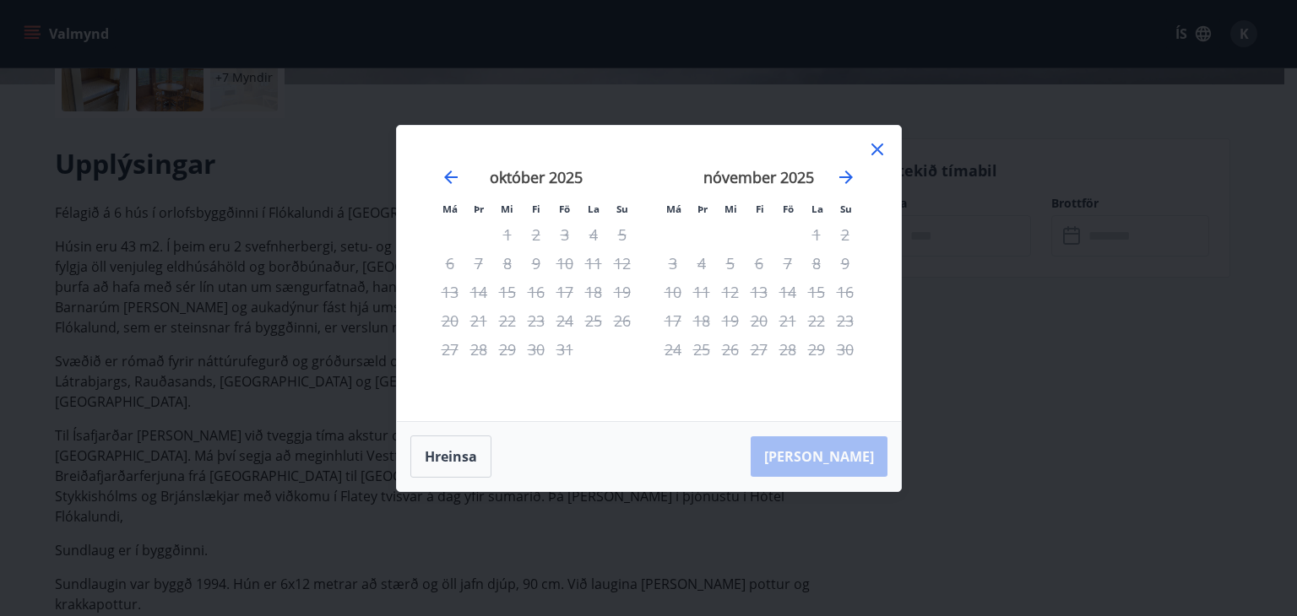
click at [876, 149] on icon at bounding box center [876, 149] width 3 height 3
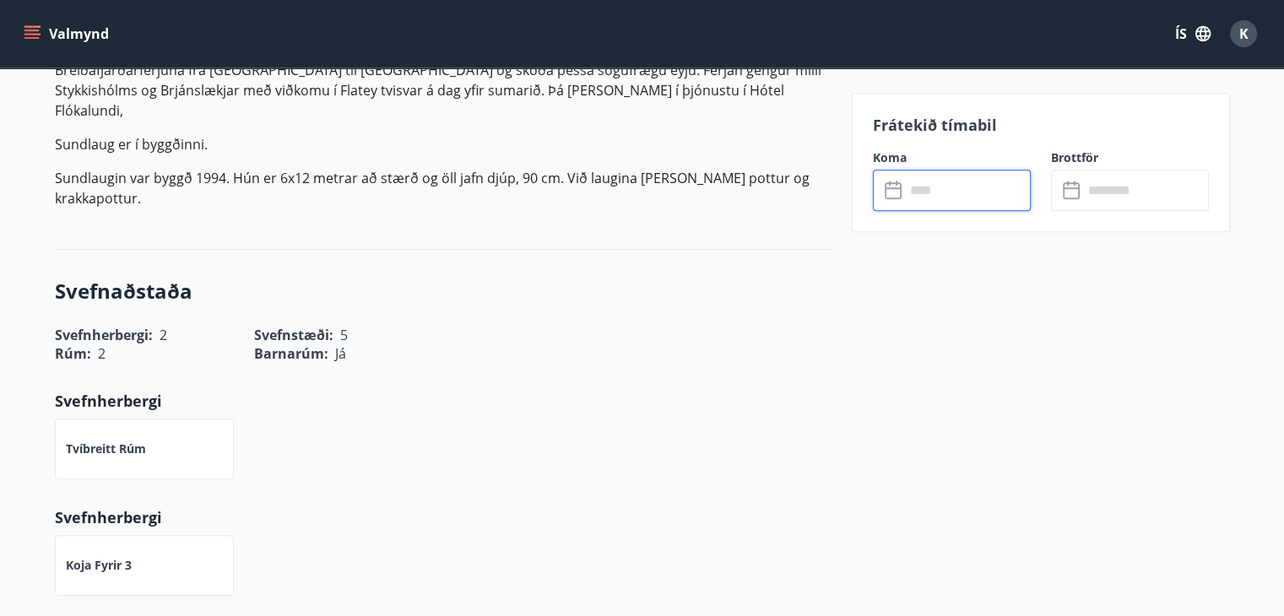
scroll to position [929, 0]
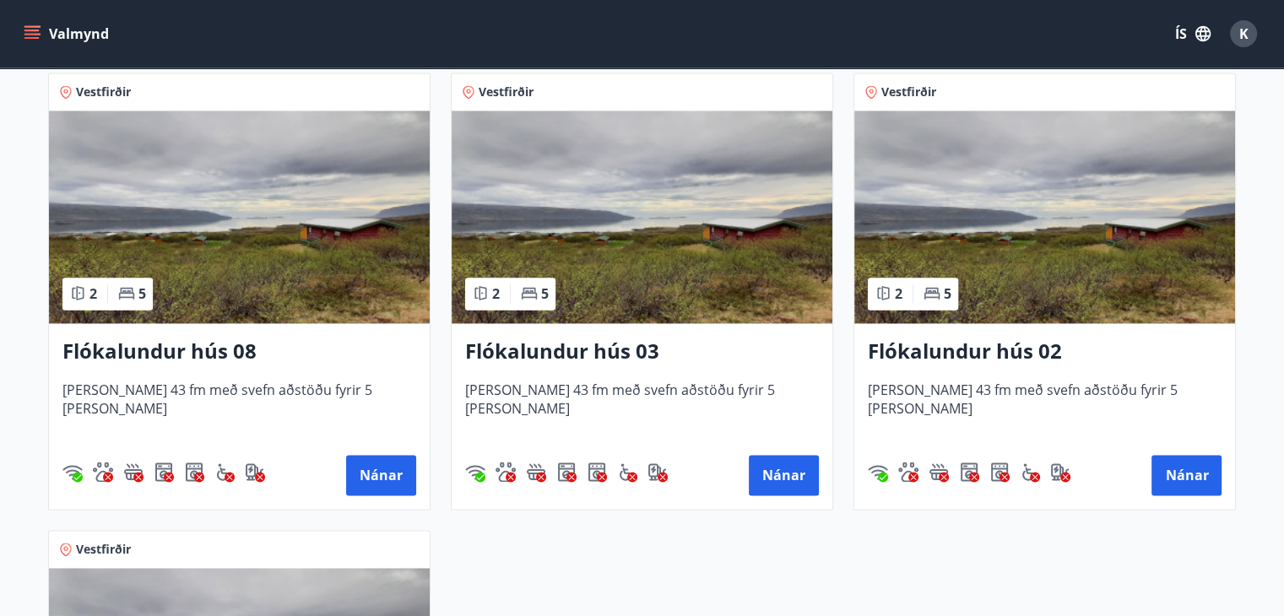
scroll to position [2617, 0]
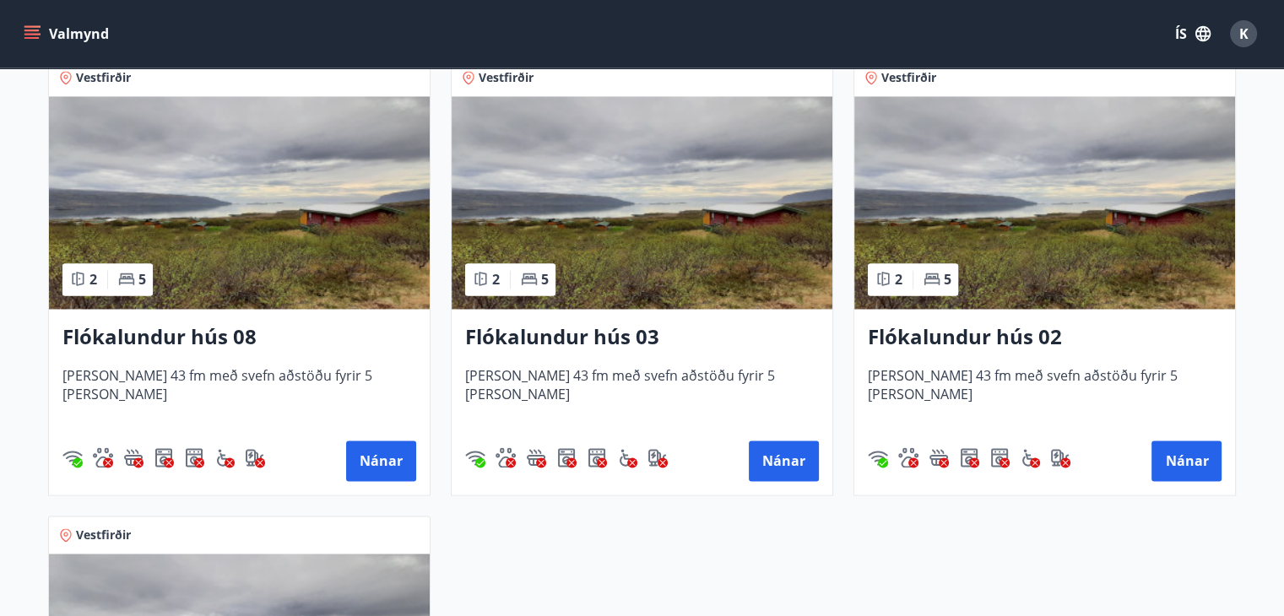
click at [696, 234] on img at bounding box center [642, 202] width 381 height 213
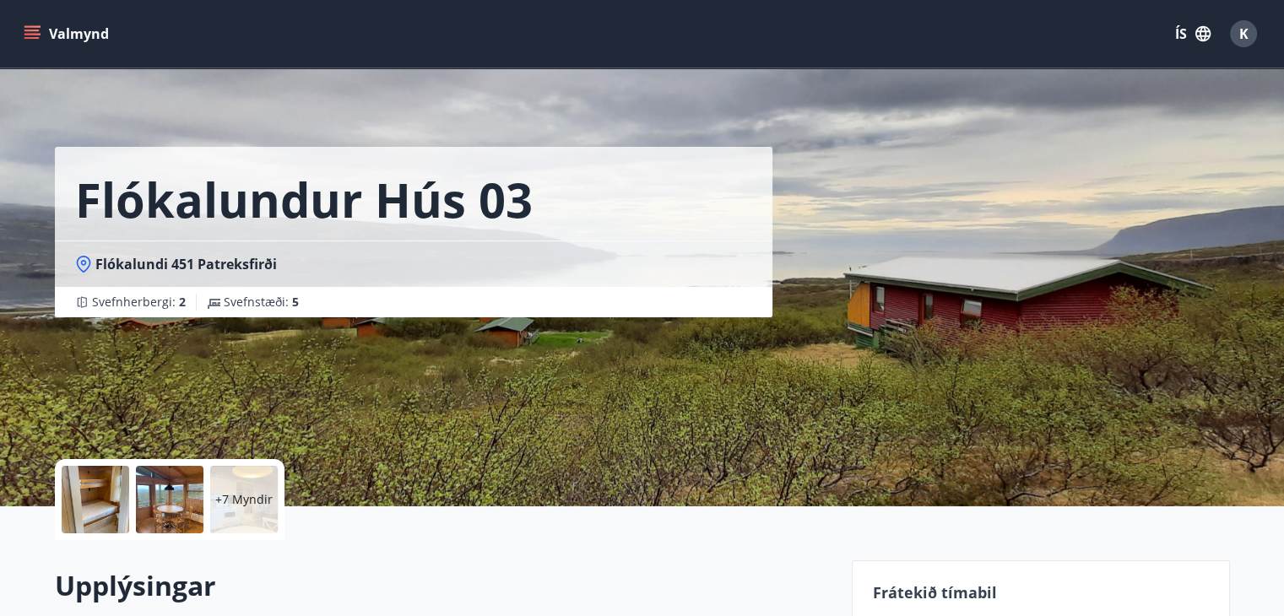
scroll to position [422, 0]
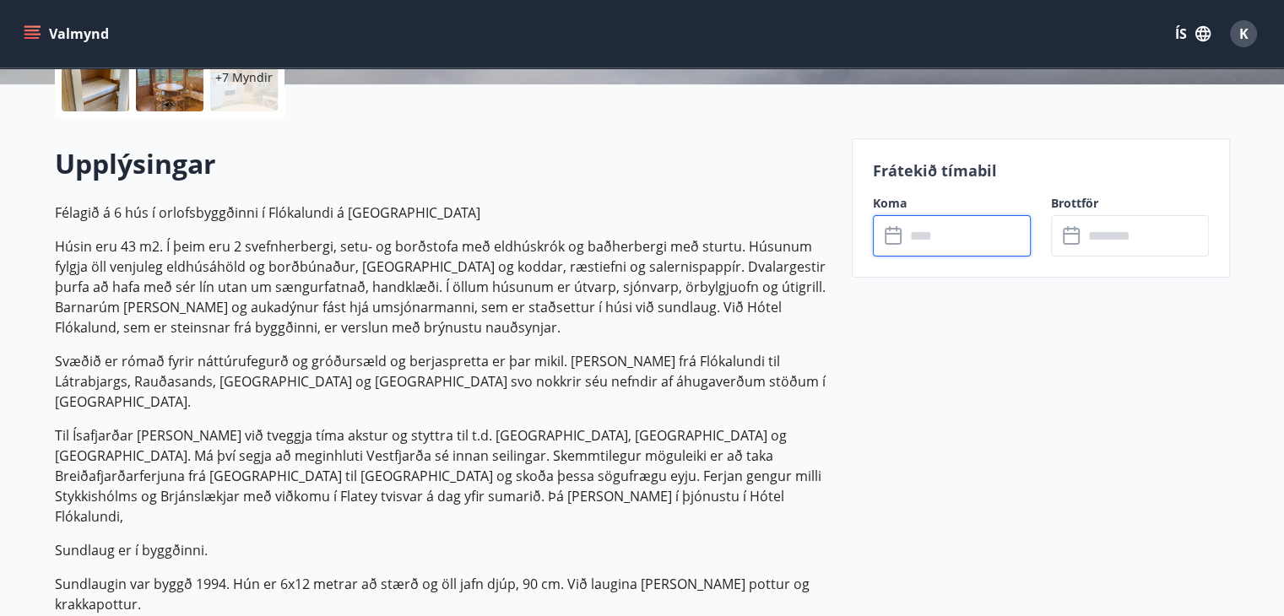
click at [984, 227] on input "text" at bounding box center [968, 235] width 126 height 41
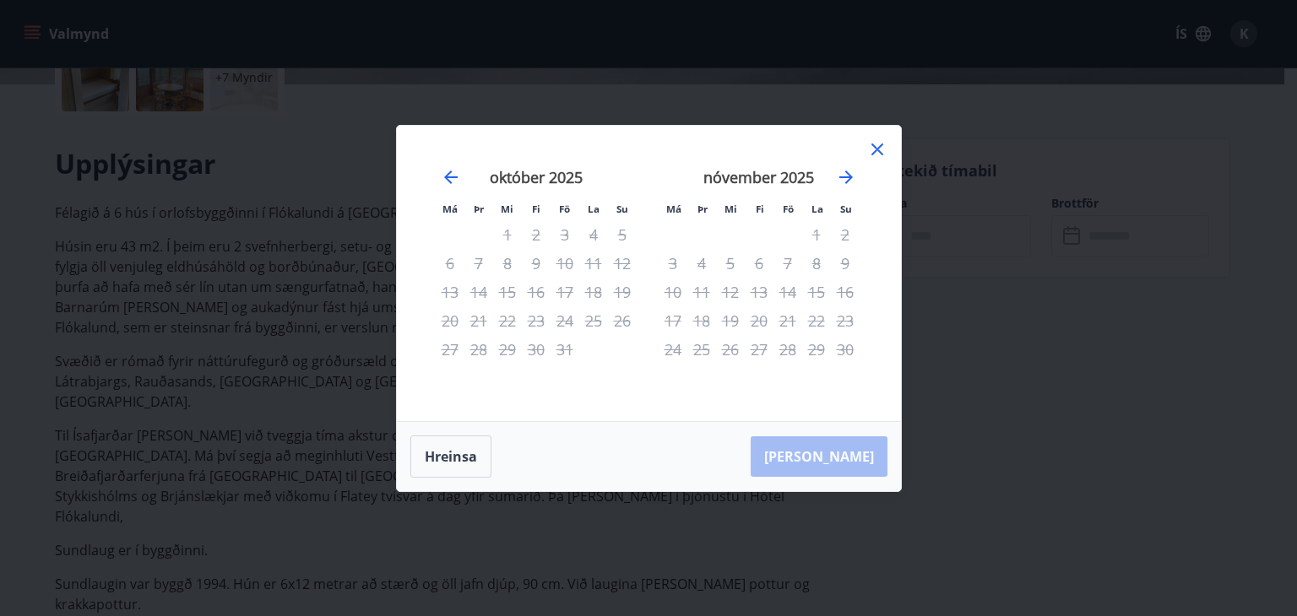
click at [875, 146] on icon at bounding box center [877, 150] width 12 height 12
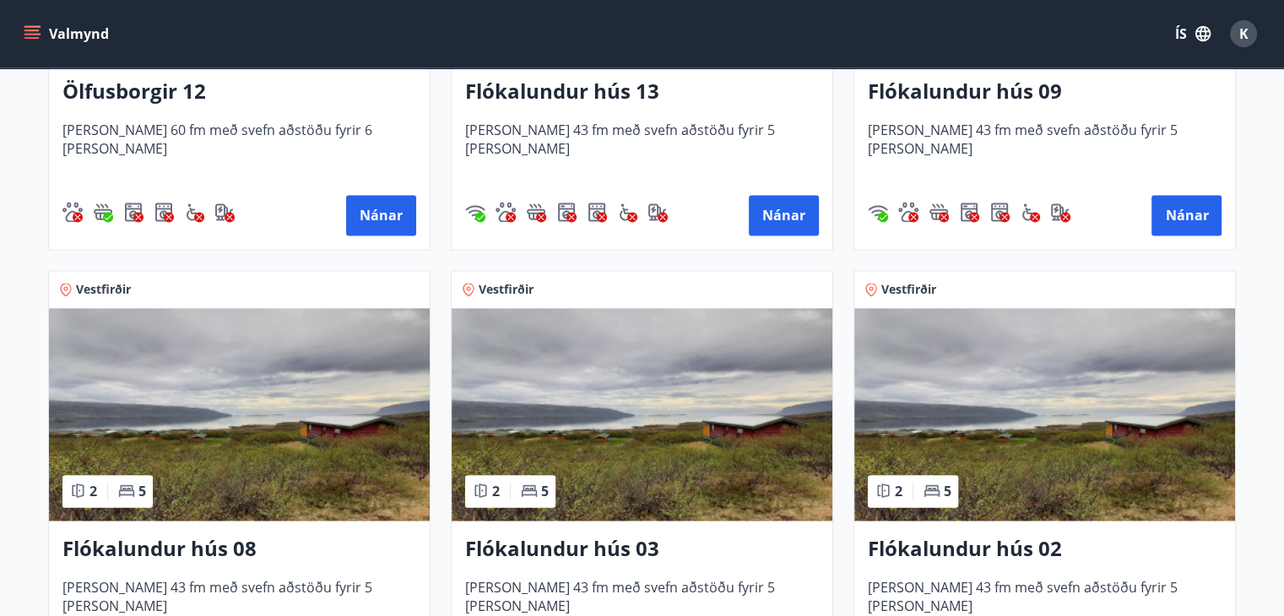
scroll to position [2534, 0]
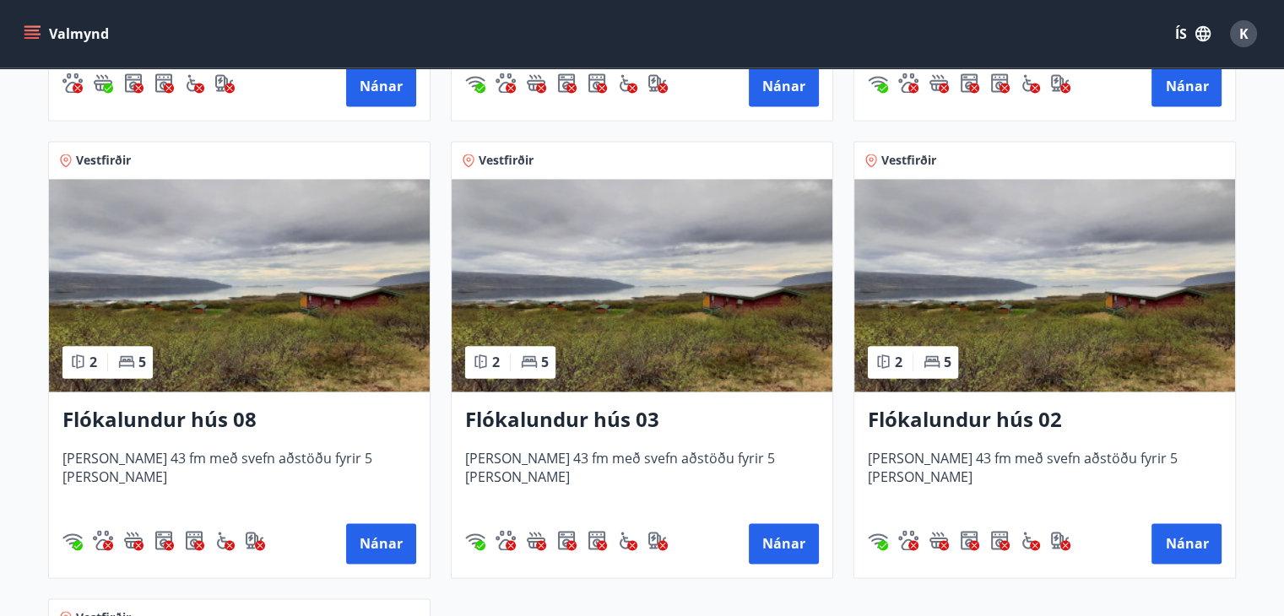
click at [1034, 411] on h3 "Flókalundur hús 02" at bounding box center [1045, 420] width 354 height 30
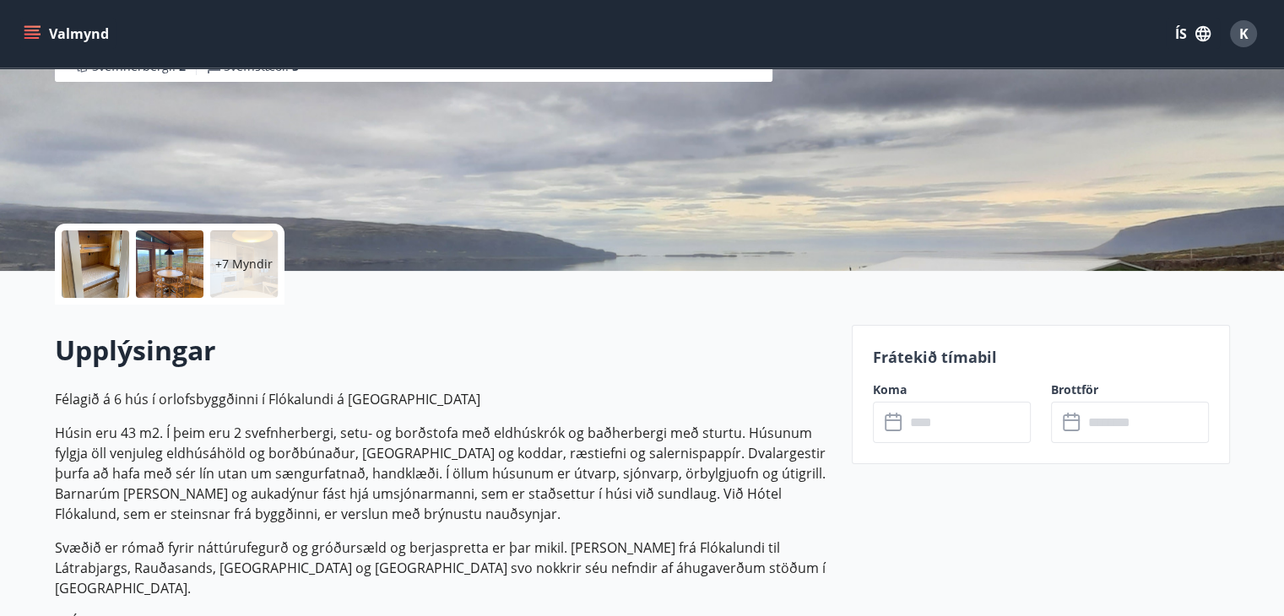
scroll to position [506, 0]
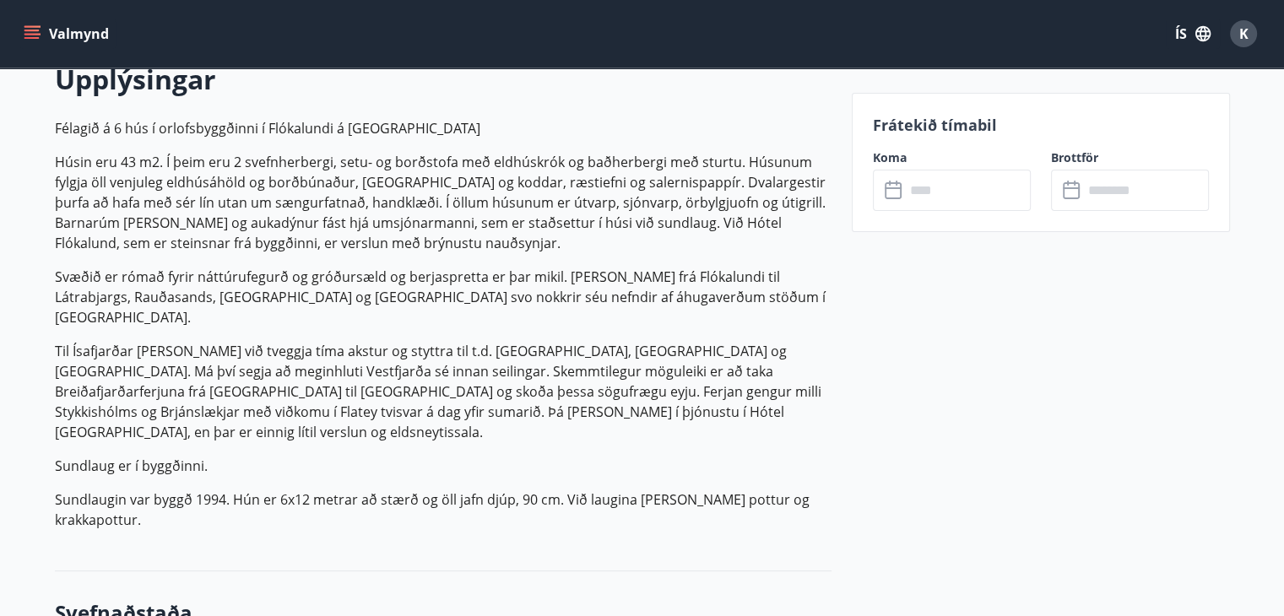
click at [940, 199] on input "text" at bounding box center [968, 190] width 126 height 41
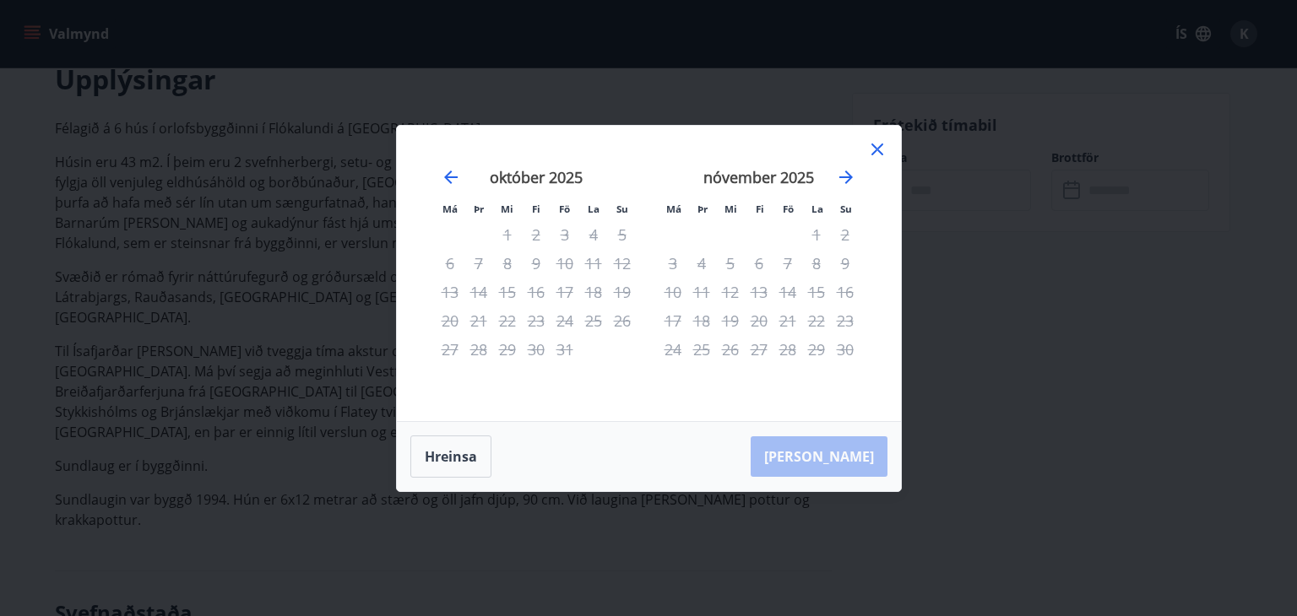
click at [883, 154] on icon at bounding box center [877, 149] width 20 height 20
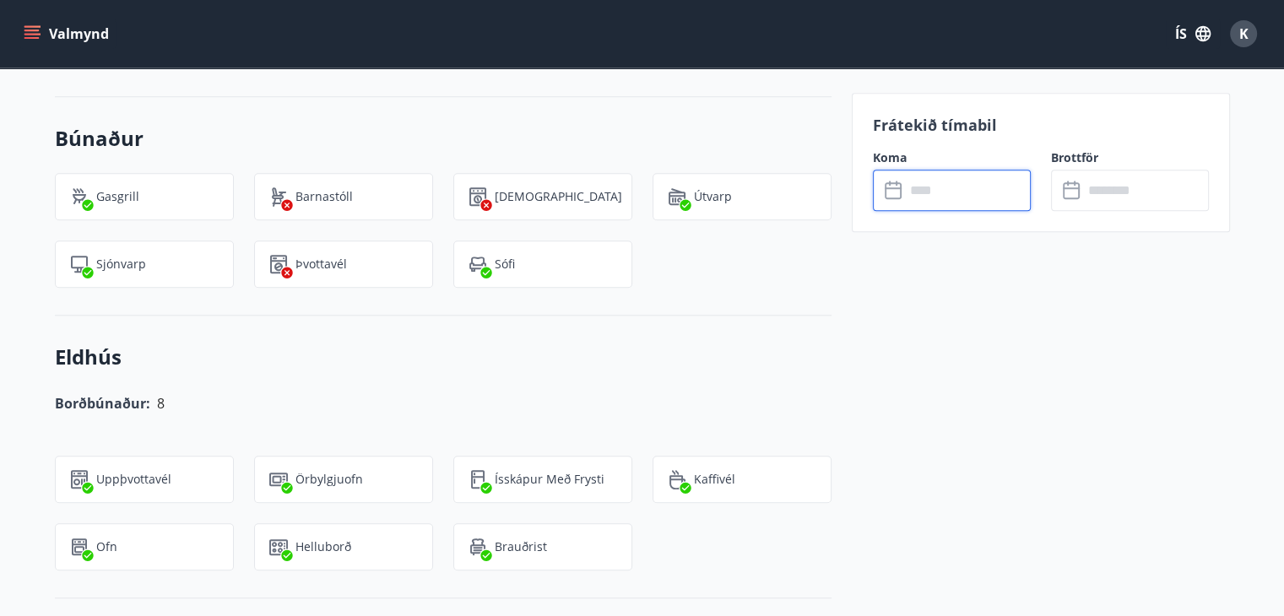
scroll to position [1857, 0]
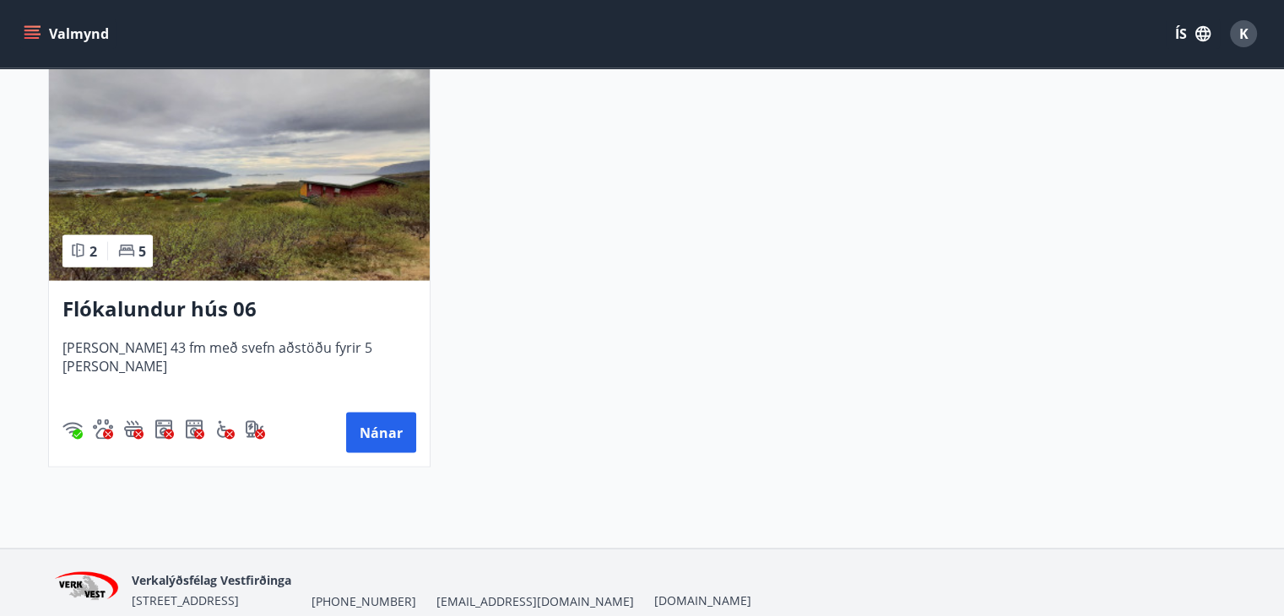
scroll to position [3123, 0]
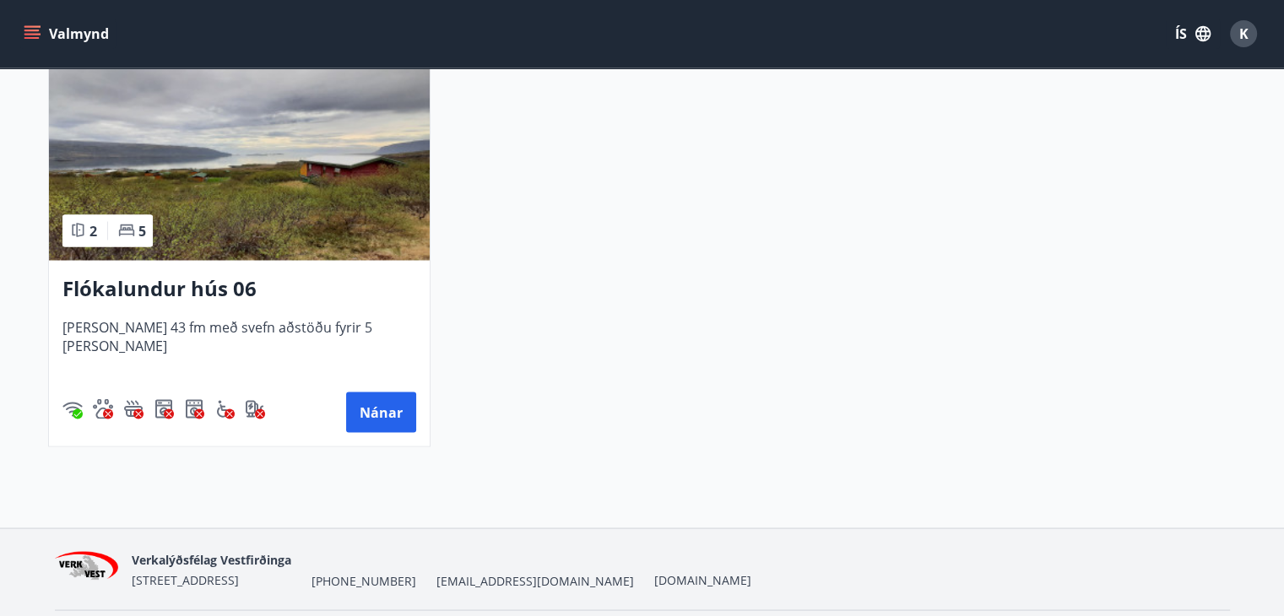
click at [244, 190] on img at bounding box center [239, 153] width 381 height 213
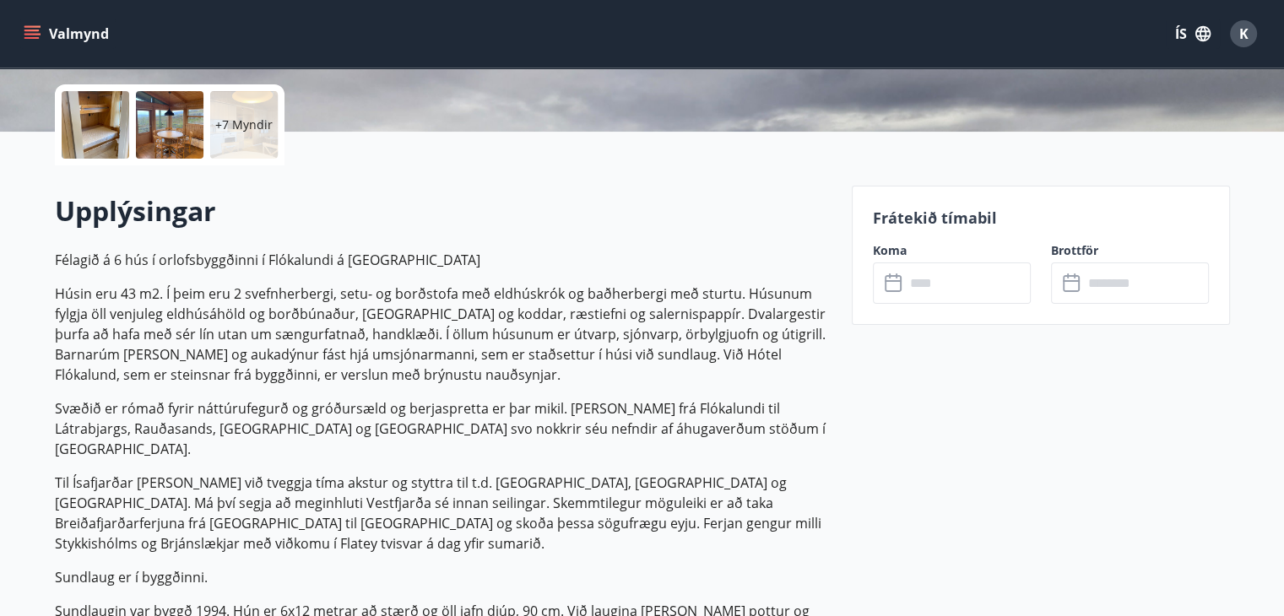
scroll to position [506, 0]
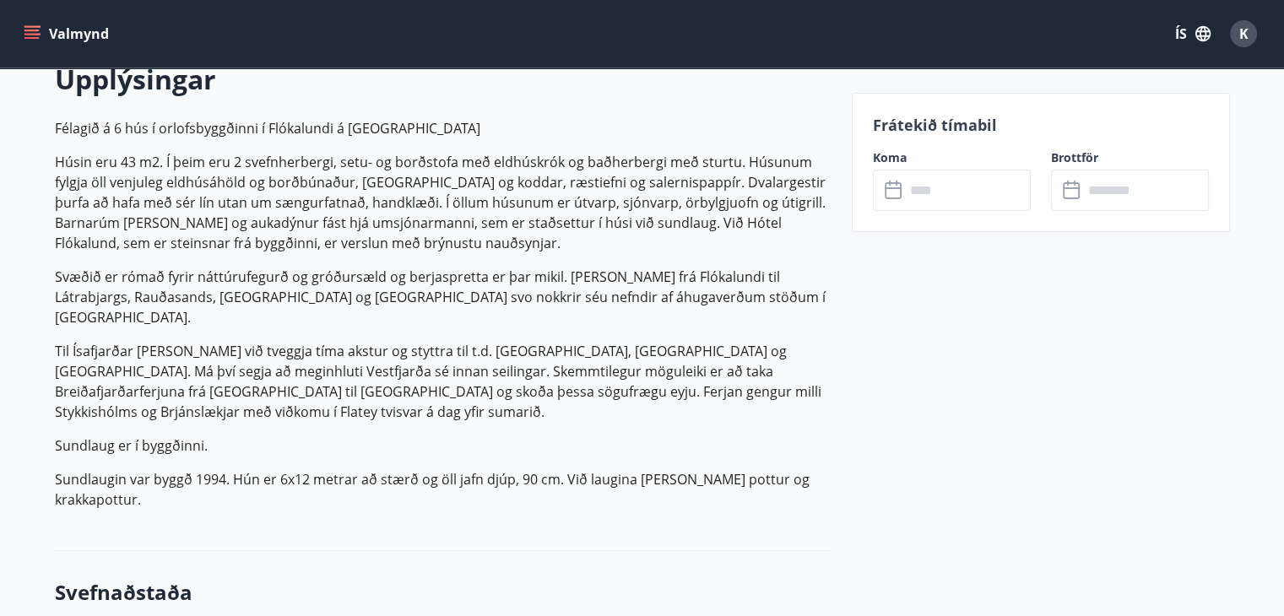
click at [952, 182] on input "text" at bounding box center [968, 190] width 126 height 41
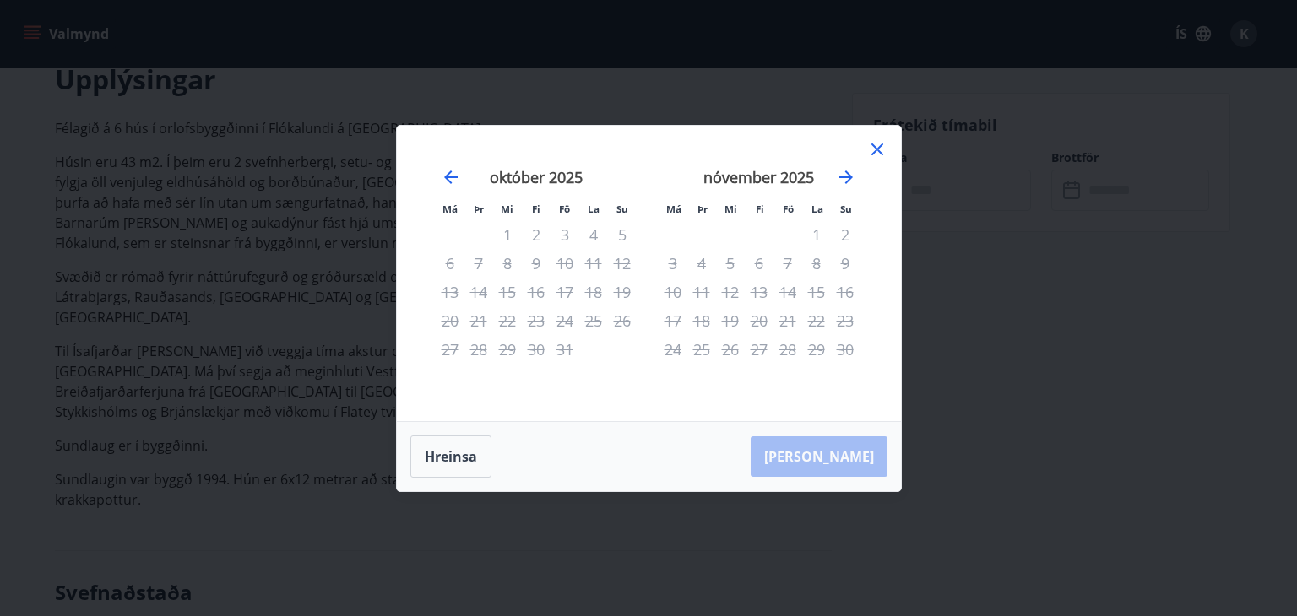
click at [885, 149] on icon at bounding box center [877, 149] width 20 height 20
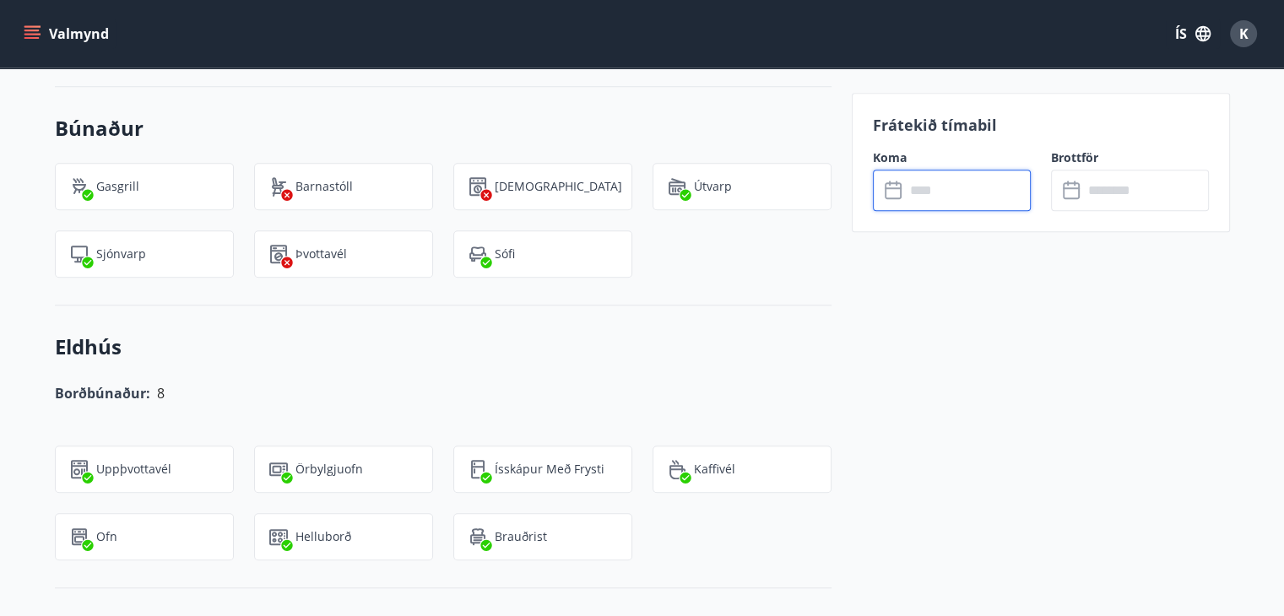
scroll to position [1604, 0]
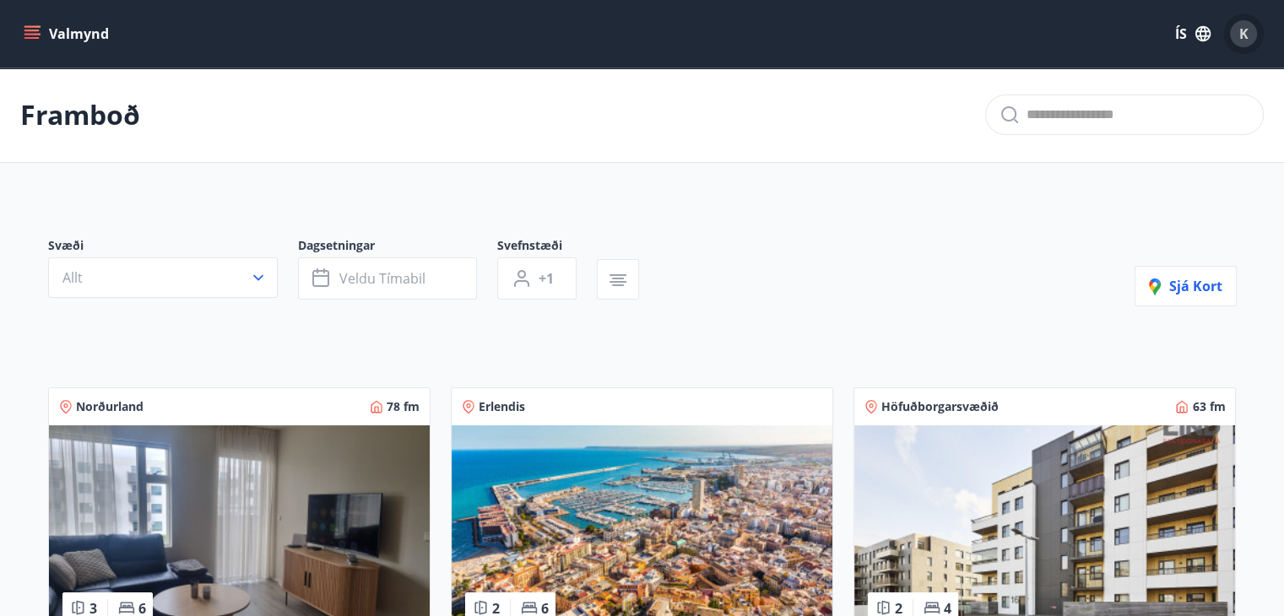
click at [1242, 28] on span "K" at bounding box center [1243, 33] width 9 height 19
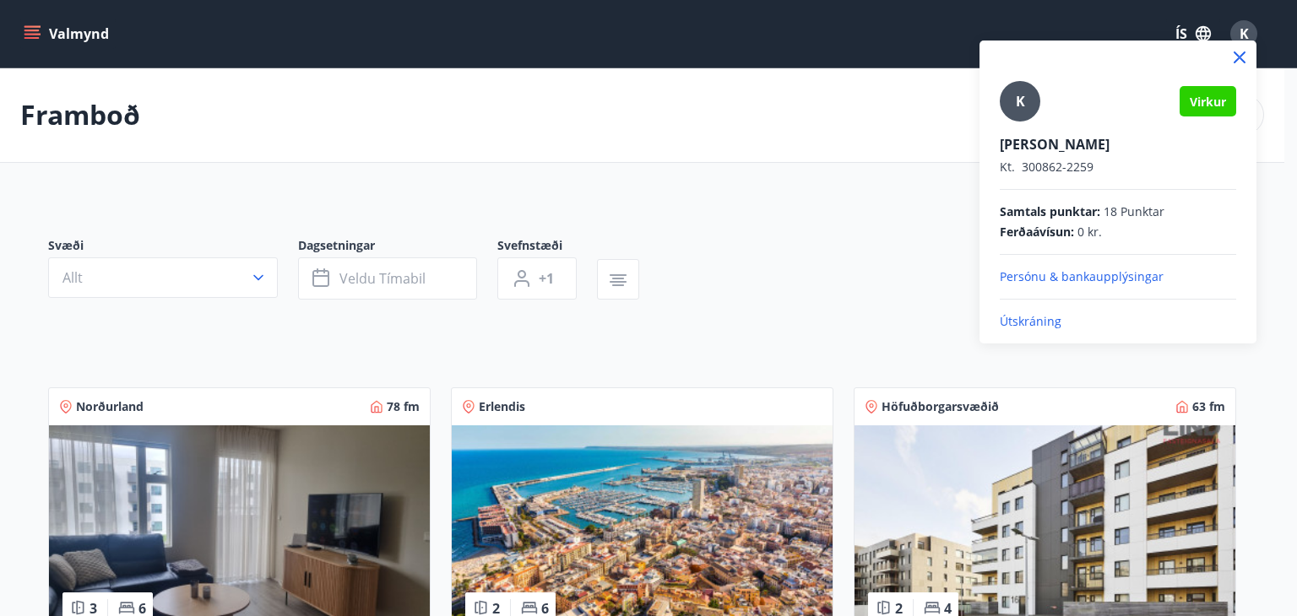
click at [1043, 317] on p "Útskráning" at bounding box center [1117, 321] width 236 height 17
